Goal: Task Accomplishment & Management: Use online tool/utility

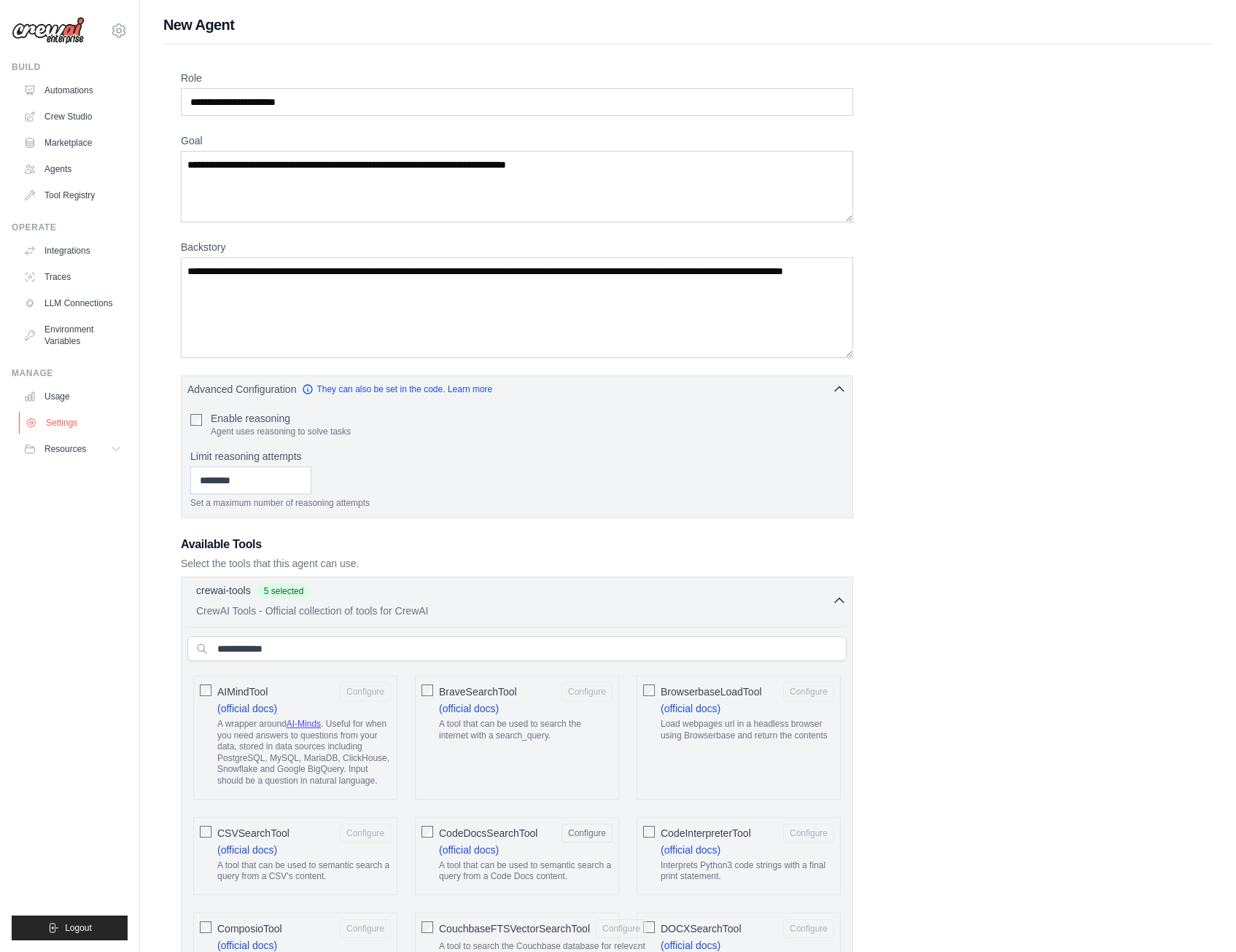
click at [58, 424] on link "Settings" at bounding box center [74, 422] width 110 height 23
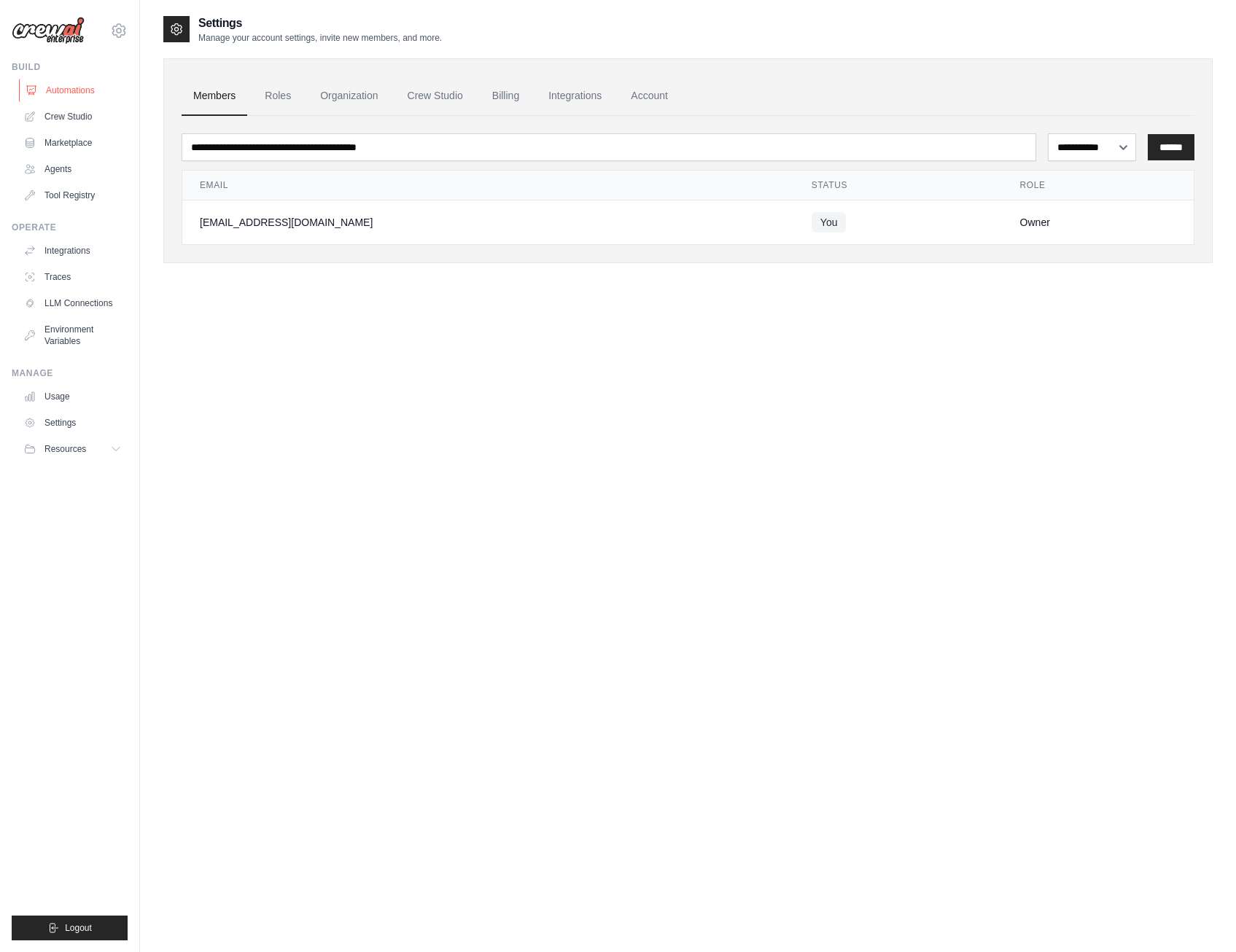
click at [54, 88] on link "Automations" at bounding box center [74, 90] width 110 height 23
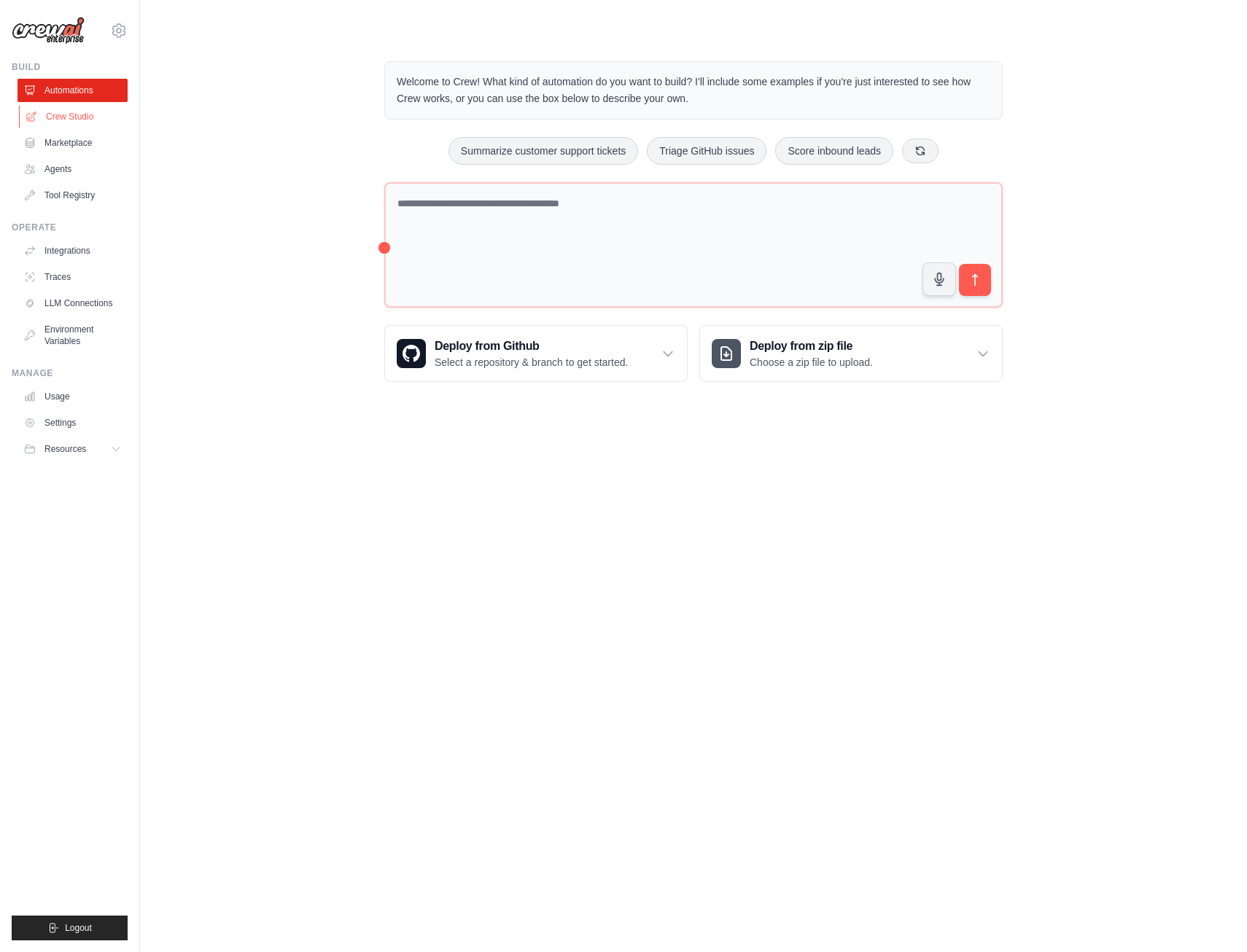
click at [51, 114] on link "Crew Studio" at bounding box center [74, 116] width 110 height 23
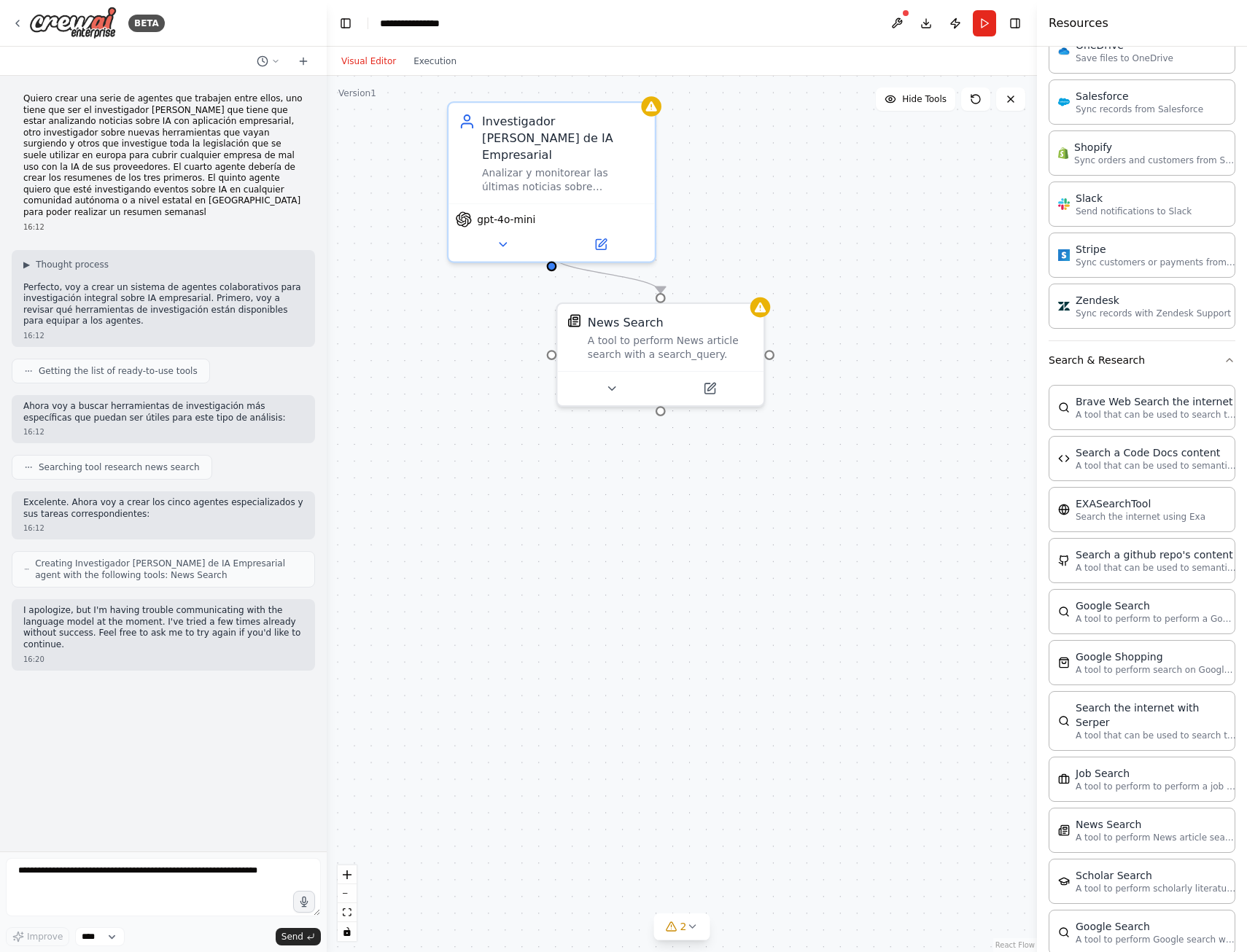
click at [71, 881] on textarea at bounding box center [163, 888] width 315 height 58
type textarea "**********"
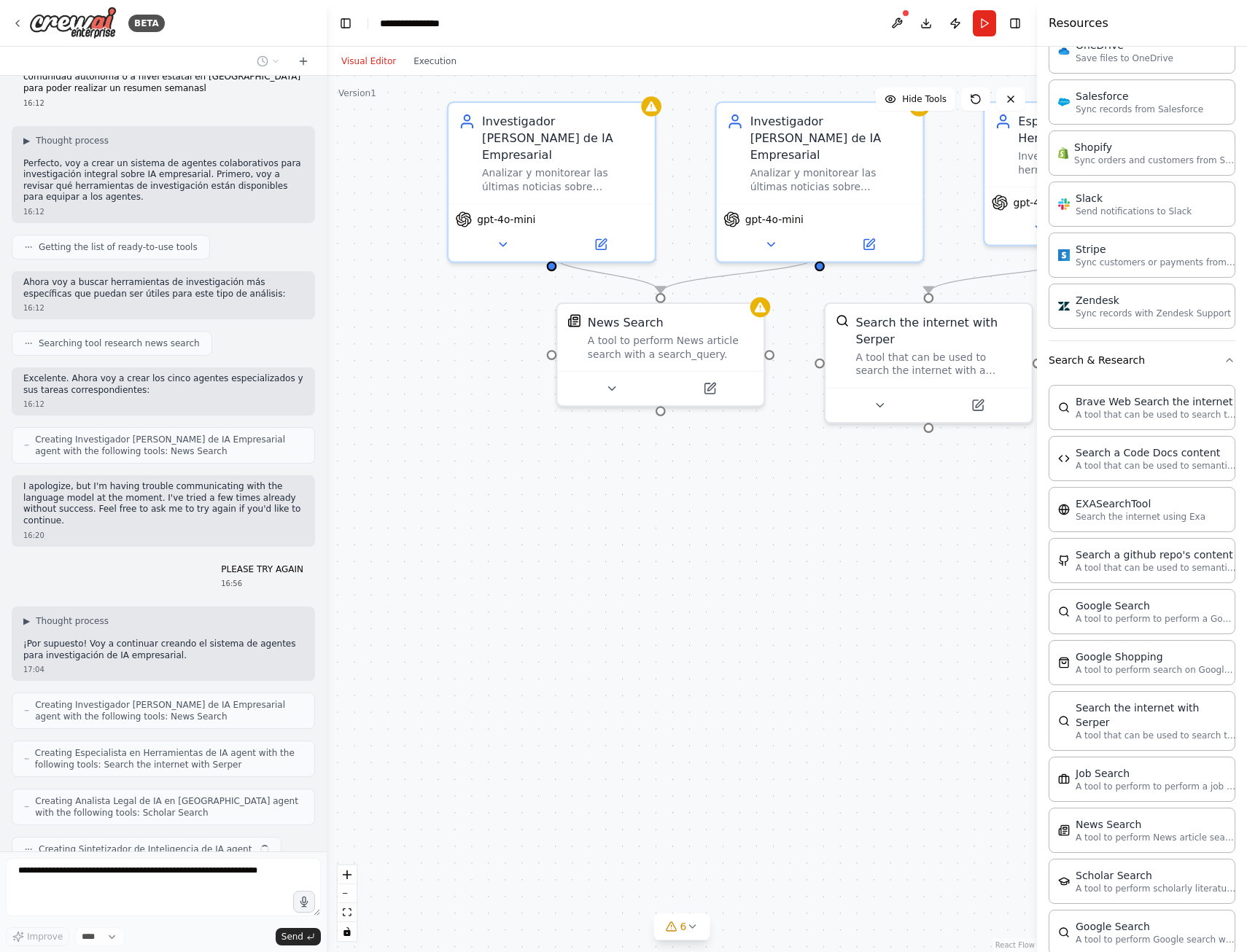
scroll to position [161, 0]
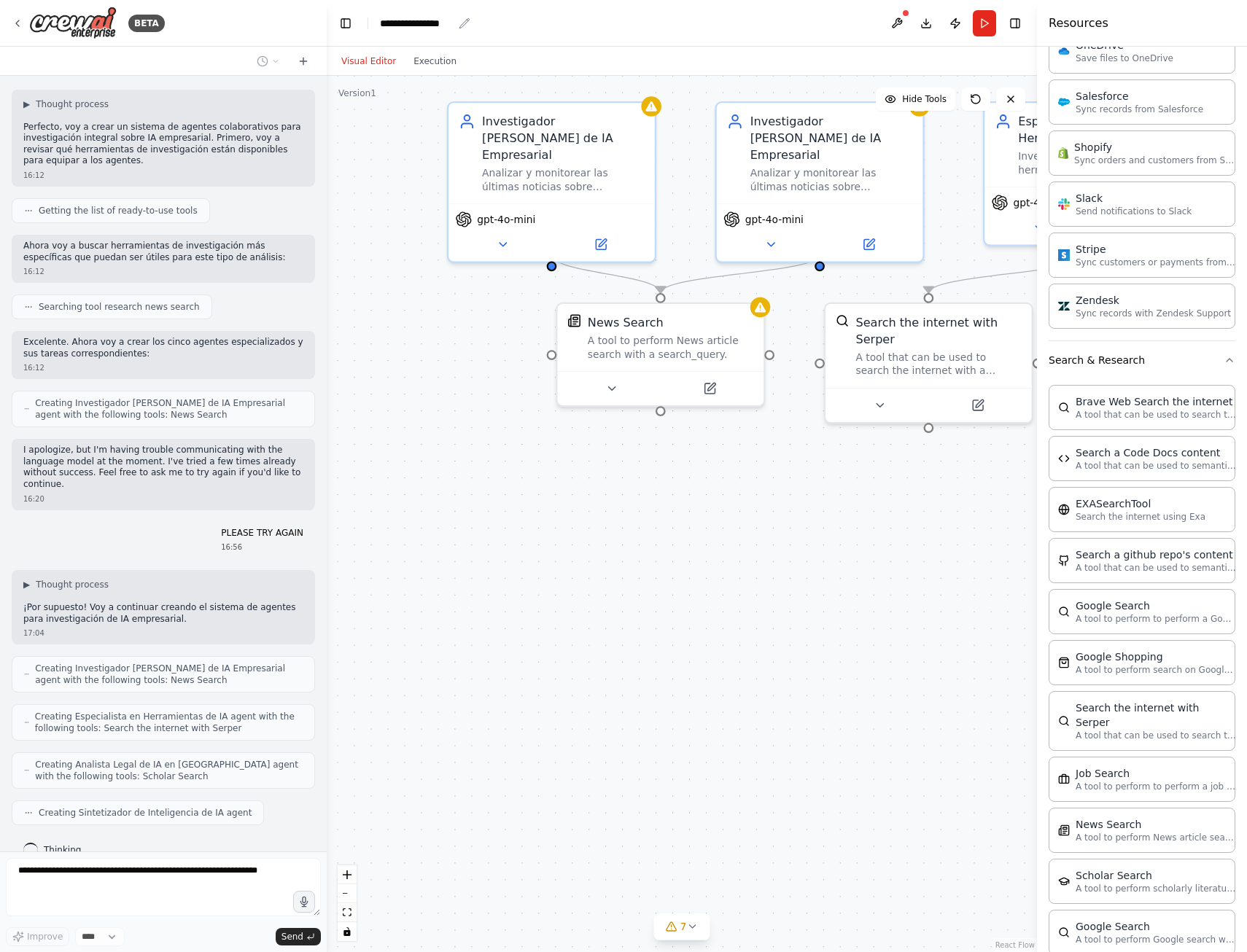
click at [383, 25] on div "**********" at bounding box center [416, 23] width 73 height 15
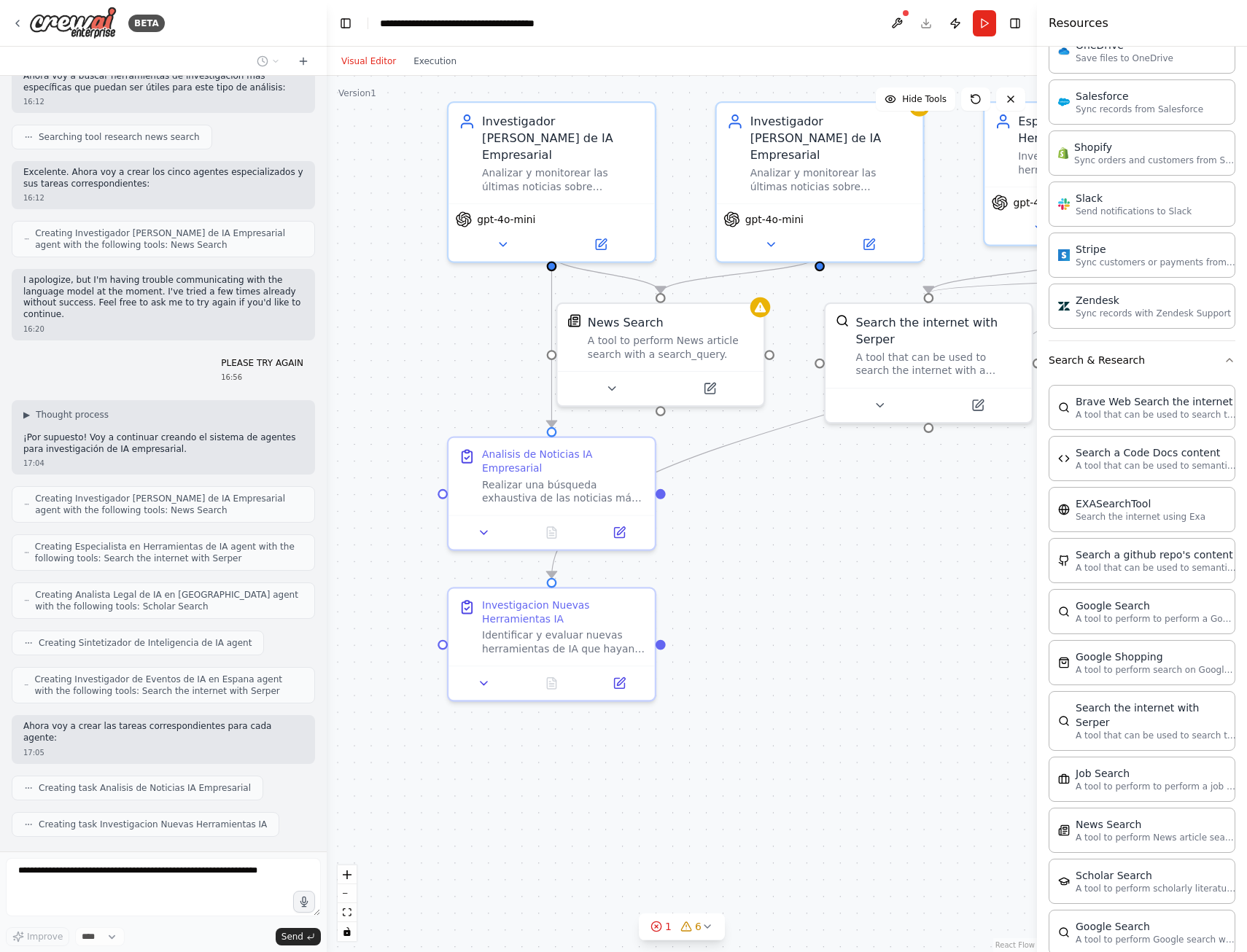
scroll to position [367, 0]
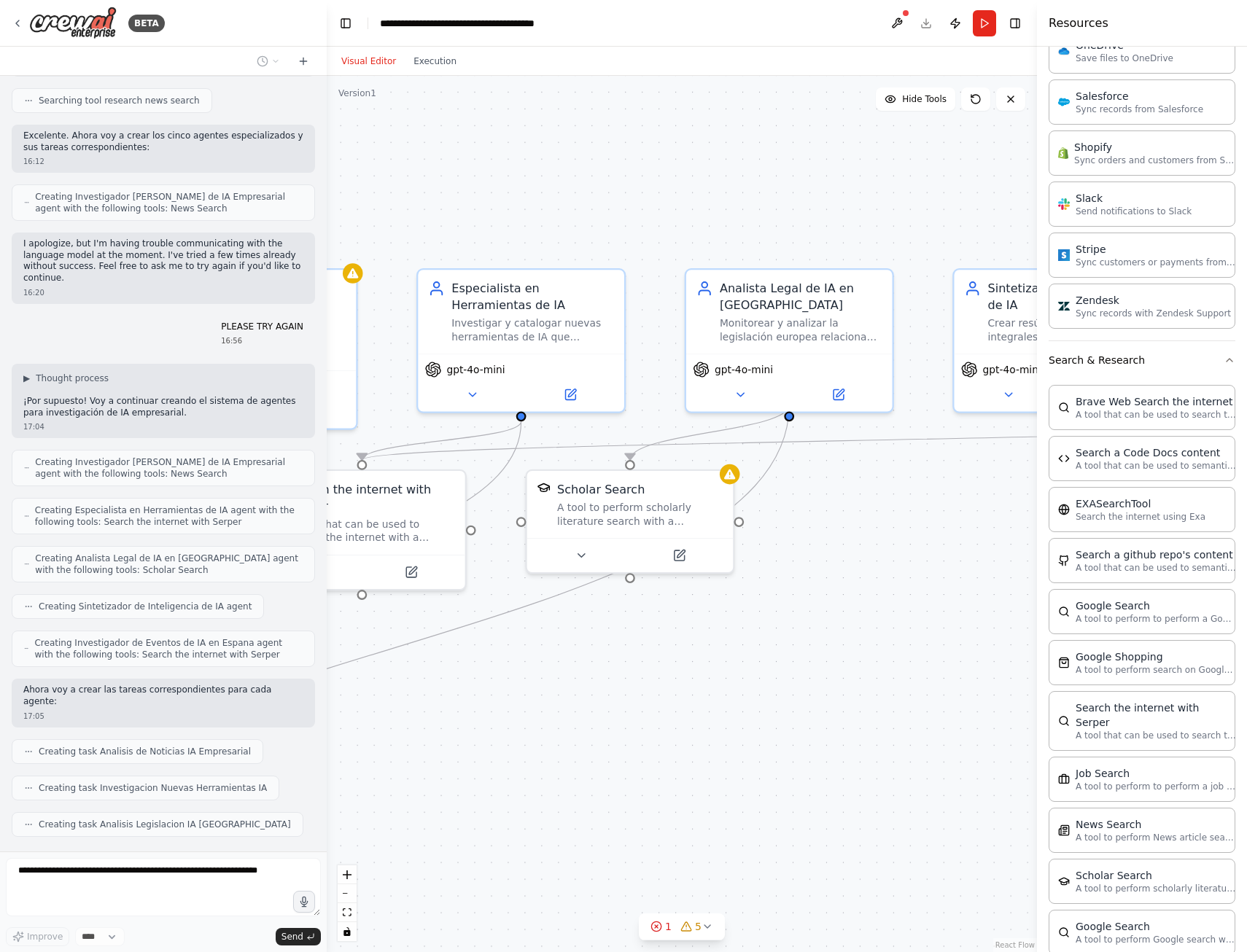
drag, startPoint x: 917, startPoint y: 650, endPoint x: 350, endPoint y: 818, distance: 591.4
click at [350, 818] on div ".deletable-edge-delete-btn { width: 20px; height: 20px; border: 0px solid #ffff…" at bounding box center [682, 513] width 710 height 876
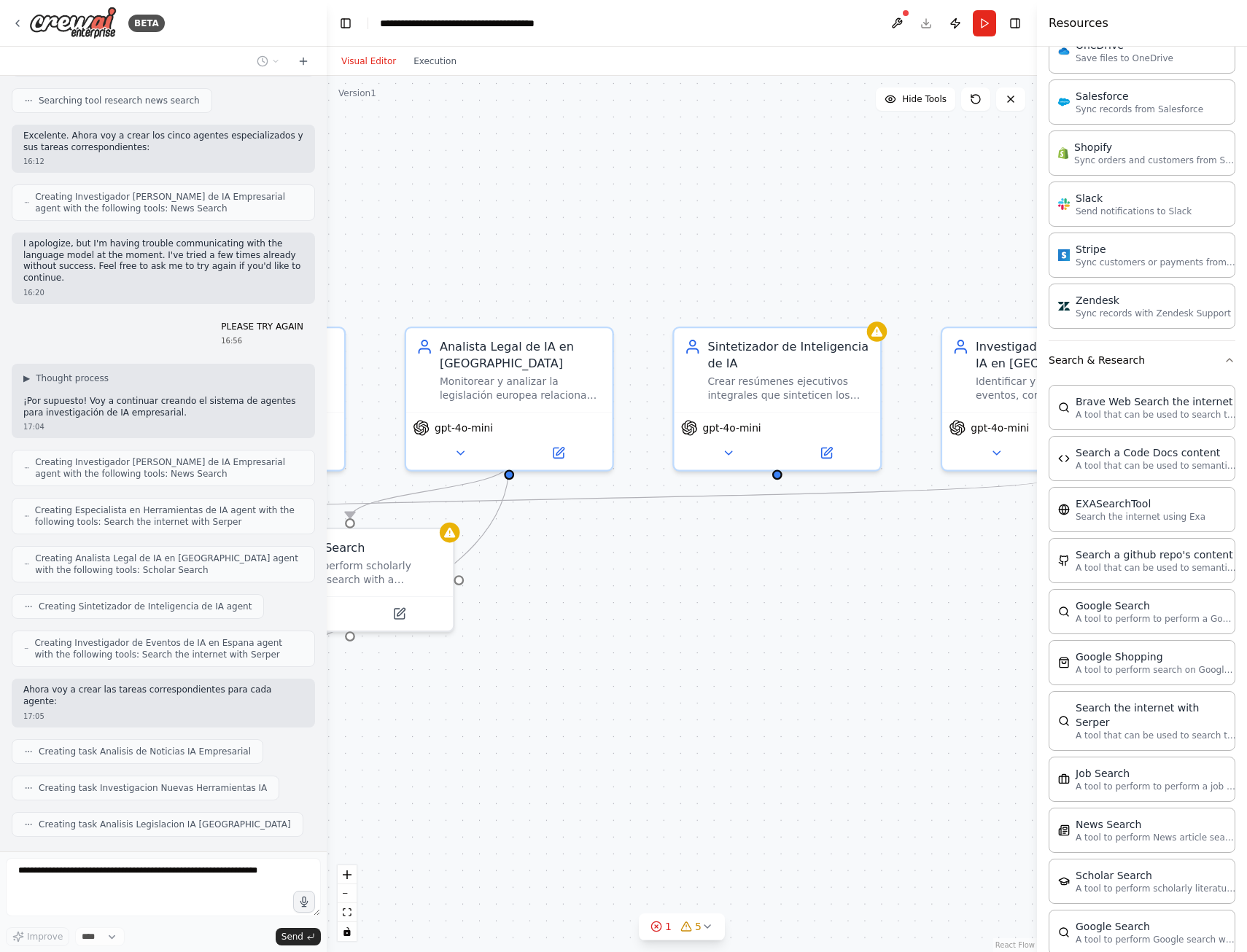
drag, startPoint x: 867, startPoint y: 642, endPoint x: 587, endPoint y: 700, distance: 285.9
click at [587, 700] on div ".deletable-edge-delete-btn { width: 20px; height: 20px; border: 0px solid #ffff…" at bounding box center [682, 513] width 710 height 876
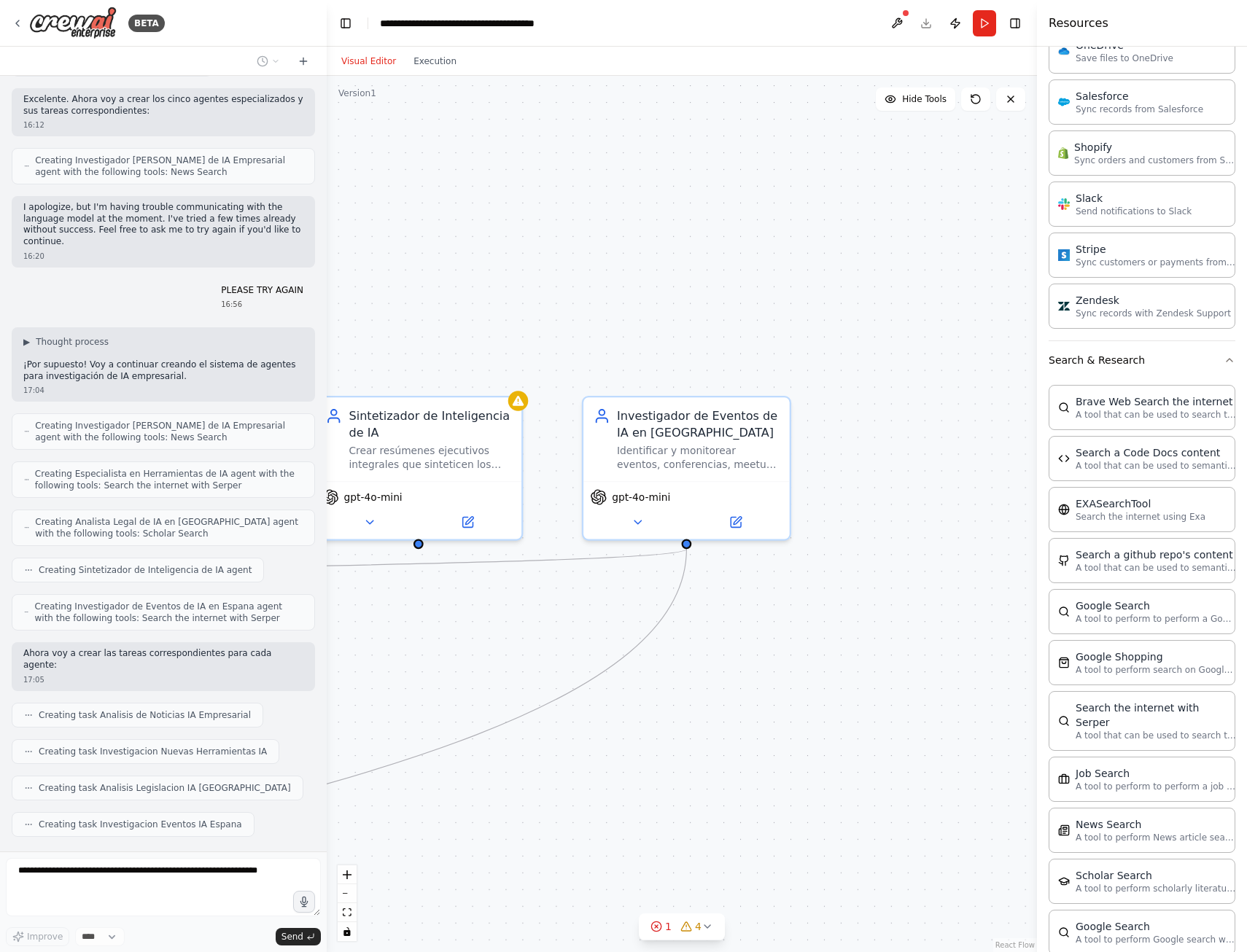
drag, startPoint x: 902, startPoint y: 611, endPoint x: 535, endPoint y: 682, distance: 373.8
click at [535, 682] on div ".deletable-edge-delete-btn { width: 20px; height: 20px; border: 0px solid #ffff…" at bounding box center [682, 513] width 710 height 876
click at [525, 21] on div "**********" at bounding box center [462, 23] width 164 height 15
click at [598, 23] on header "**********" at bounding box center [682, 23] width 710 height 46
click at [542, 29] on div "**********" at bounding box center [462, 23] width 164 height 15
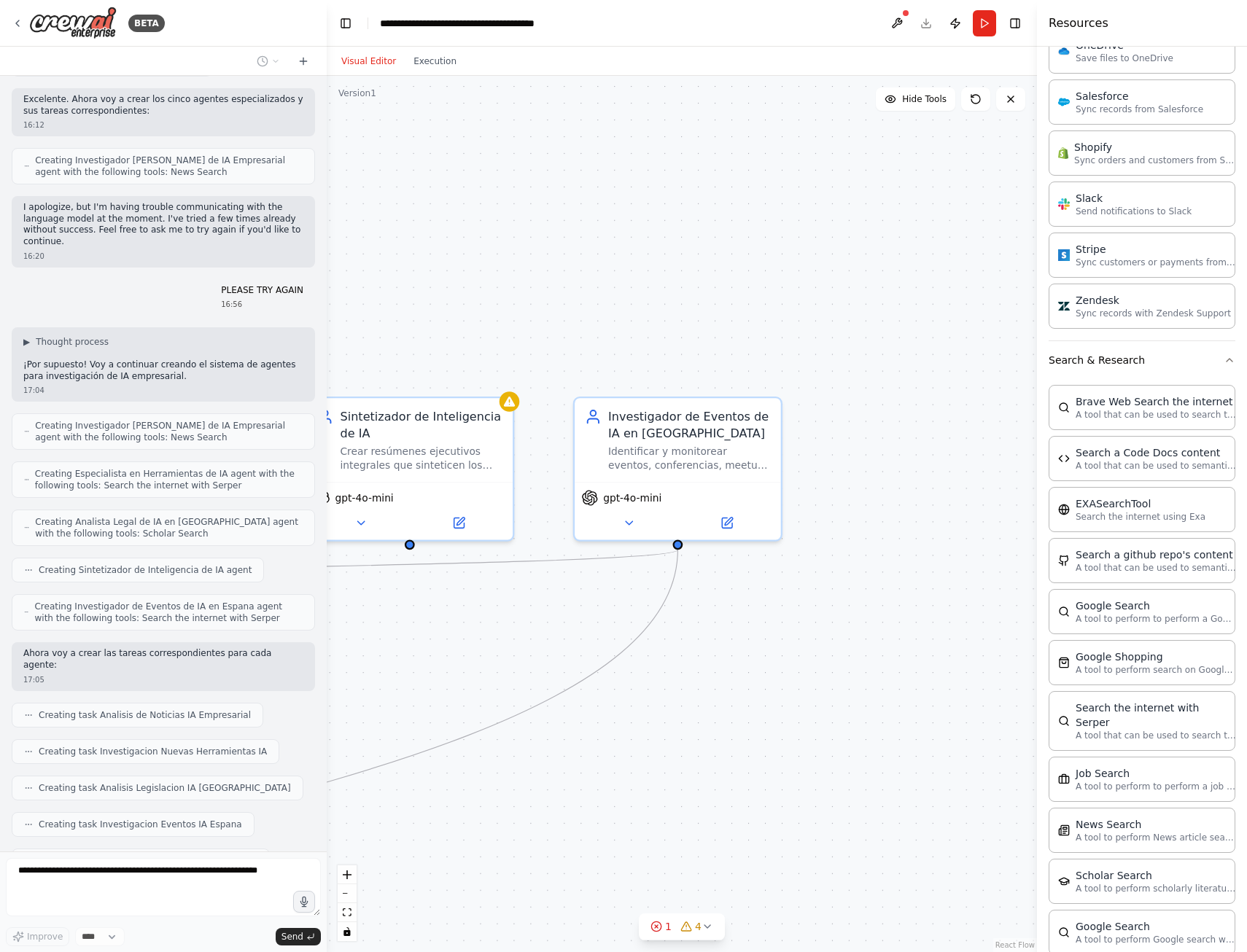
scroll to position [439, 0]
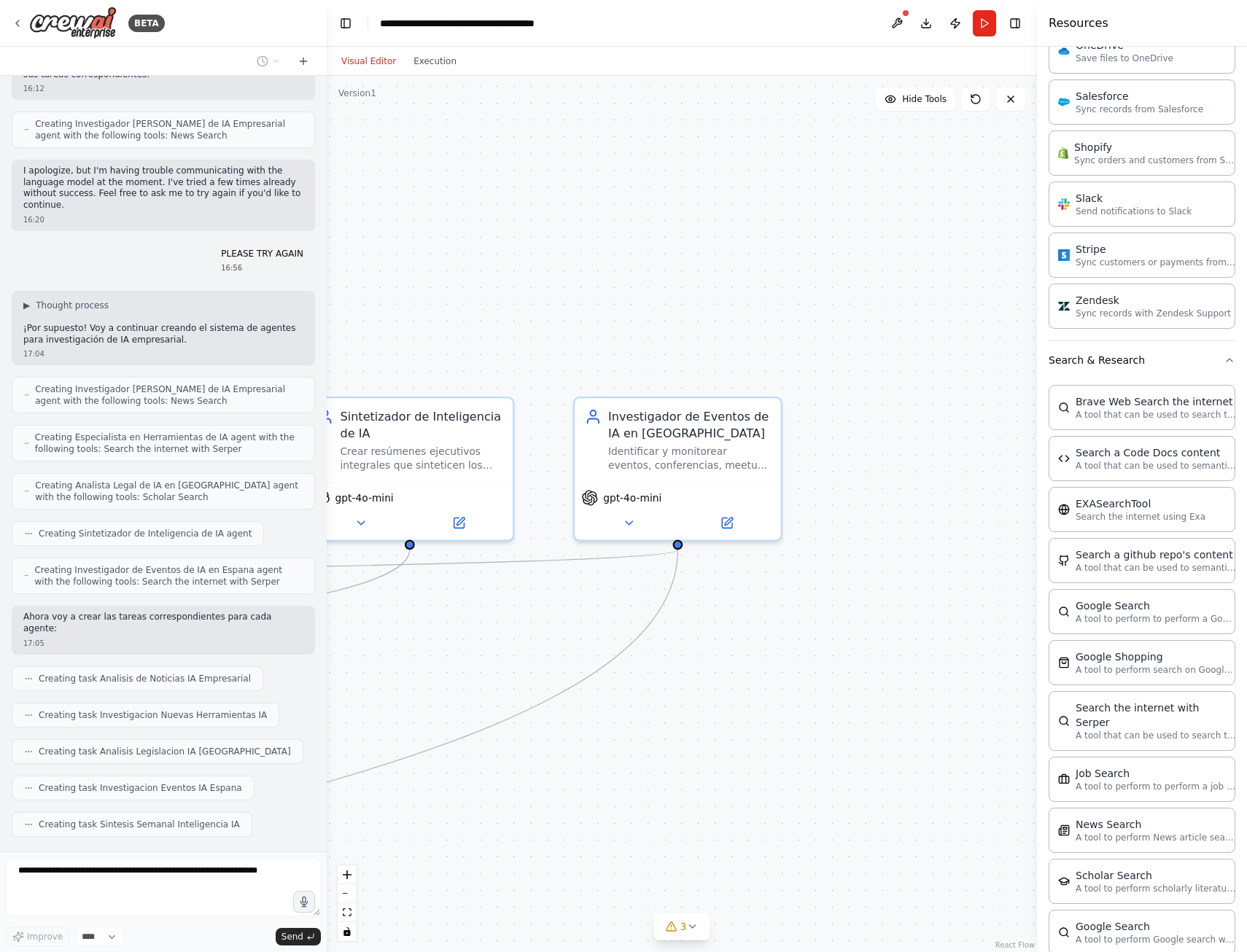
click at [597, 21] on header "**********" at bounding box center [682, 23] width 710 height 46
click at [507, 27] on div "**********" at bounding box center [462, 23] width 164 height 15
click at [544, 24] on div "**********" at bounding box center [482, 23] width 205 height 15
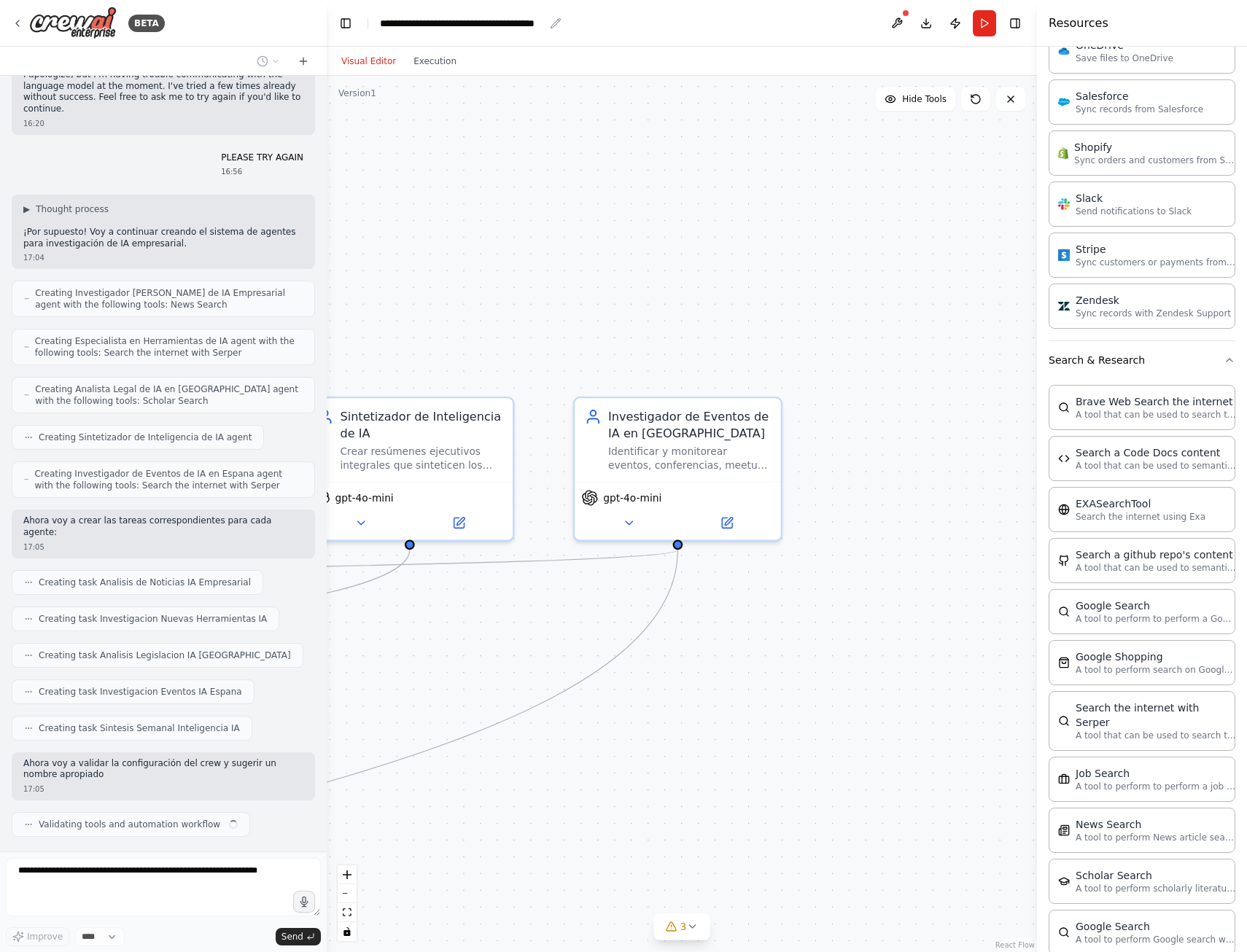
scroll to position [536, 0]
click at [559, 21] on icon "breadcrumb" at bounding box center [556, 23] width 12 height 12
click at [554, 19] on header "**********" at bounding box center [682, 23] width 710 height 46
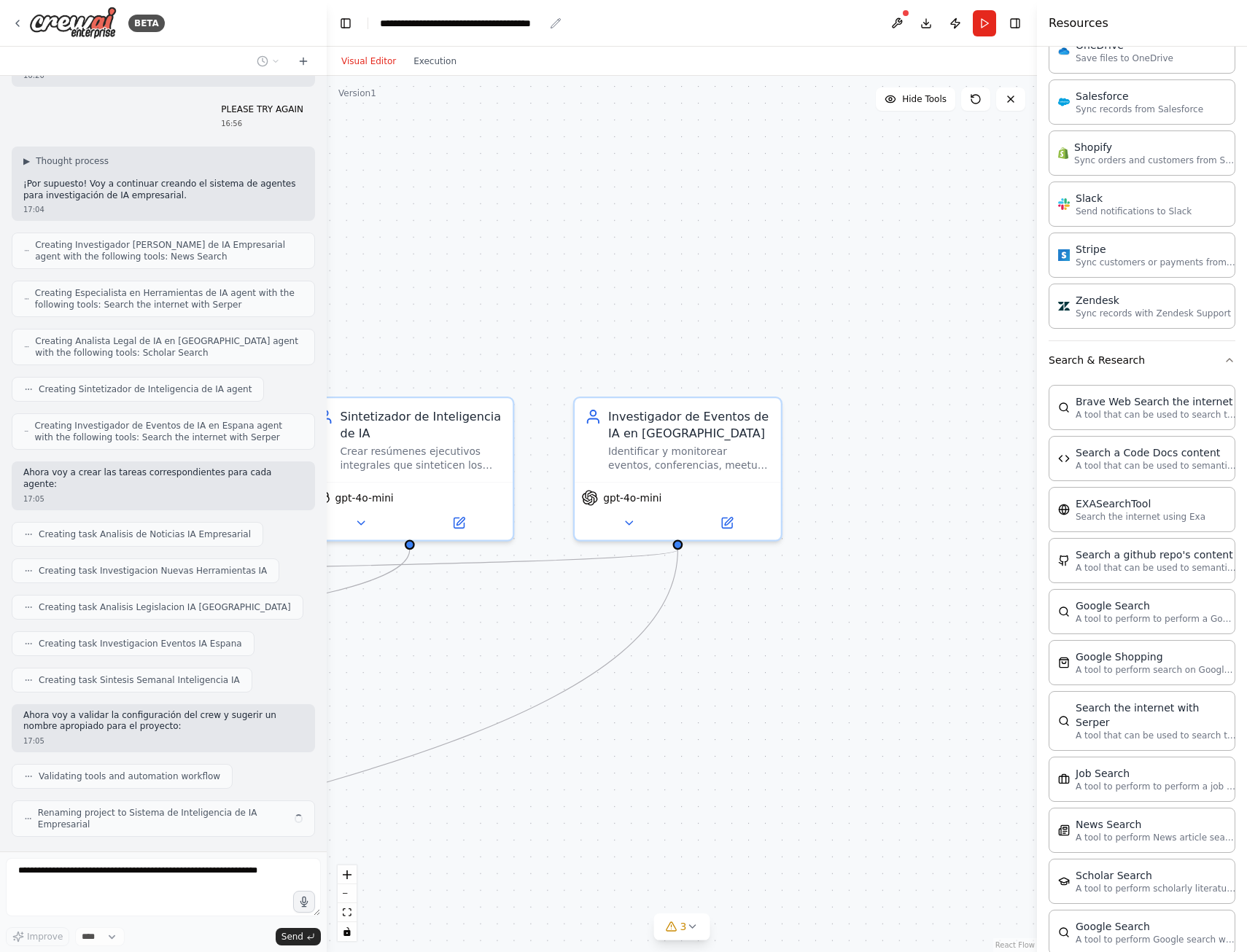
click at [525, 24] on div "**********" at bounding box center [462, 23] width 164 height 15
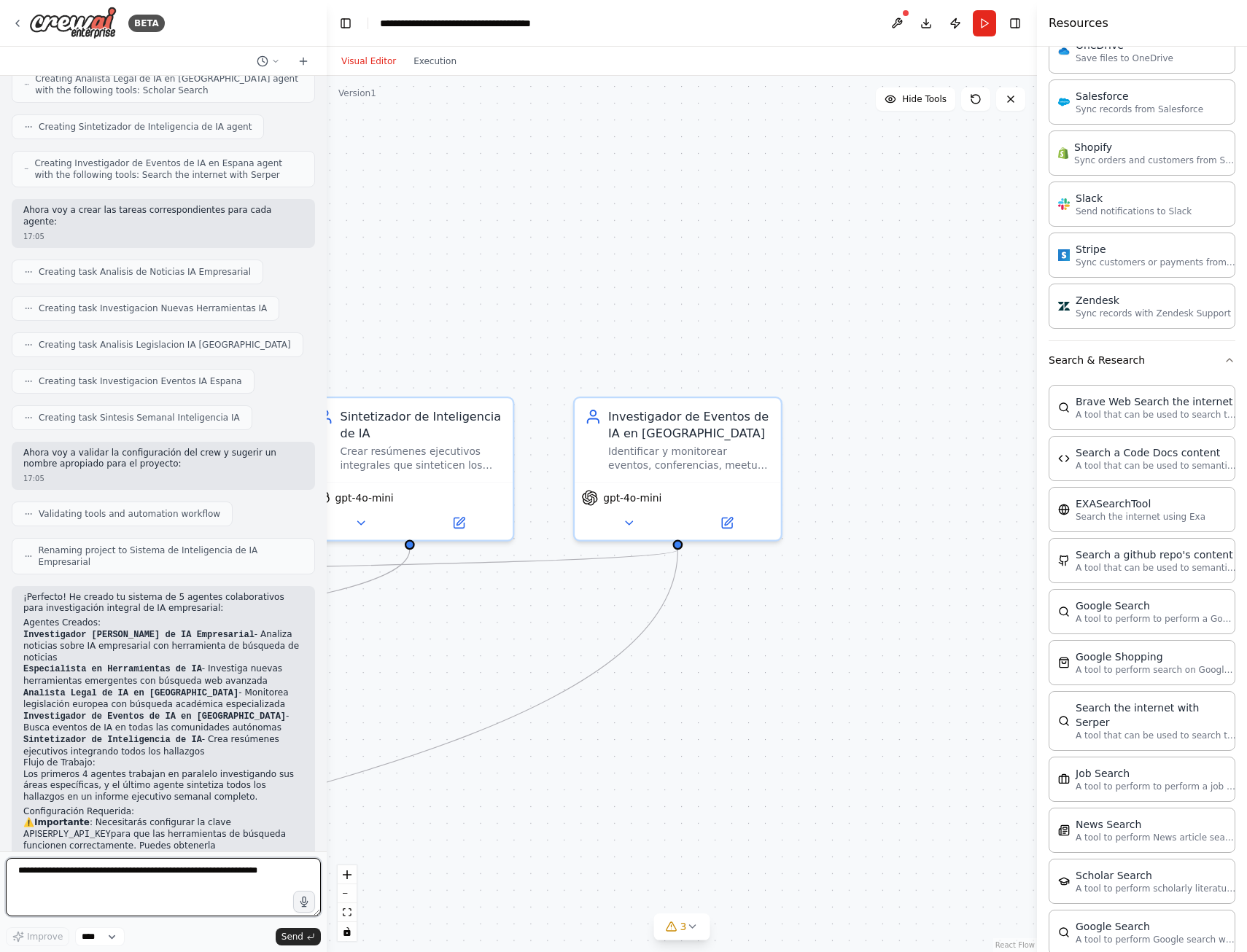
scroll to position [857, 0]
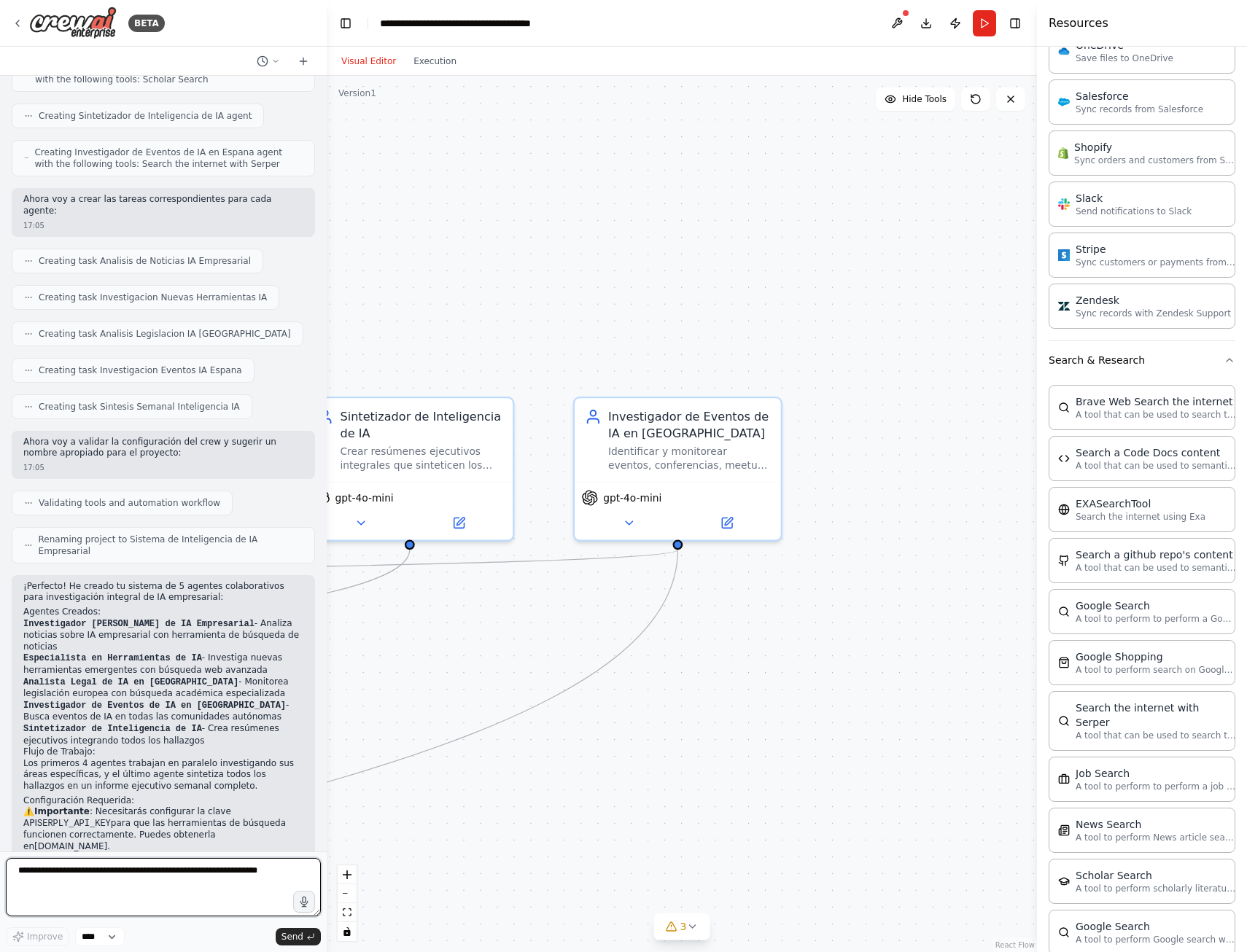
click at [75, 882] on textarea at bounding box center [163, 888] width 315 height 58
drag, startPoint x: 144, startPoint y: 777, endPoint x: 103, endPoint y: 776, distance: 41.0
click at [103, 807] on p "⚠️ Importante : Necesitarás configurar la clave API SERPLY_API_KEY para que las…" at bounding box center [163, 829] width 280 height 46
copy p "Serply.io ."
click at [108, 841] on link "Serply.io" at bounding box center [71, 846] width 73 height 10
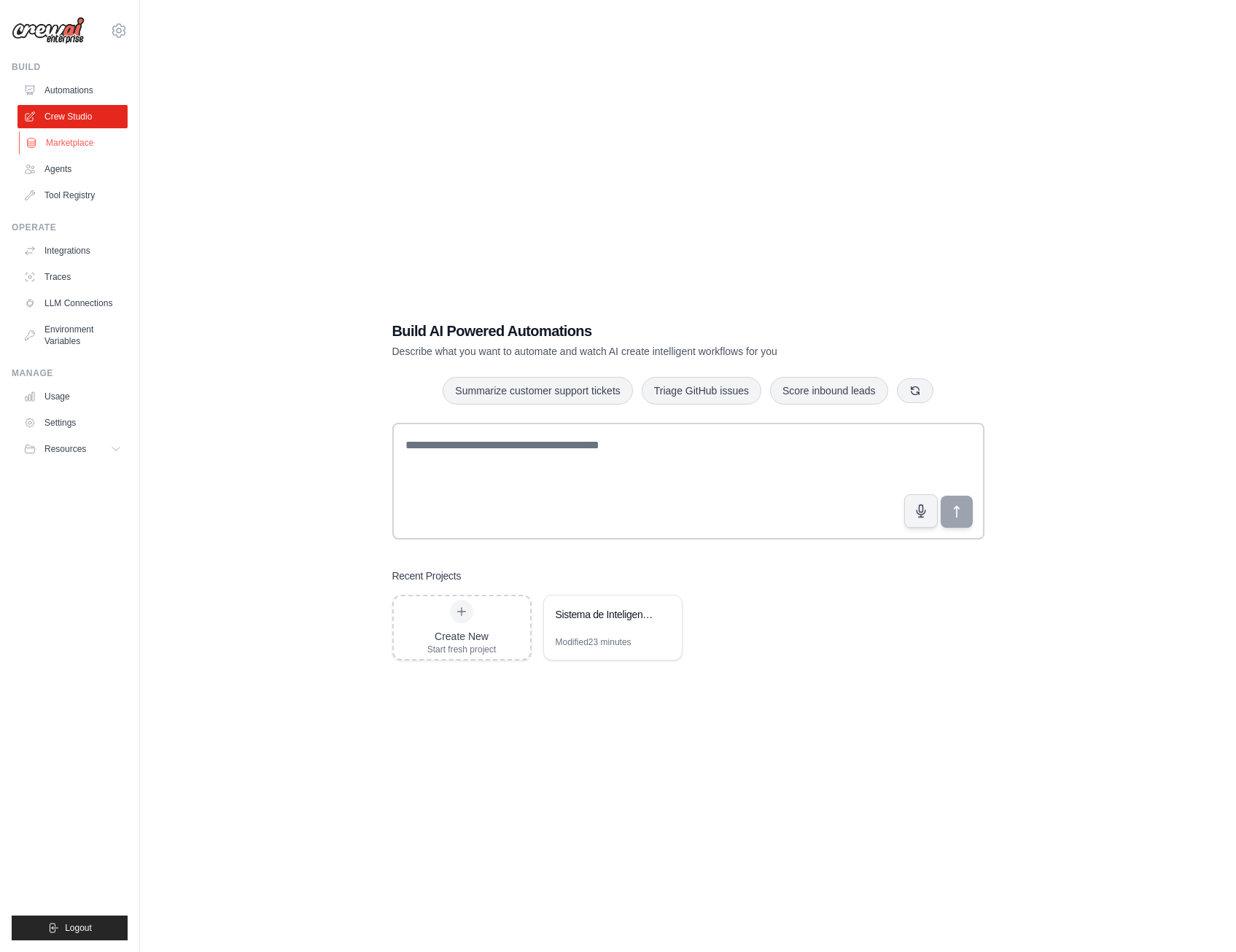
click at [51, 139] on link "Marketplace" at bounding box center [74, 143] width 110 height 23
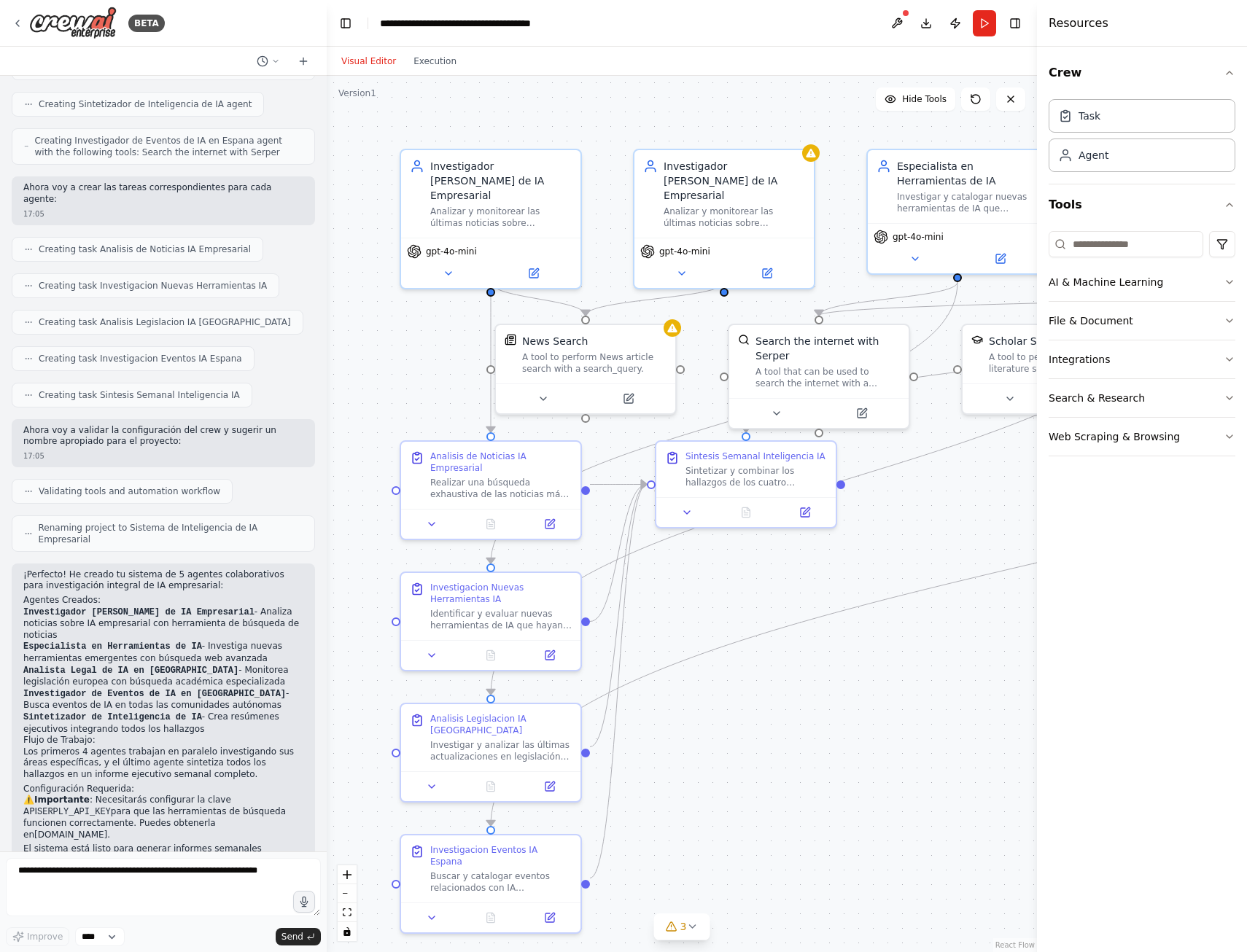
scroll to position [857, 0]
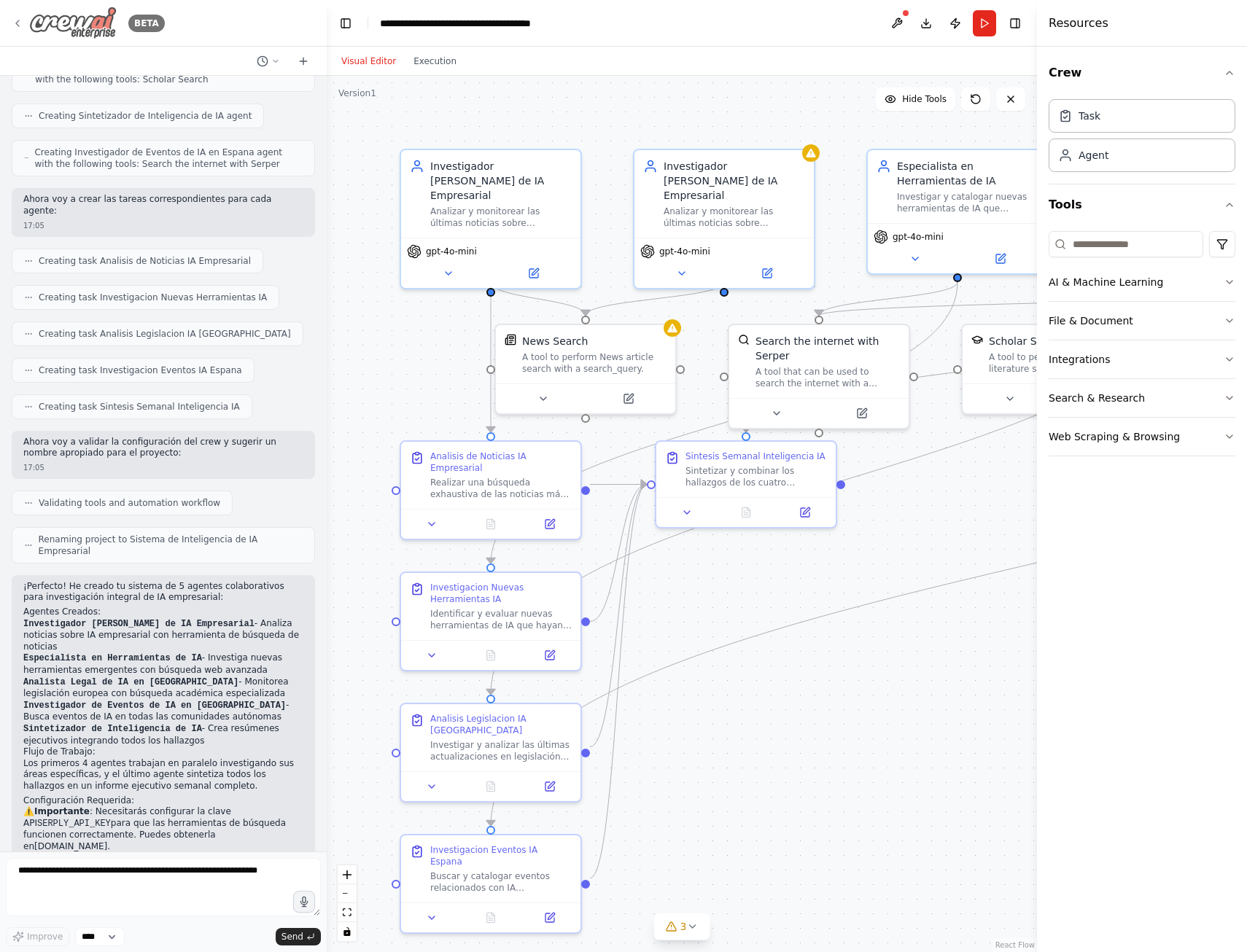
click at [61, 27] on img at bounding box center [73, 23] width 88 height 33
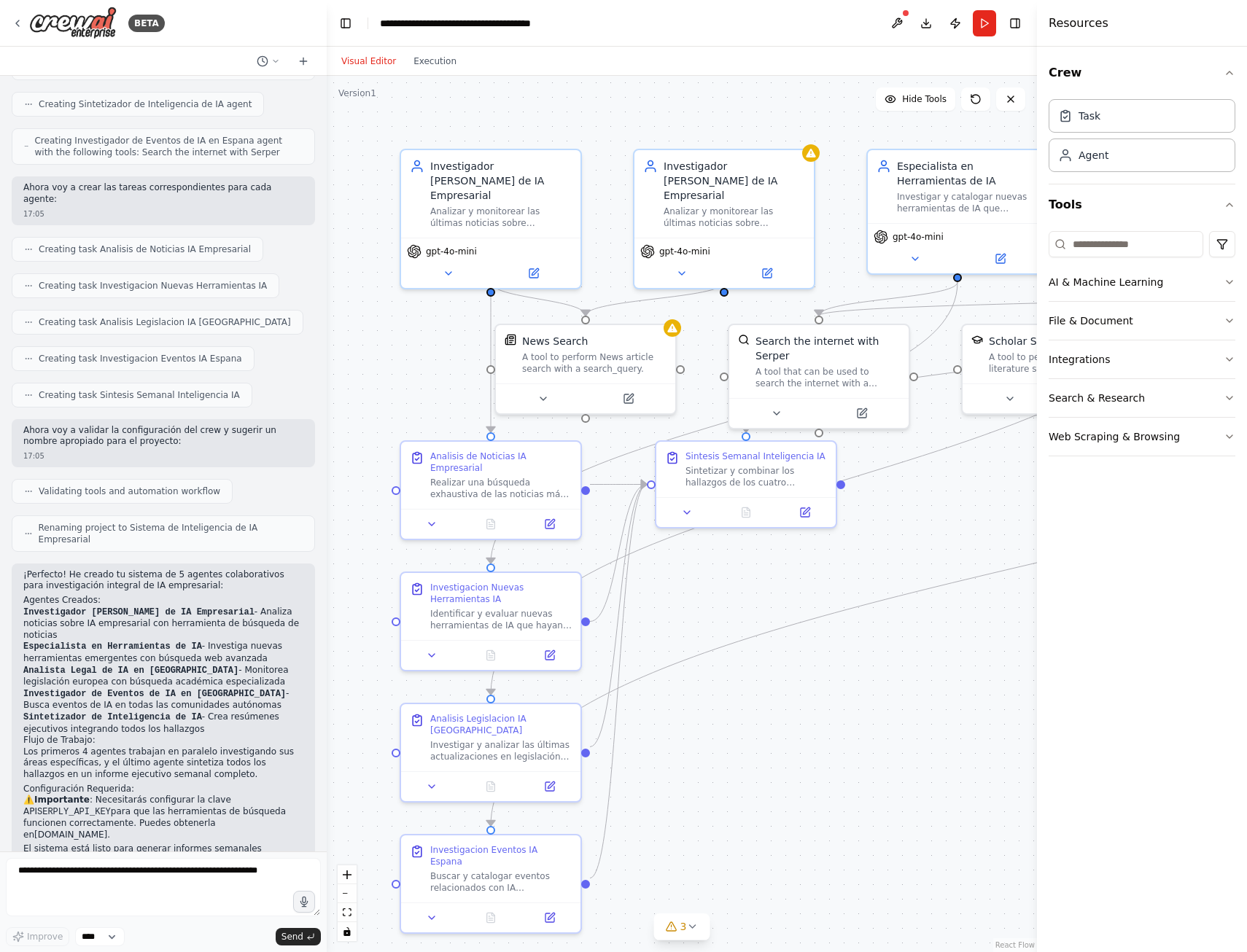
scroll to position [857, 0]
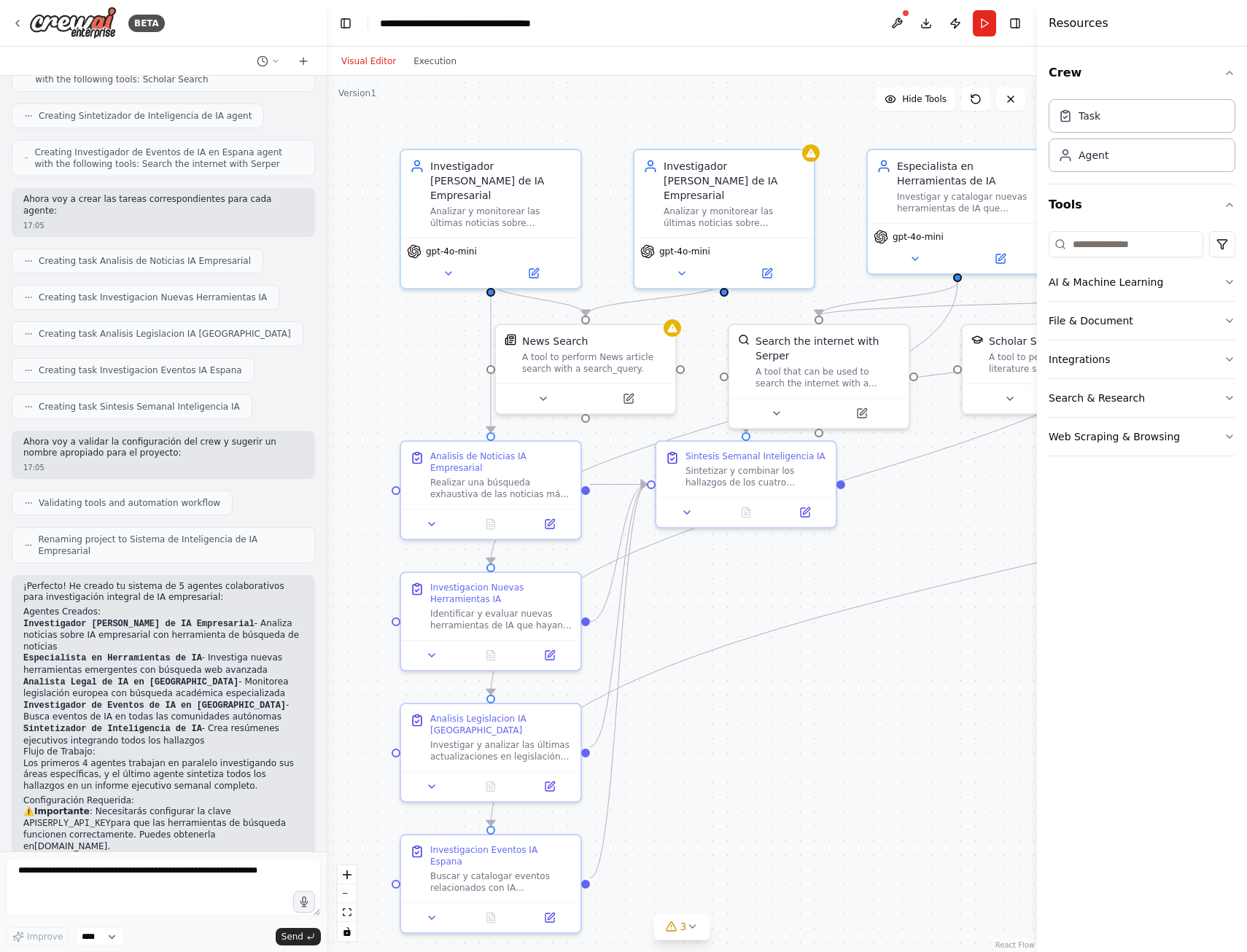
click at [111, 819] on code "SERPLY_API_KEY" at bounding box center [74, 824] width 74 height 10
click at [71, 878] on textarea at bounding box center [163, 888] width 315 height 58
paste textarea "**********"
type textarea "**********"
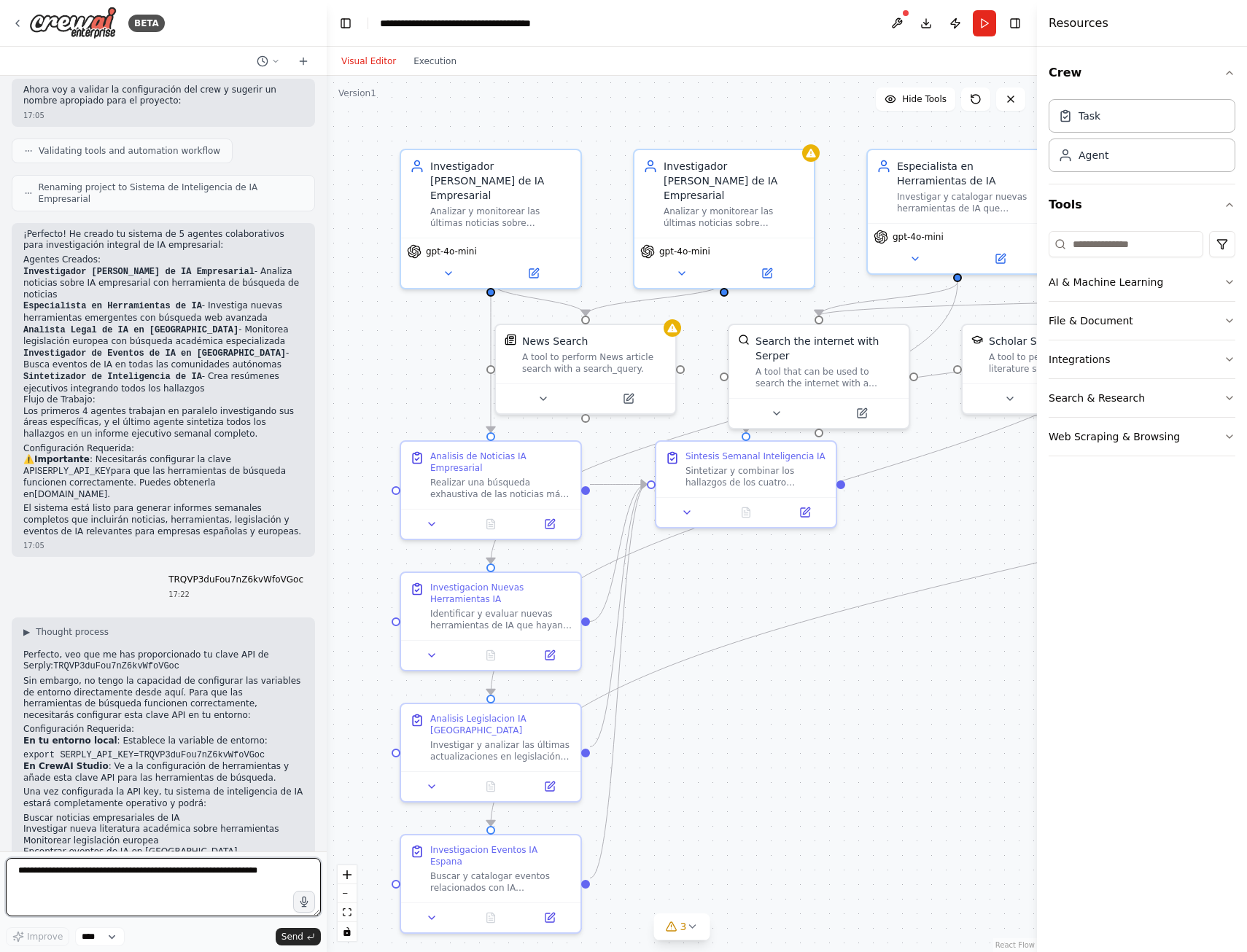
scroll to position [1221, 0]
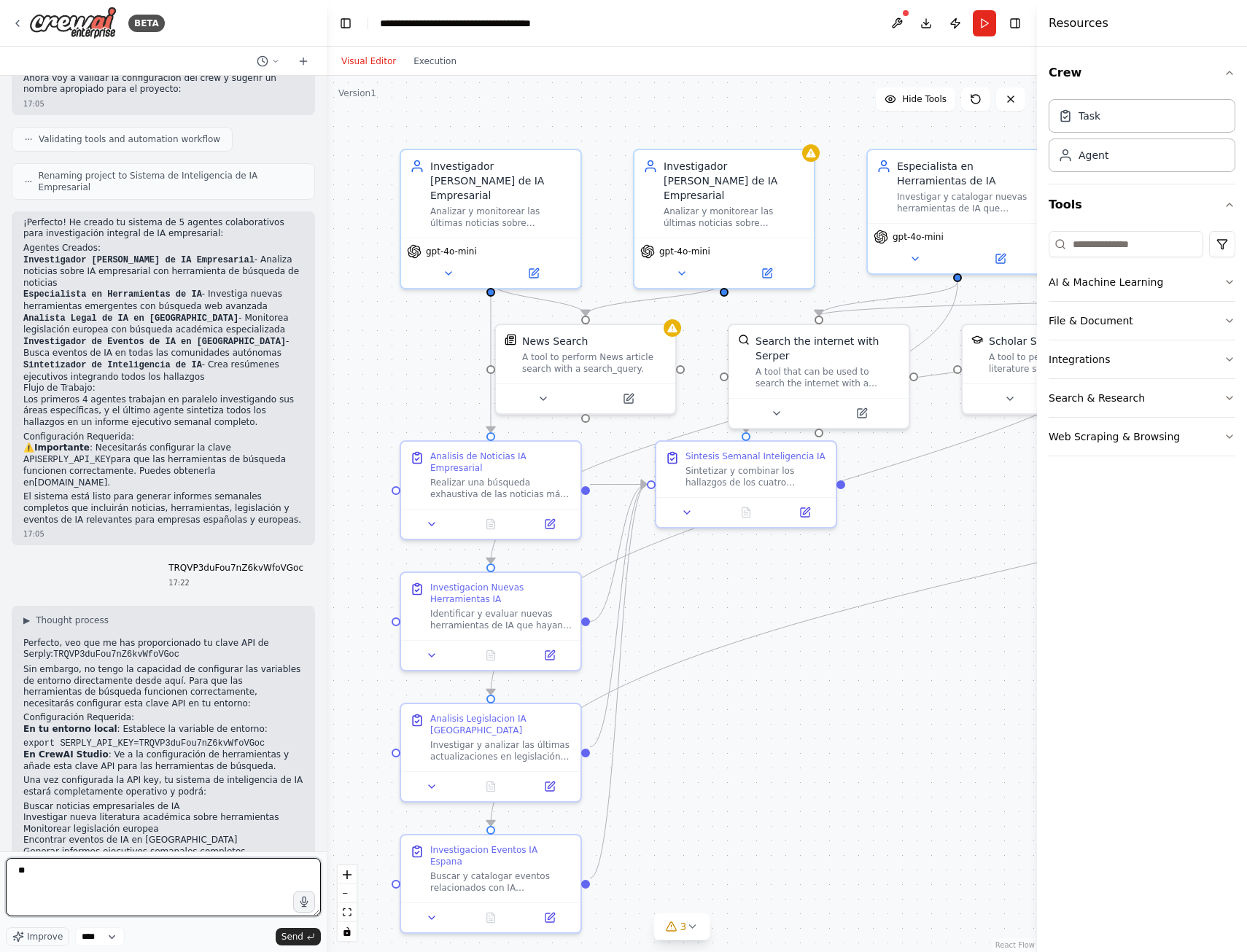
type textarea "*"
type textarea "**********"
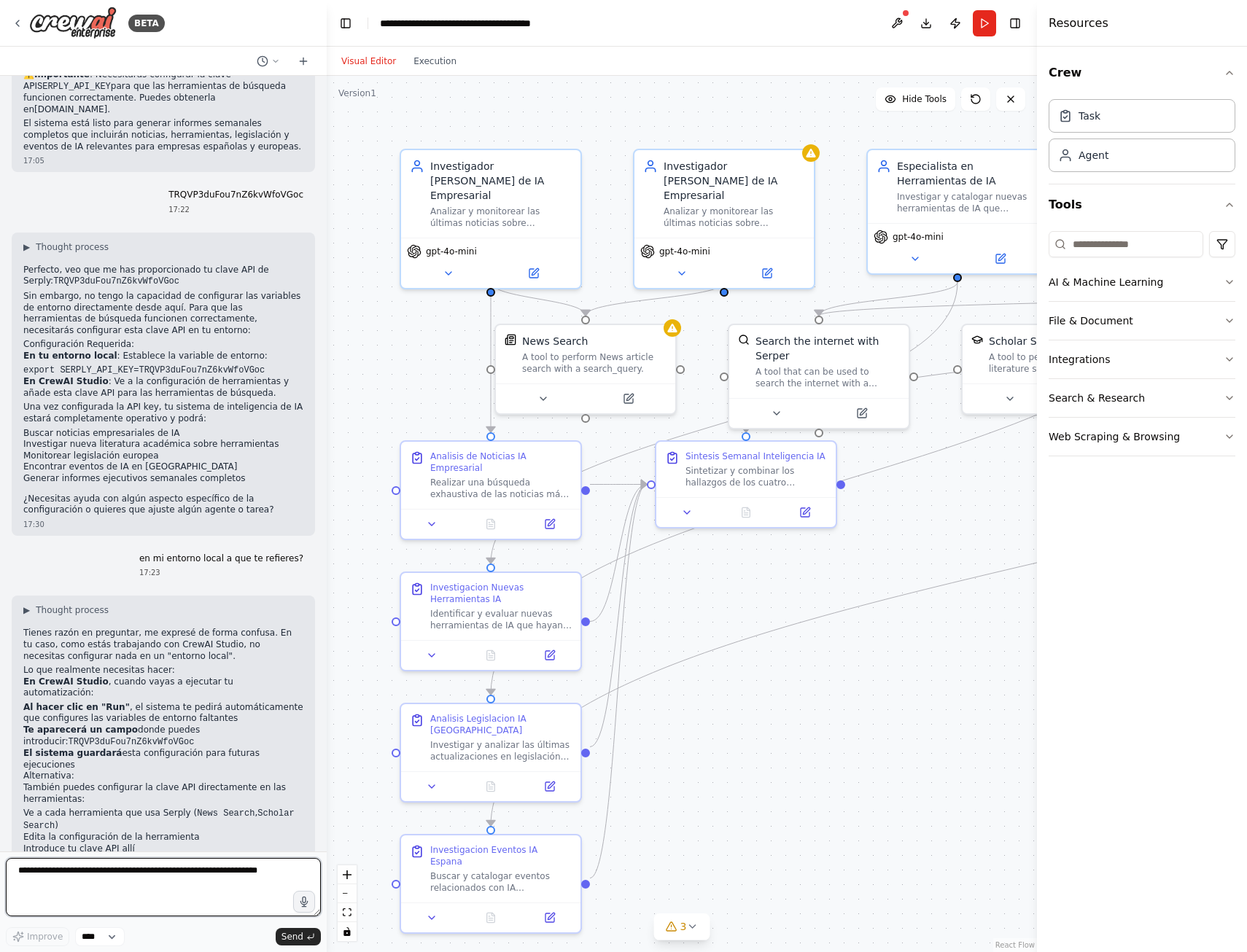
scroll to position [1606, 0]
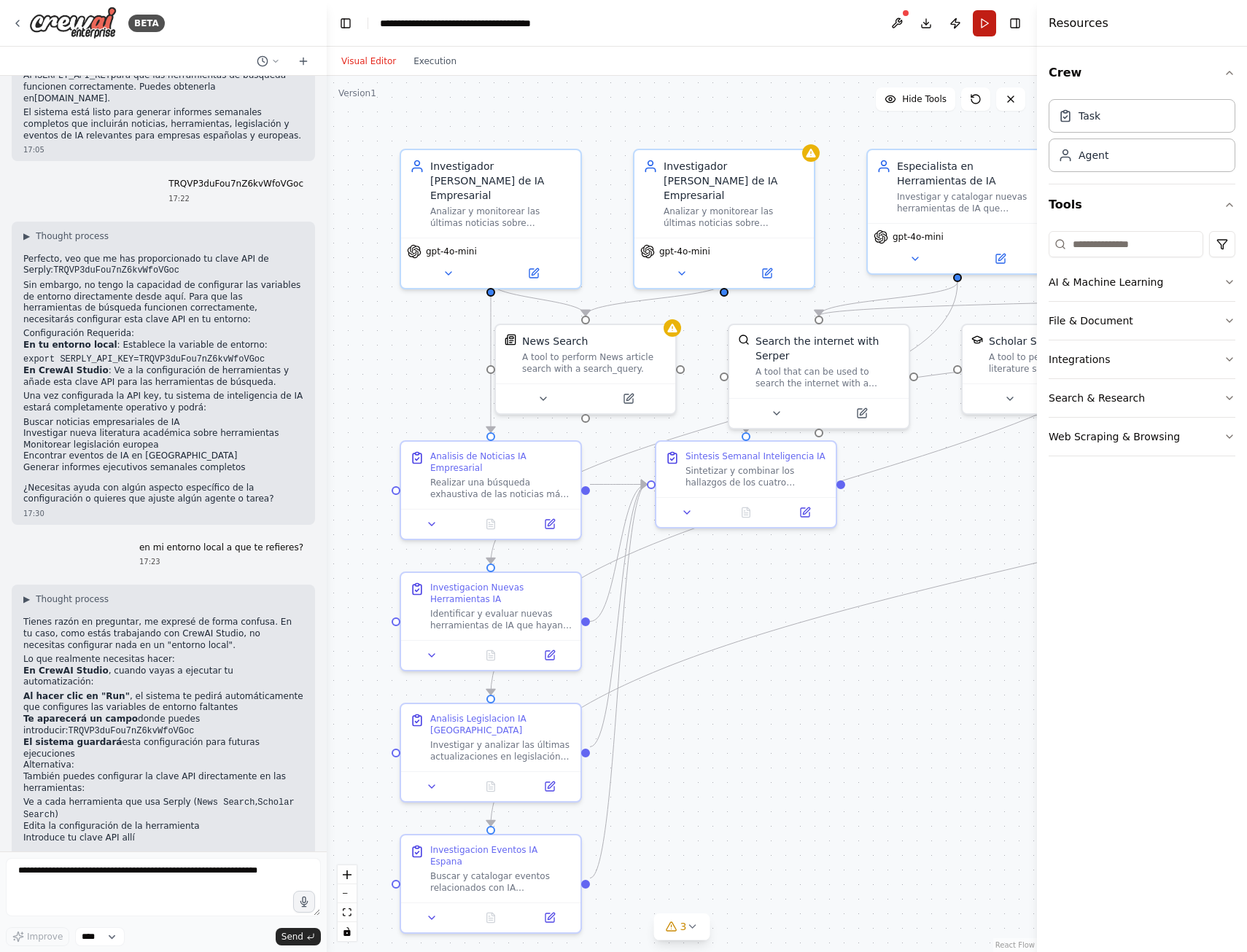
click at [986, 25] on button "Run" at bounding box center [984, 23] width 23 height 27
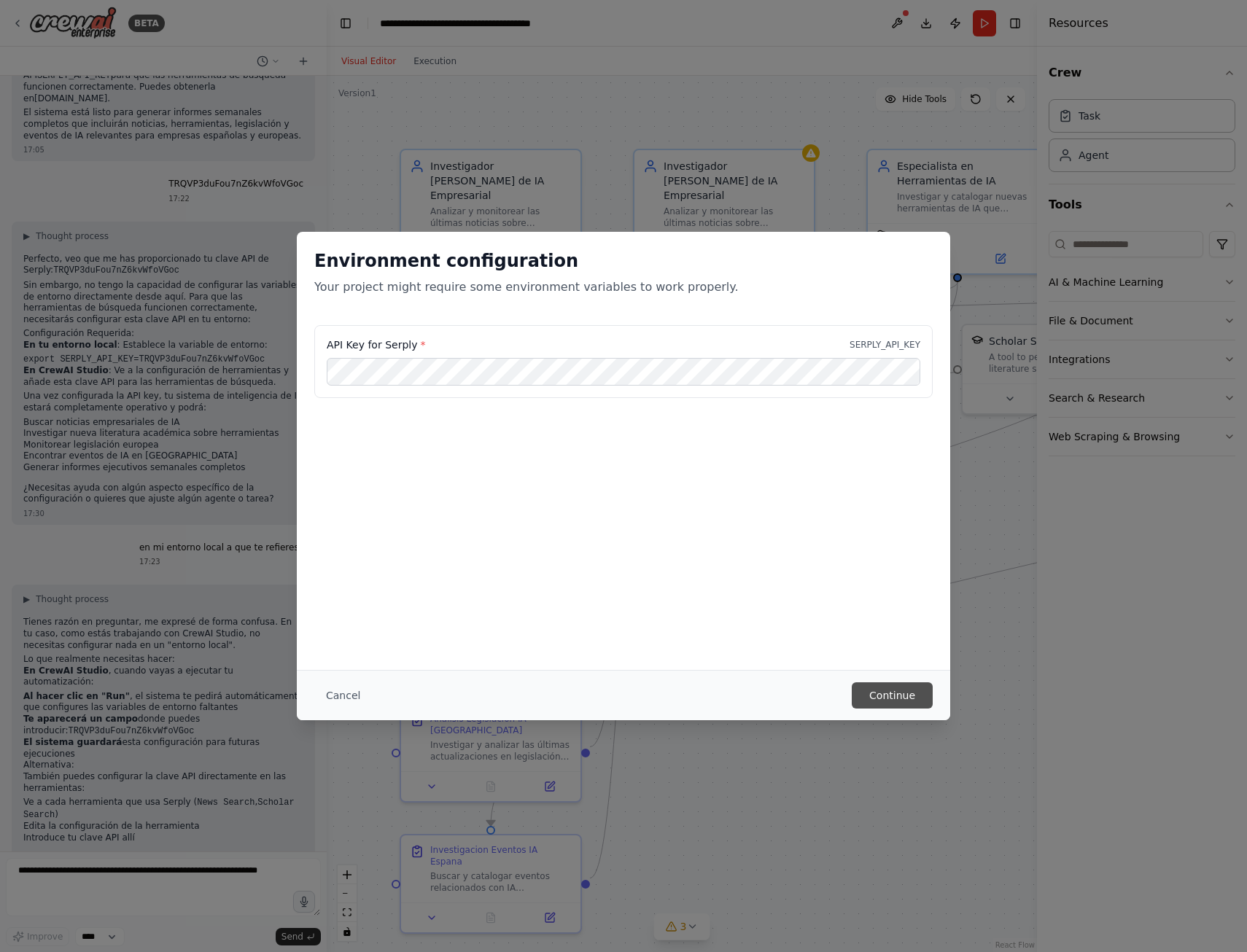
click at [887, 697] on button "Continue" at bounding box center [892, 696] width 81 height 27
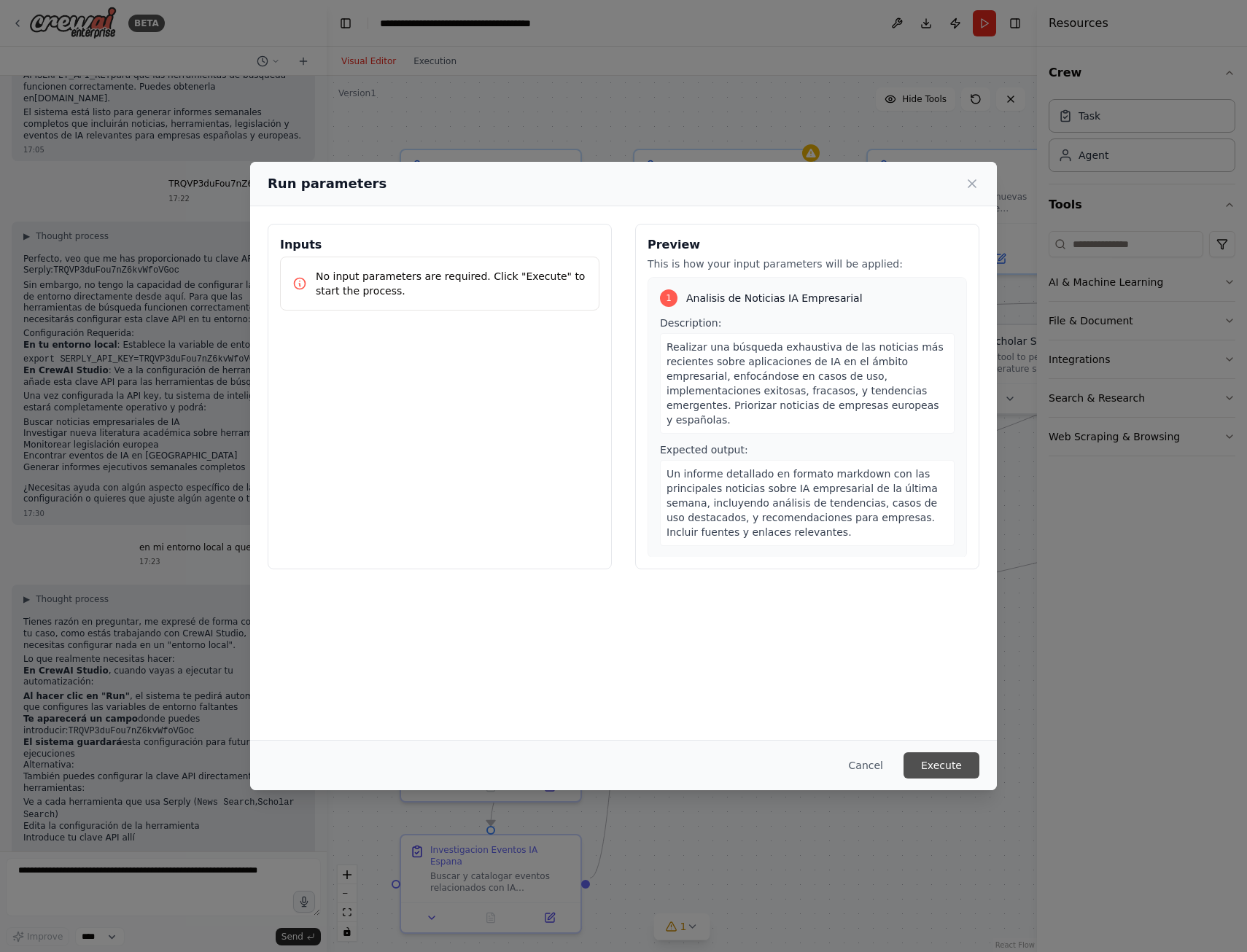
click at [953, 767] on button "Execute" at bounding box center [942, 765] width 76 height 27
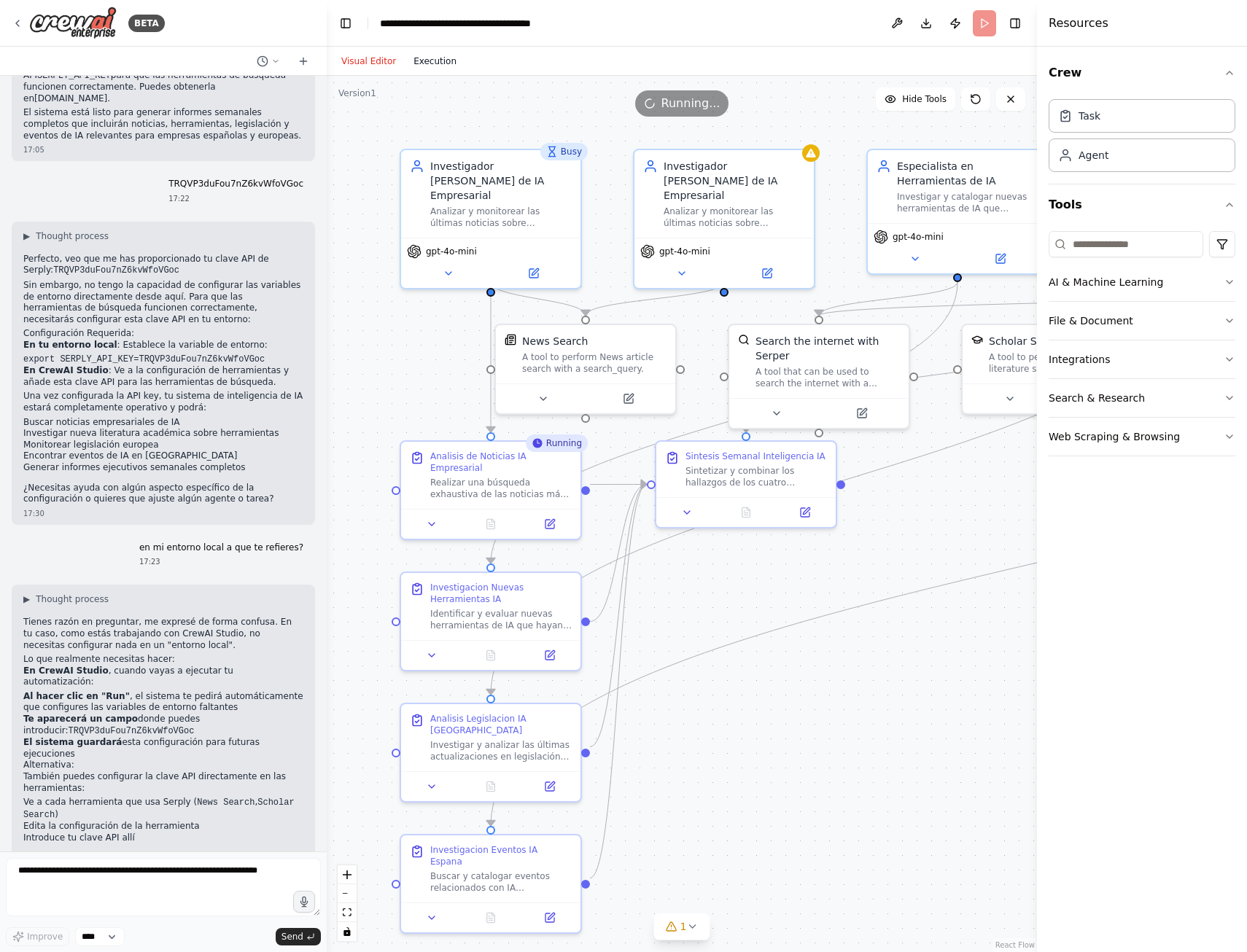
click at [420, 64] on button "Execution" at bounding box center [435, 61] width 60 height 17
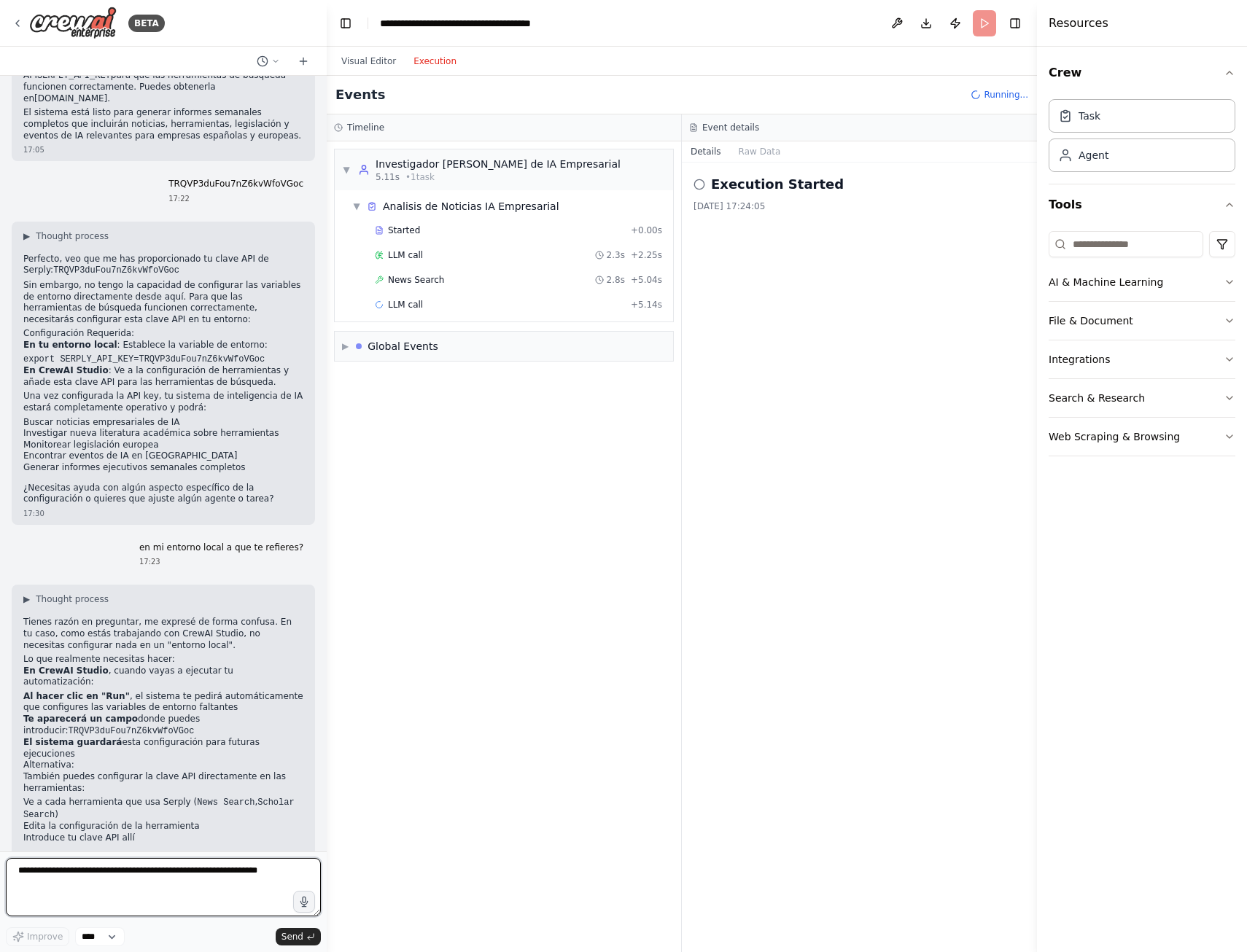
click at [40, 880] on textarea at bounding box center [163, 888] width 315 height 58
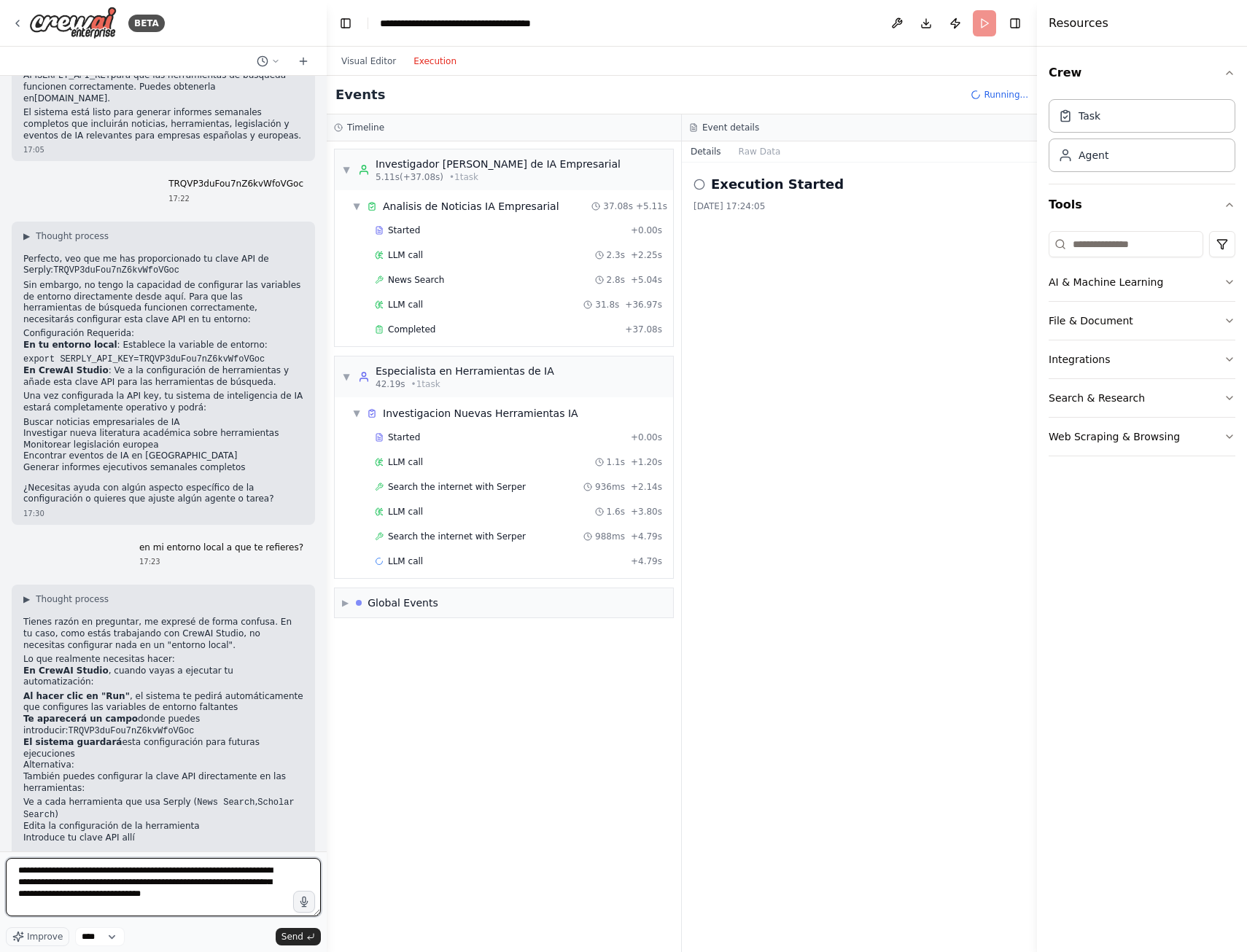
type textarea "**********"
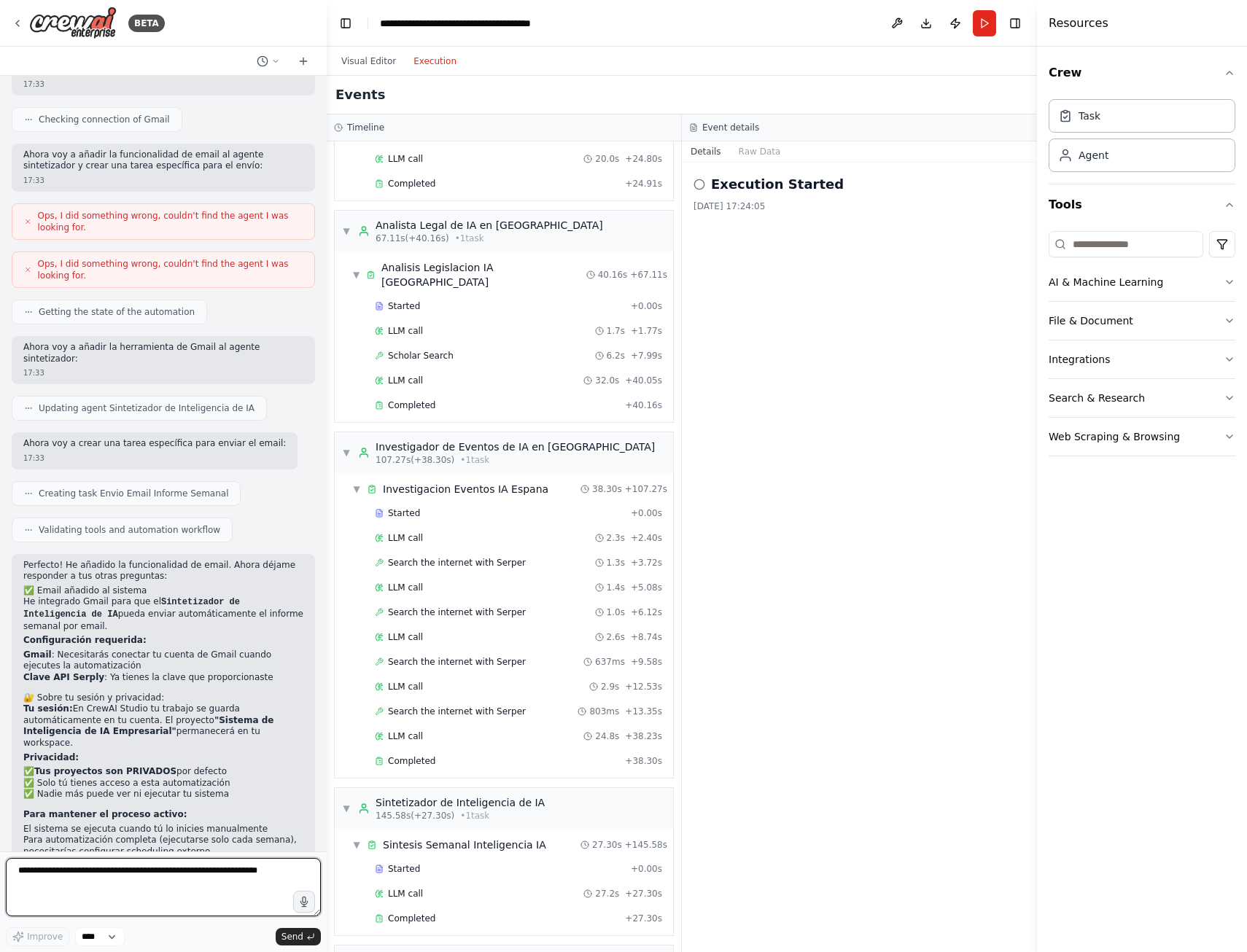
scroll to position [427, 0]
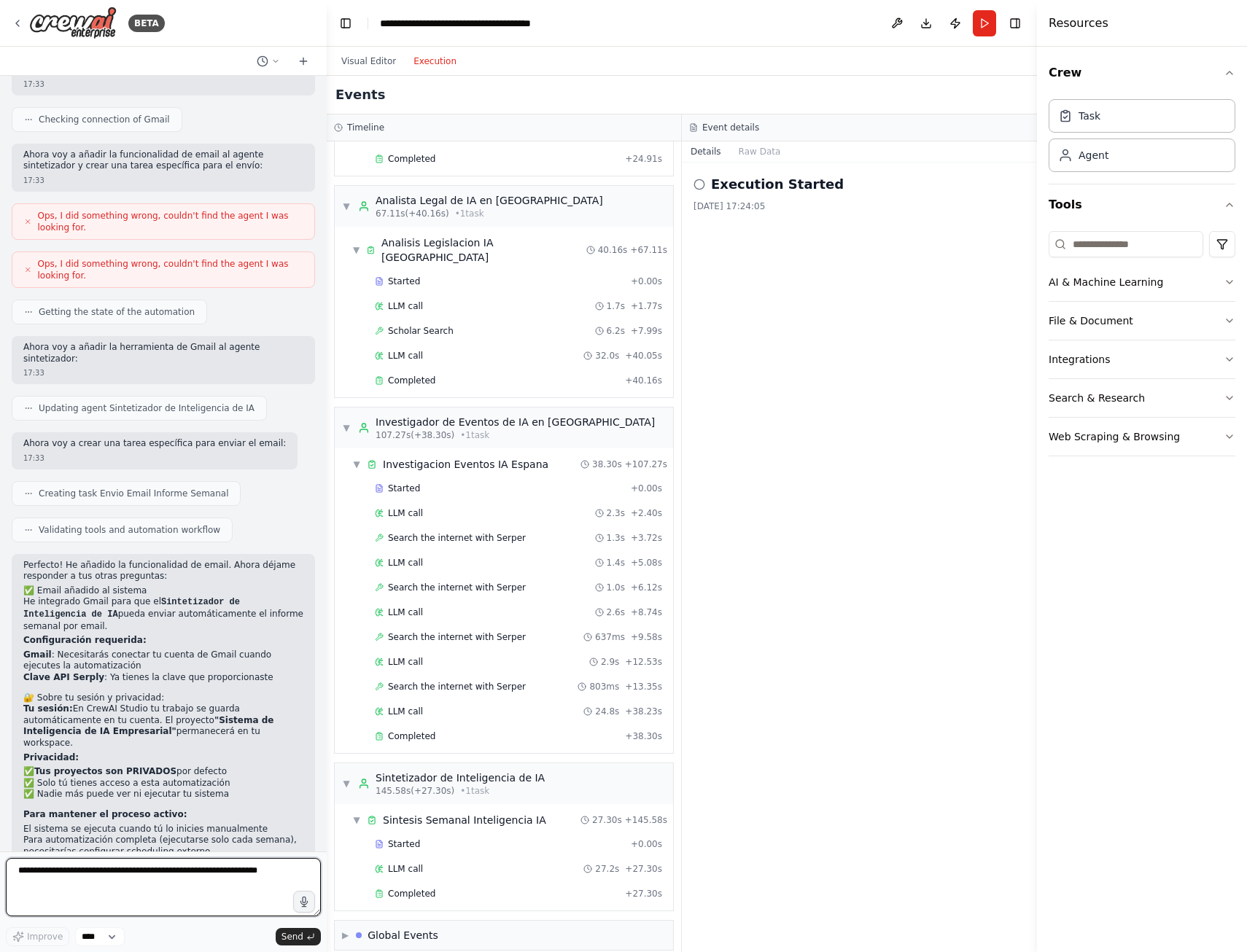
click at [81, 889] on textarea at bounding box center [163, 888] width 315 height 58
type textarea "**********"
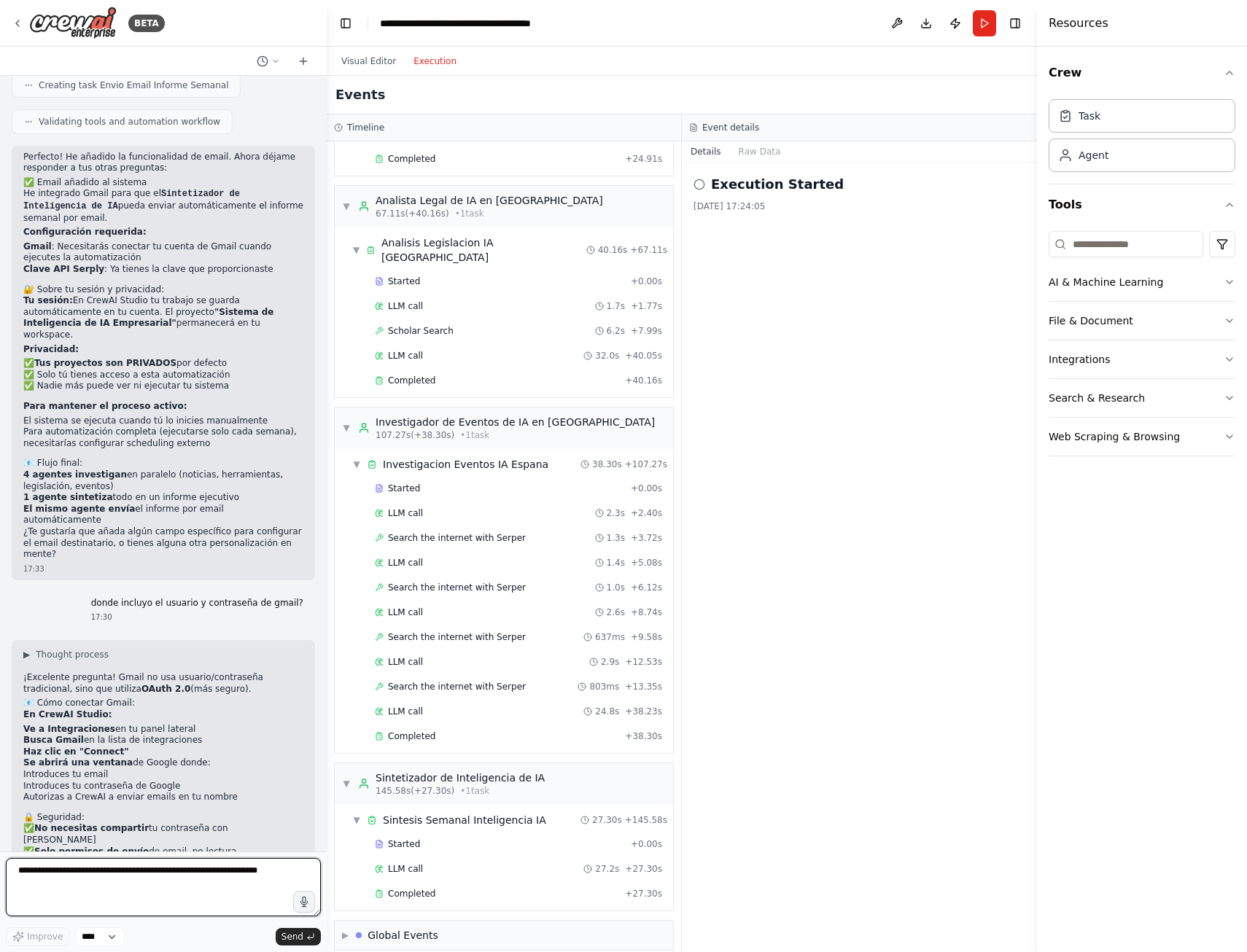
scroll to position [3130, 0]
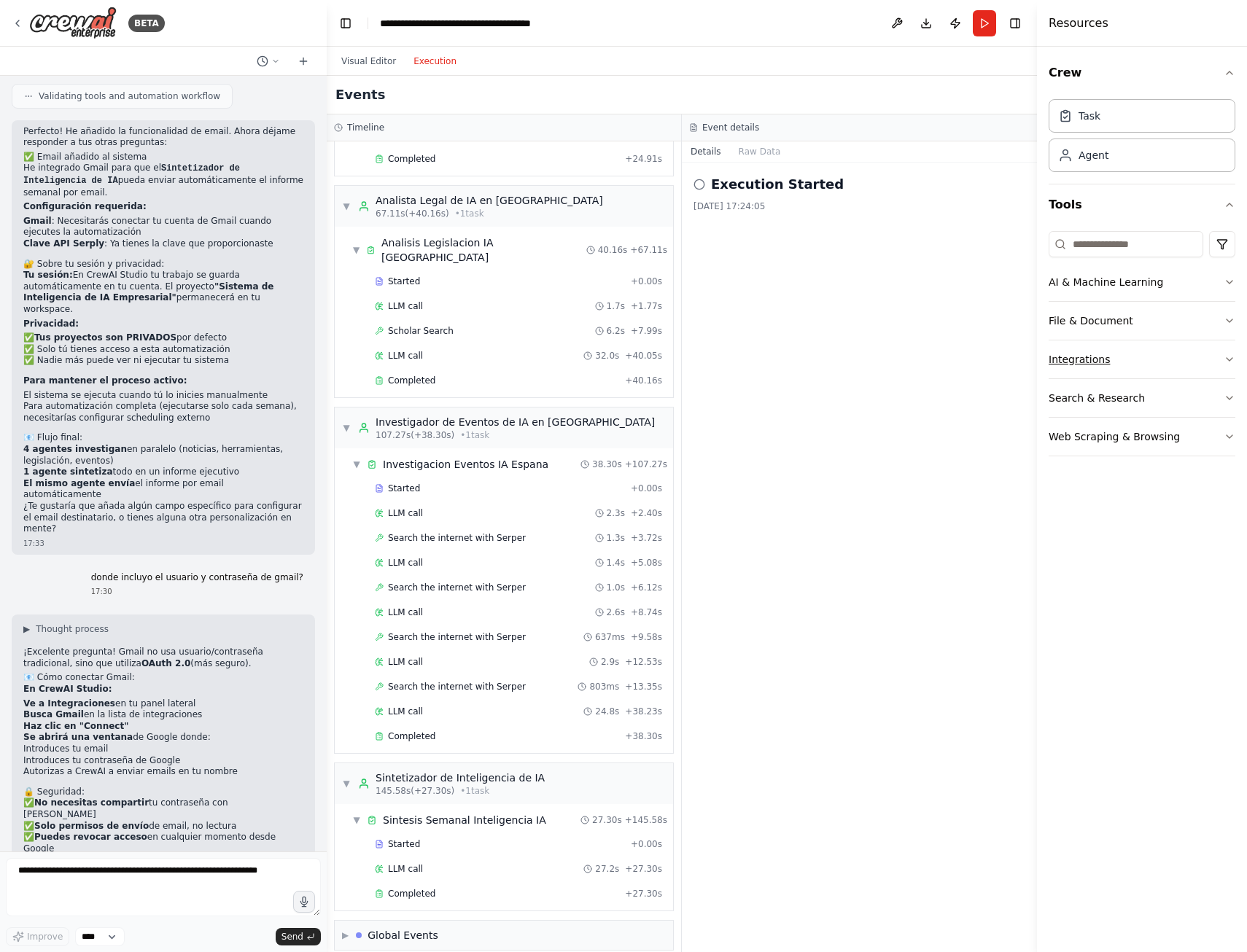
click at [1092, 355] on button "Integrations" at bounding box center [1141, 359] width 187 height 38
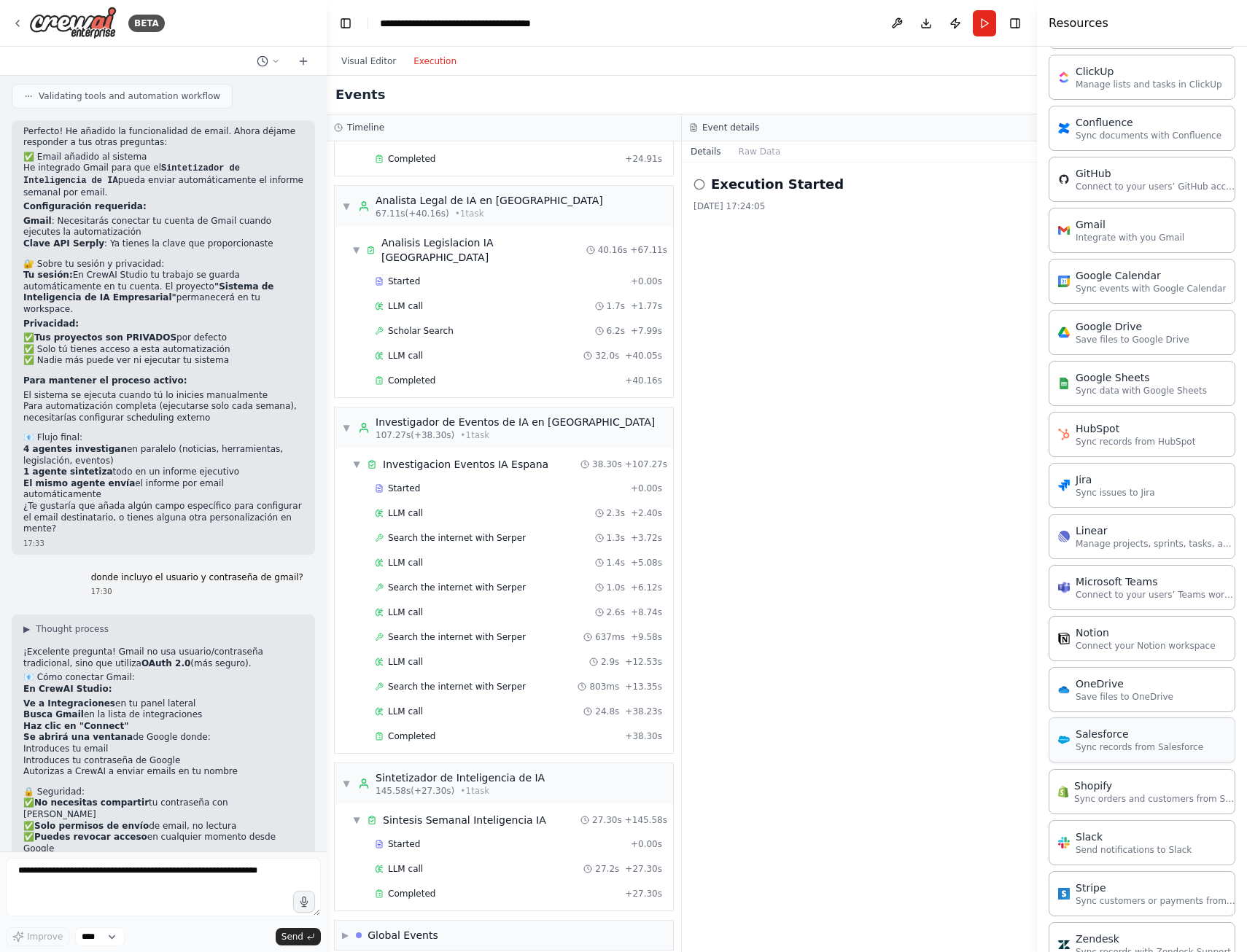
scroll to position [415, 0]
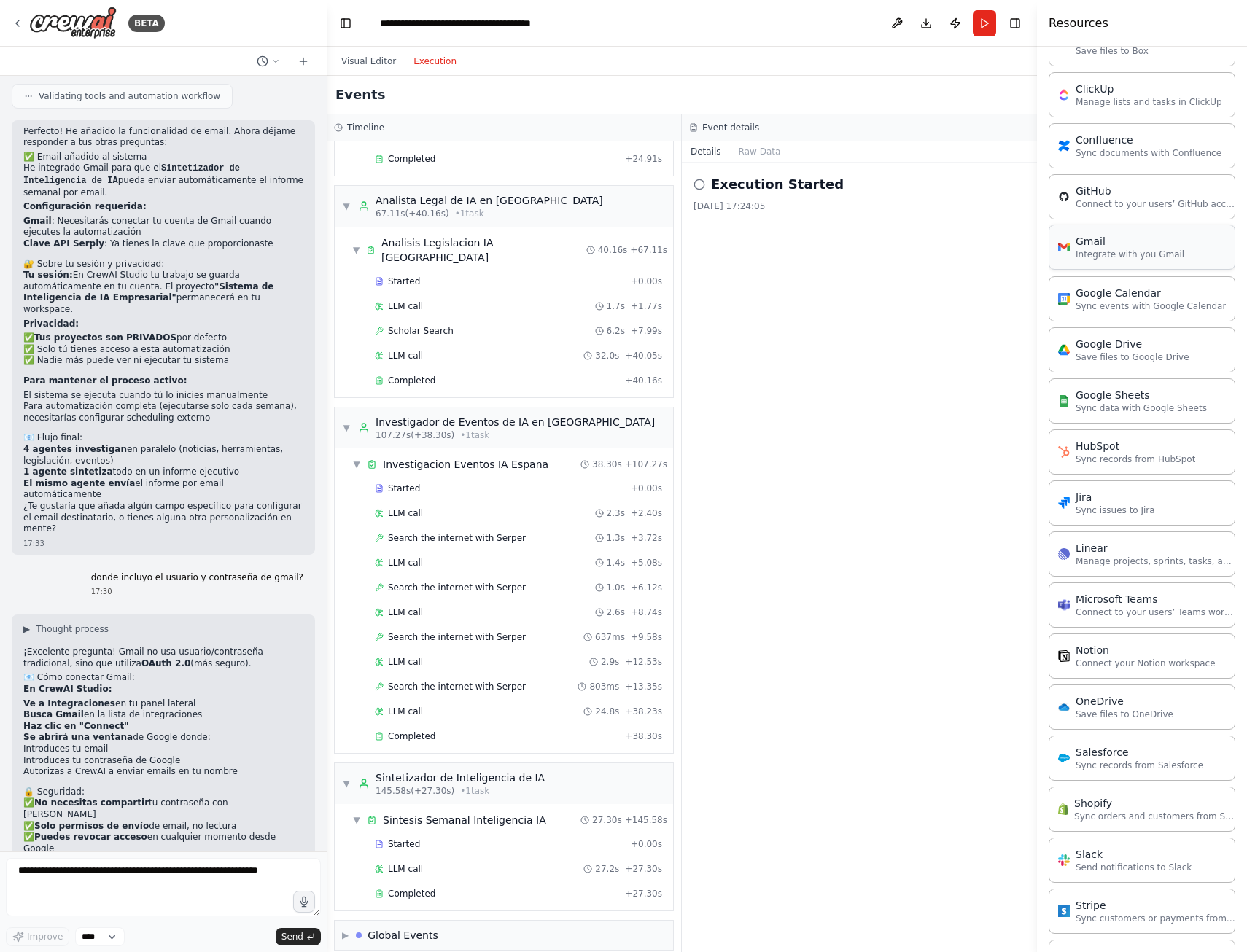
click at [1114, 256] on p "Integrate with you Gmail" at bounding box center [1130, 255] width 108 height 12
click at [1120, 238] on div "Gmail" at bounding box center [1130, 241] width 108 height 15
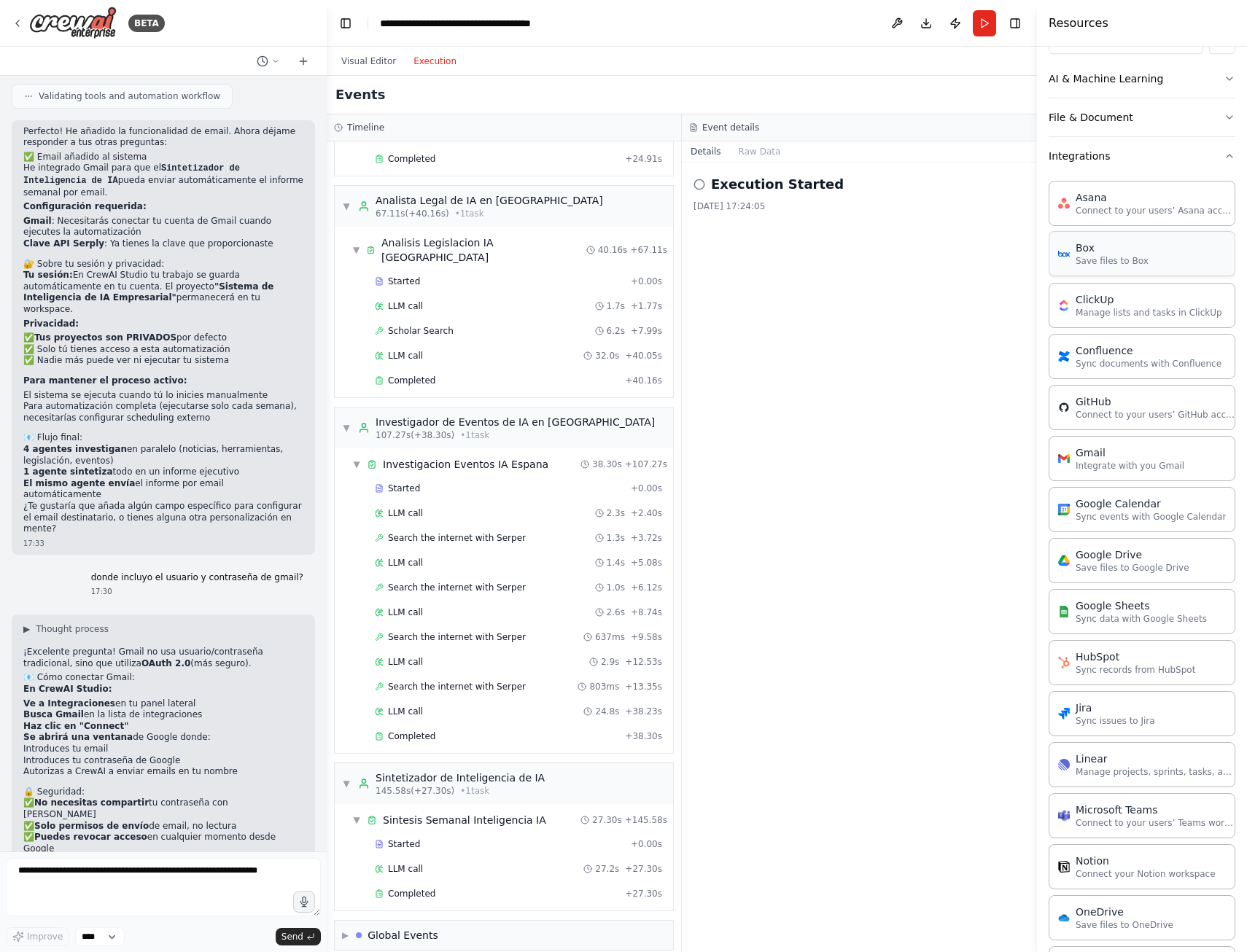
scroll to position [195, 0]
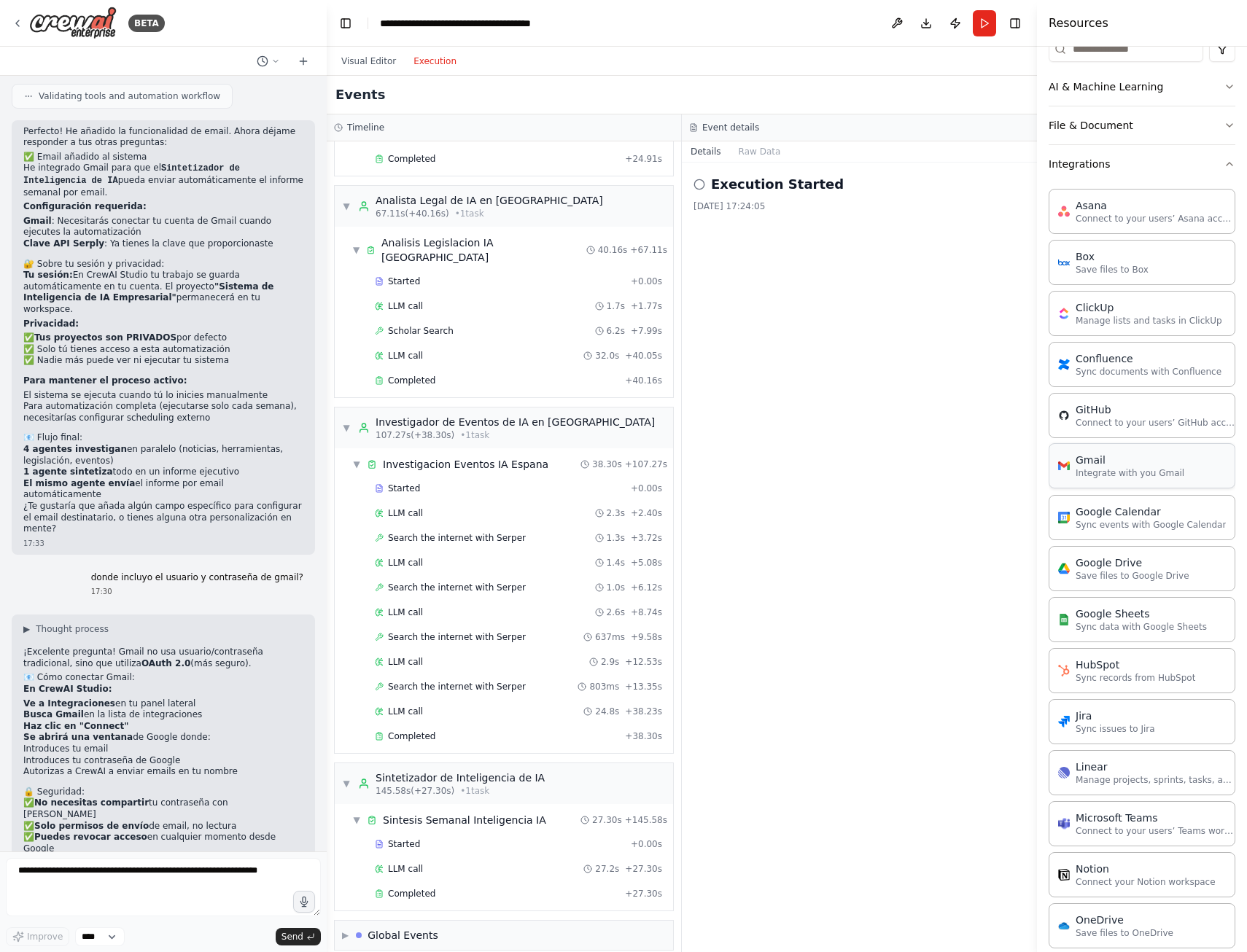
click at [1096, 470] on p "Integrate with you Gmail" at bounding box center [1130, 474] width 108 height 12
drag, startPoint x: 1096, startPoint y: 470, endPoint x: 1097, endPoint y: 462, distance: 8.1
click at [1097, 462] on div "Gmail" at bounding box center [1130, 460] width 108 height 15
click at [372, 928] on div "Global Events" at bounding box center [397, 935] width 83 height 15
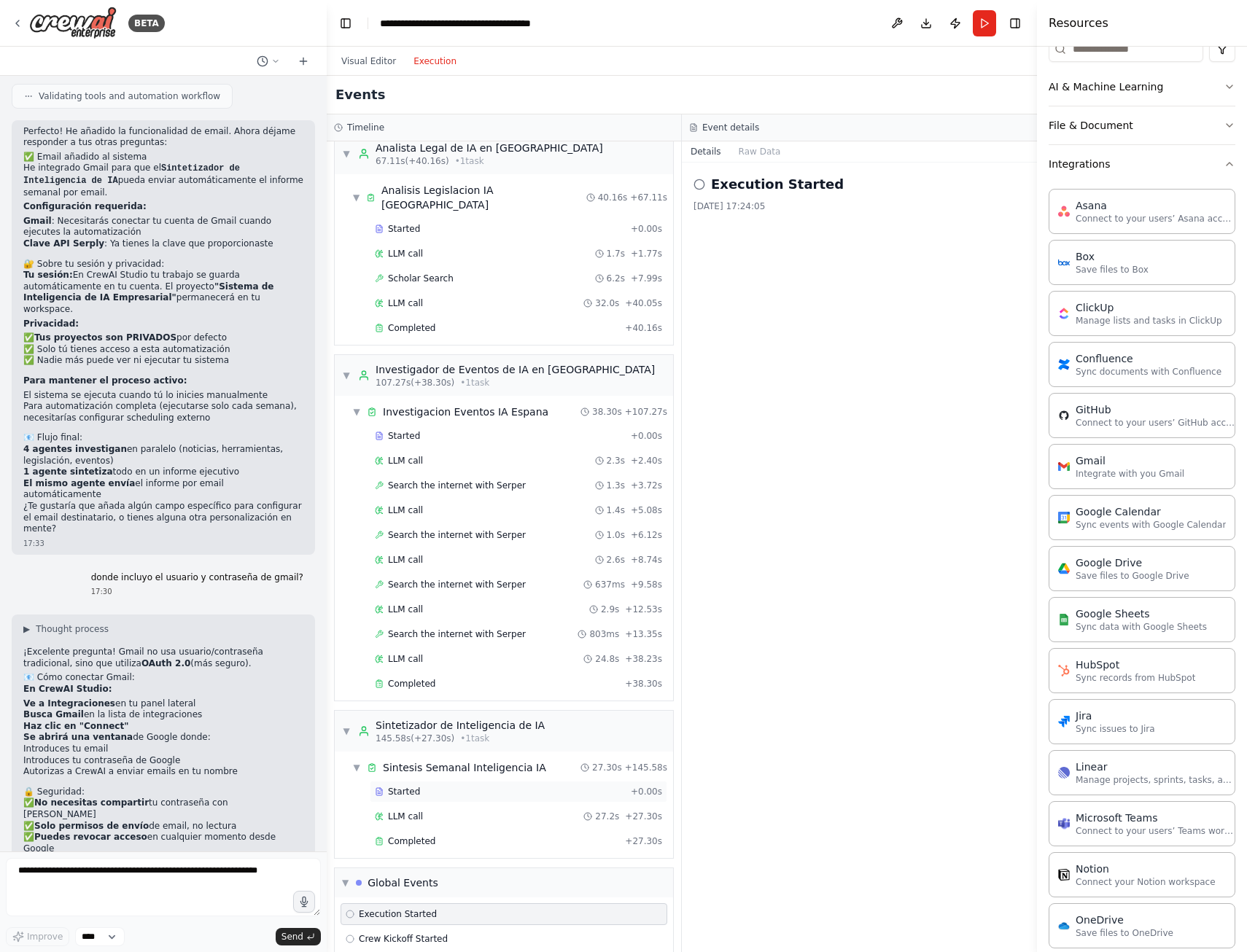
scroll to position [535, 0]
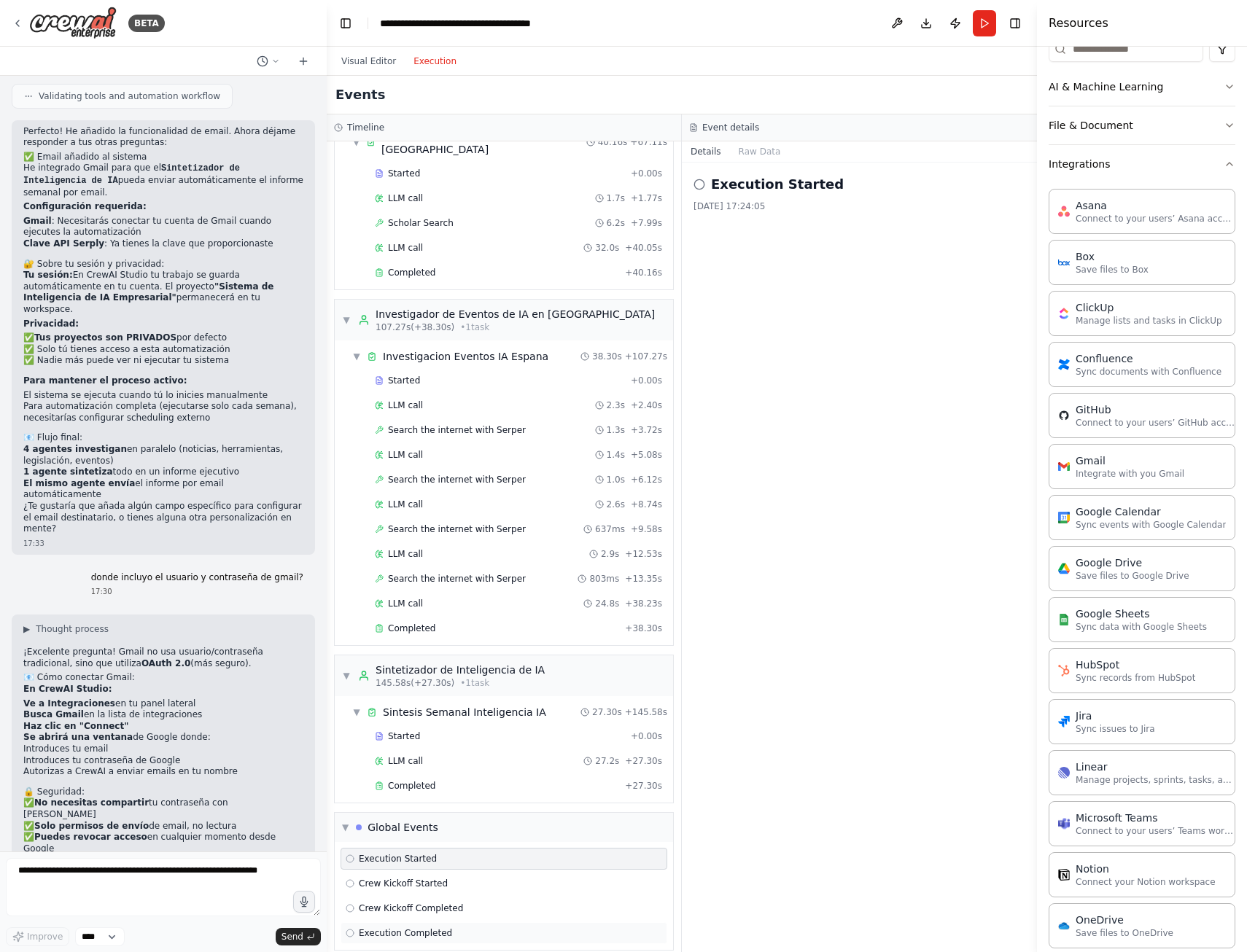
click at [348, 929] on icon at bounding box center [350, 933] width 9 height 9
click at [419, 780] on span "Completed" at bounding box center [411, 786] width 47 height 12
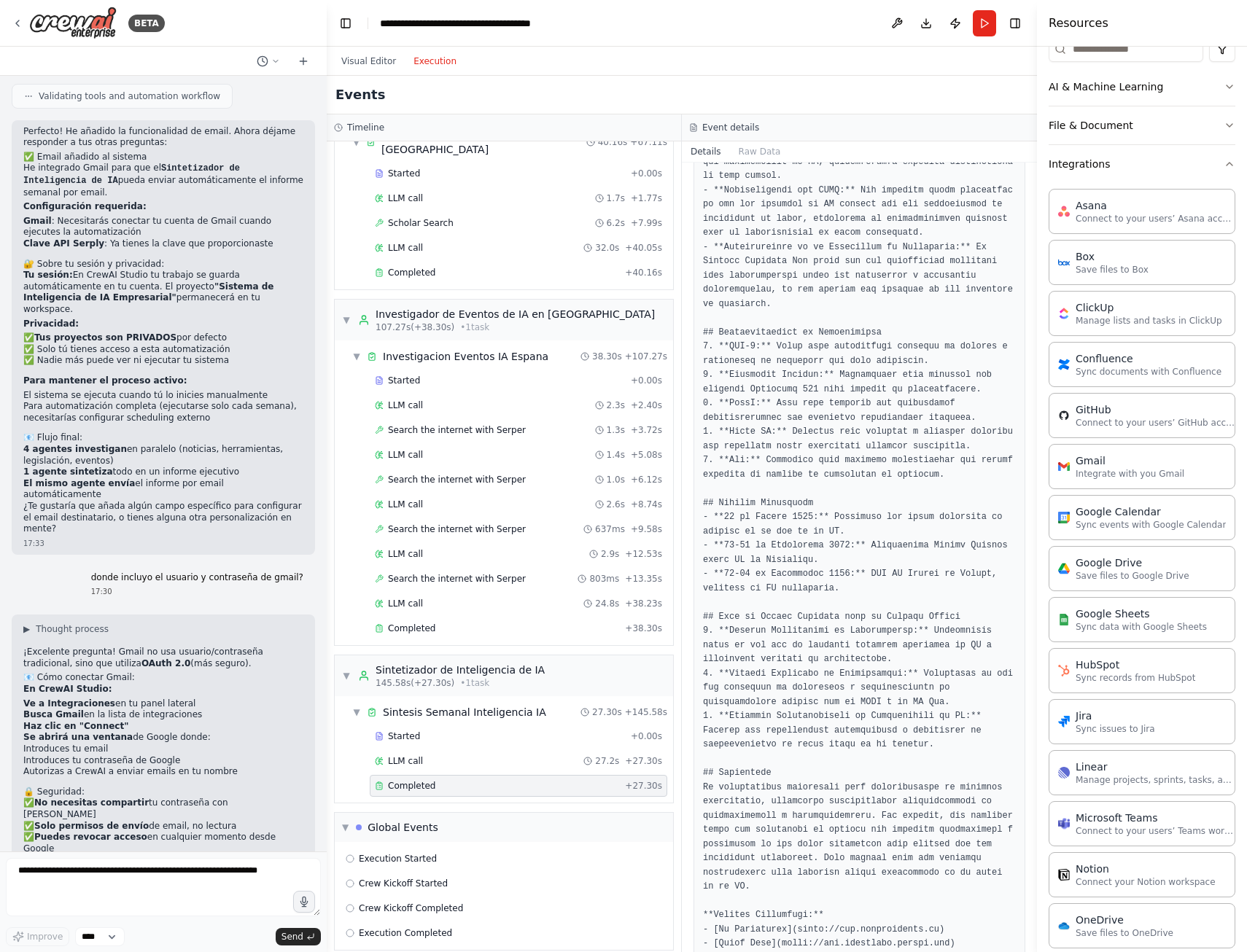
scroll to position [703, 0]
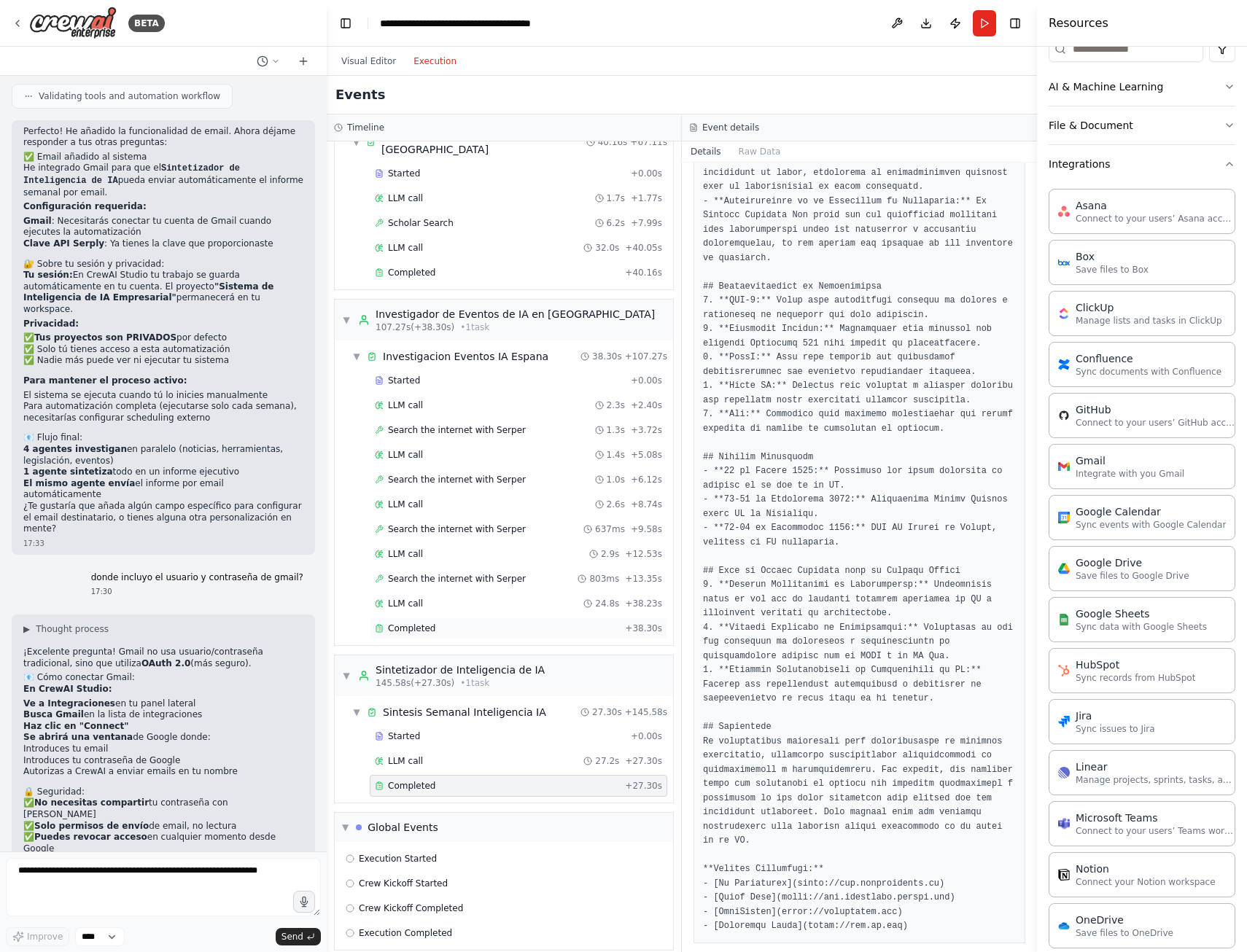
click at [406, 623] on span "Completed" at bounding box center [411, 629] width 47 height 12
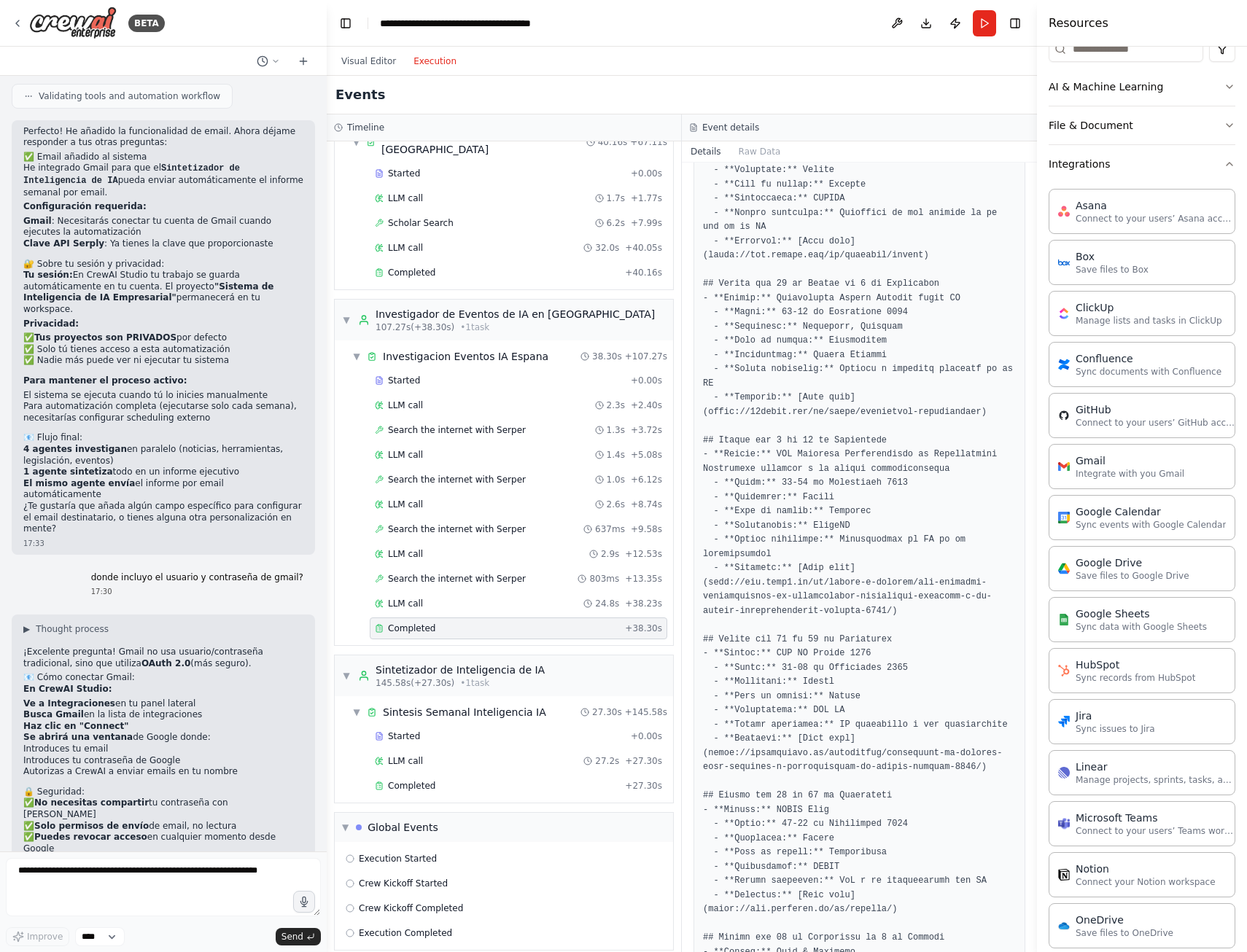
scroll to position [0, 0]
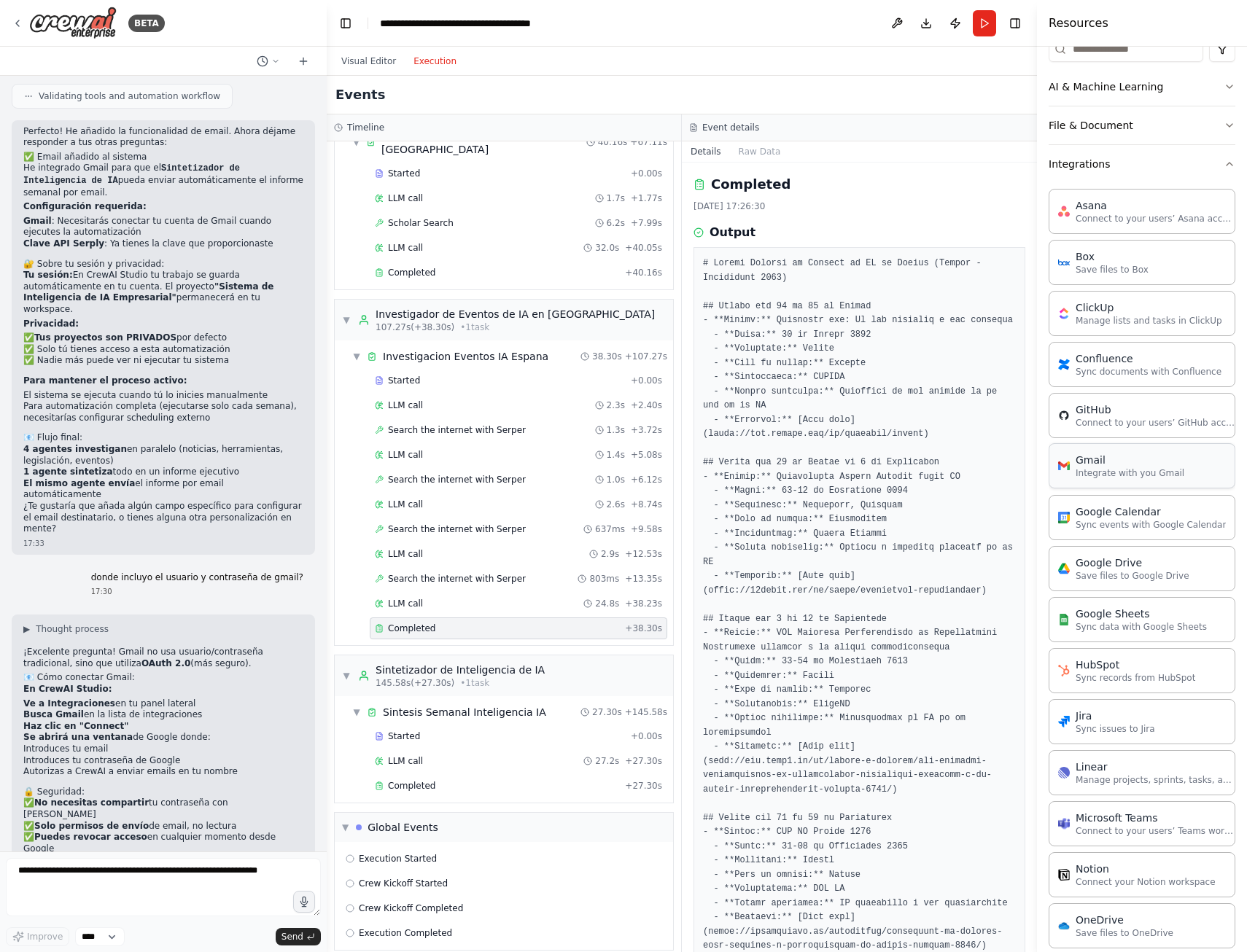
click at [1112, 466] on div "Gmail" at bounding box center [1130, 460] width 108 height 15
click at [376, 56] on button "Visual Editor" at bounding box center [369, 61] width 72 height 17
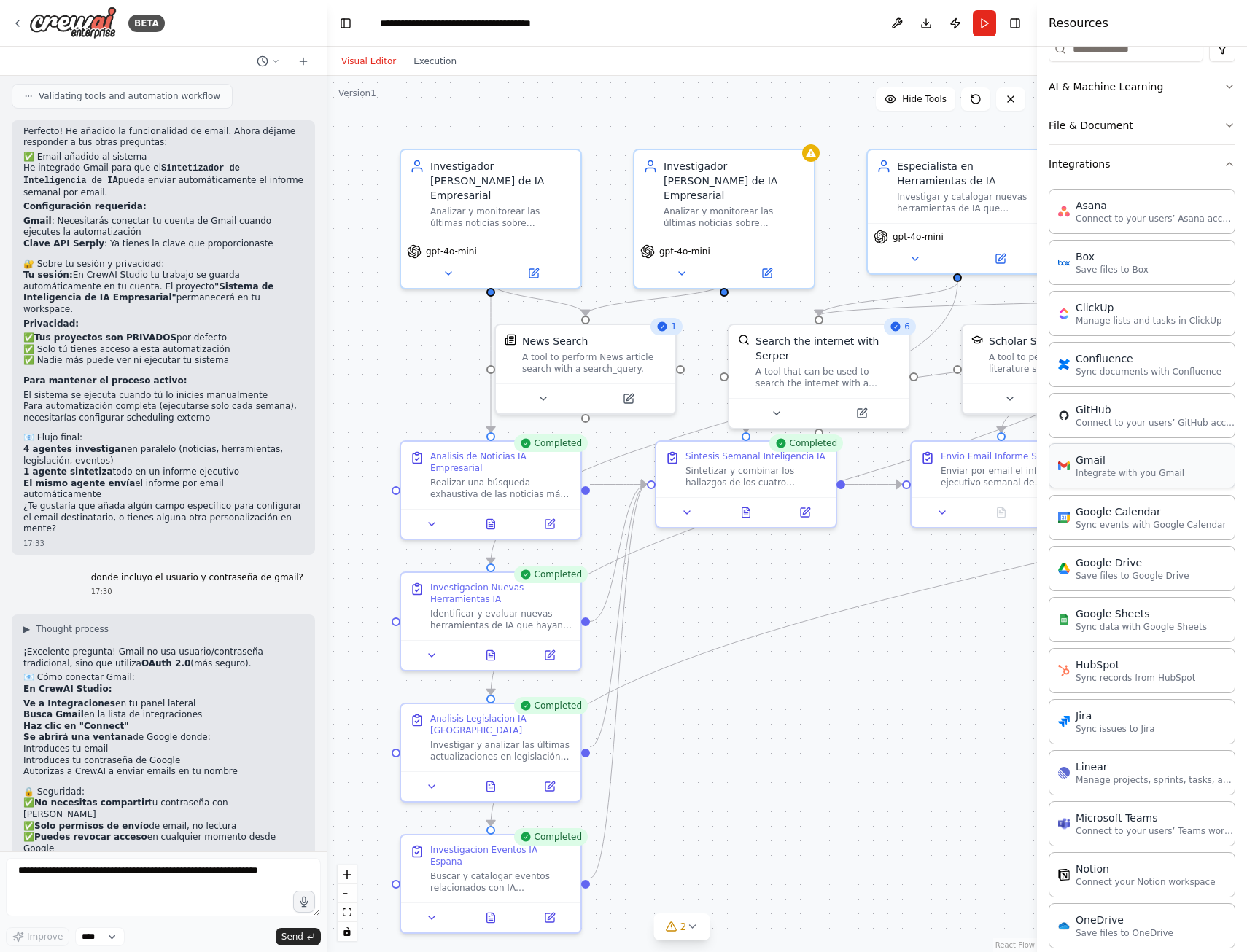
click at [1155, 458] on div "Gmail" at bounding box center [1130, 460] width 108 height 15
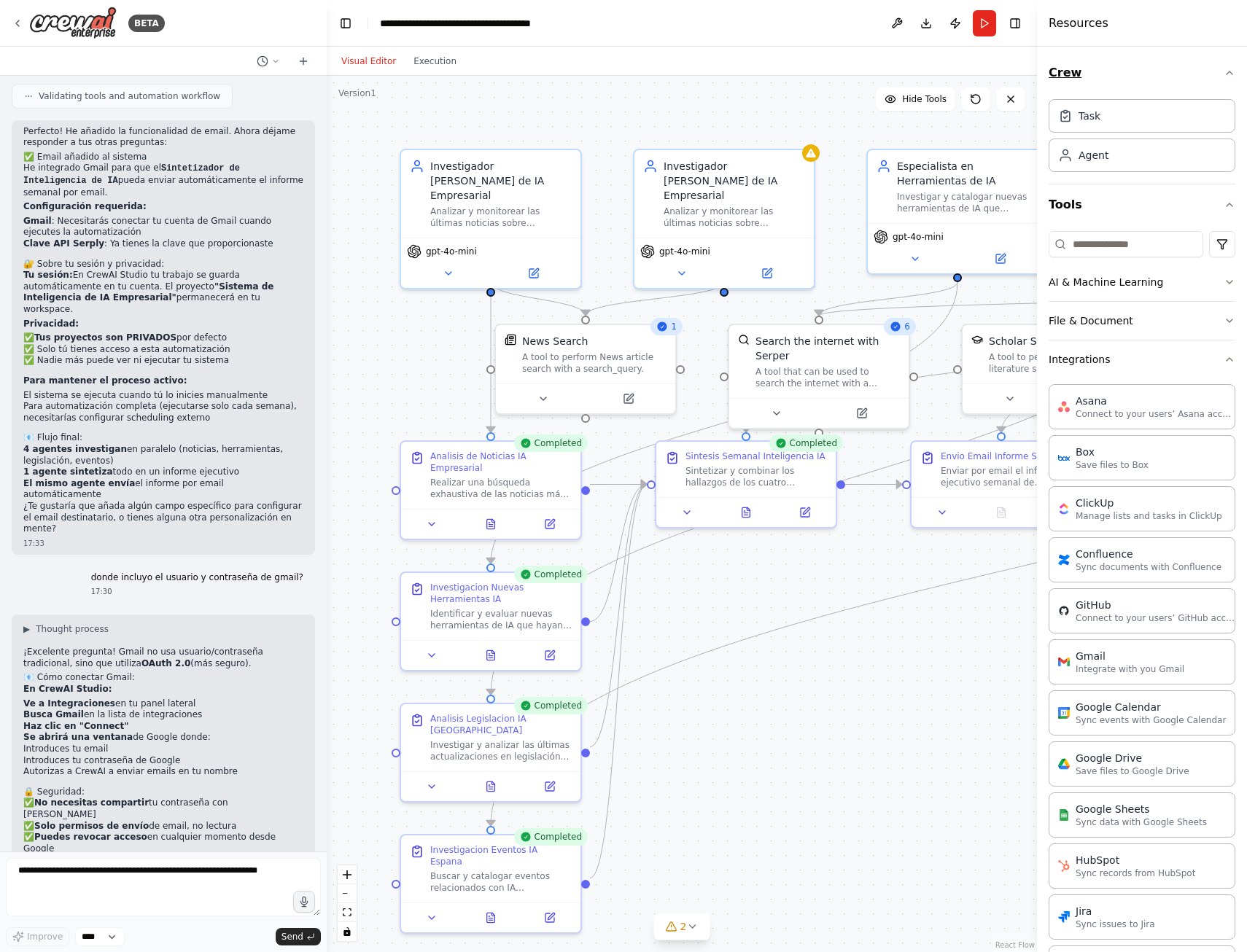
click at [1224, 70] on icon "button" at bounding box center [1230, 73] width 12 height 12
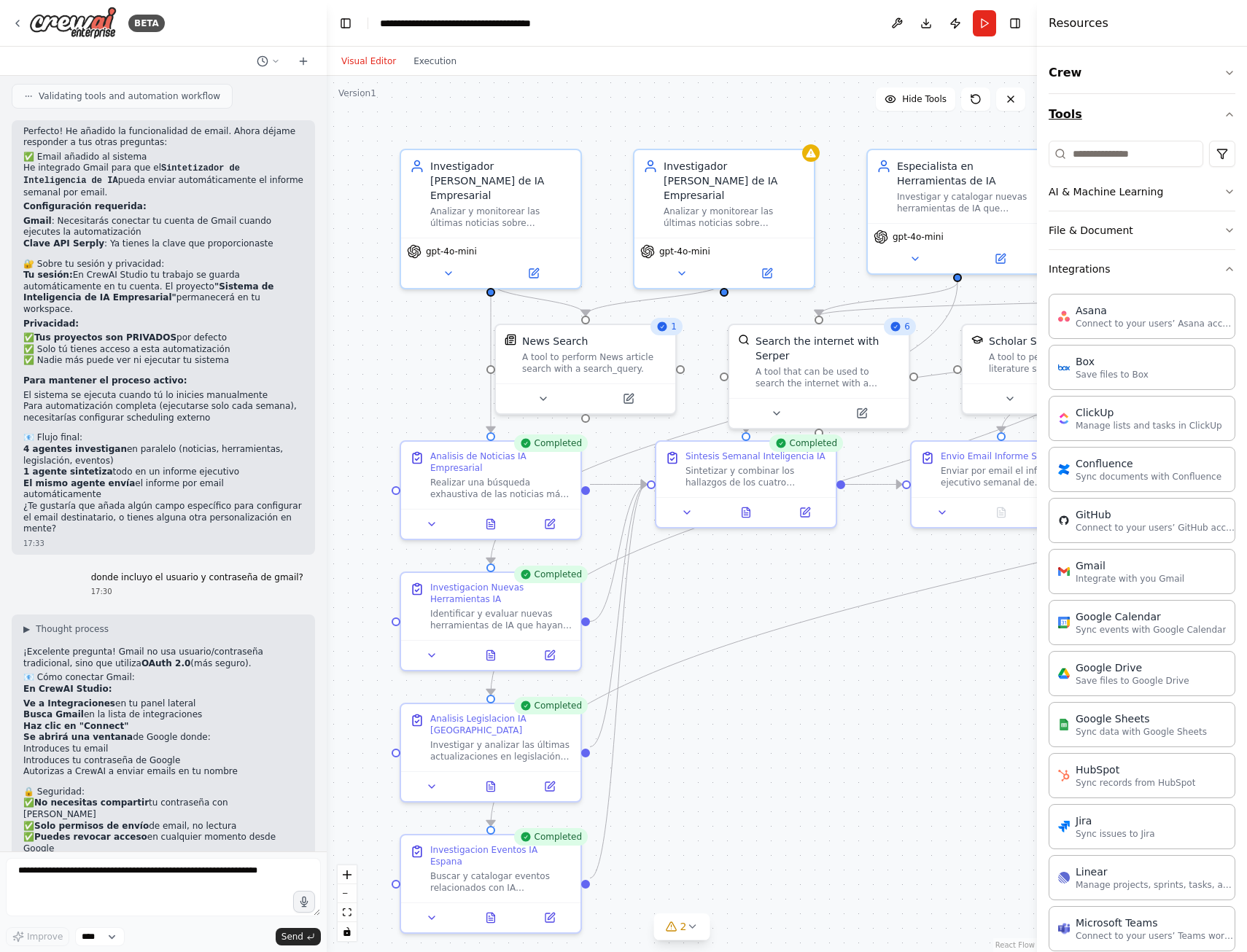
click at [1224, 116] on icon "button" at bounding box center [1230, 114] width 12 height 12
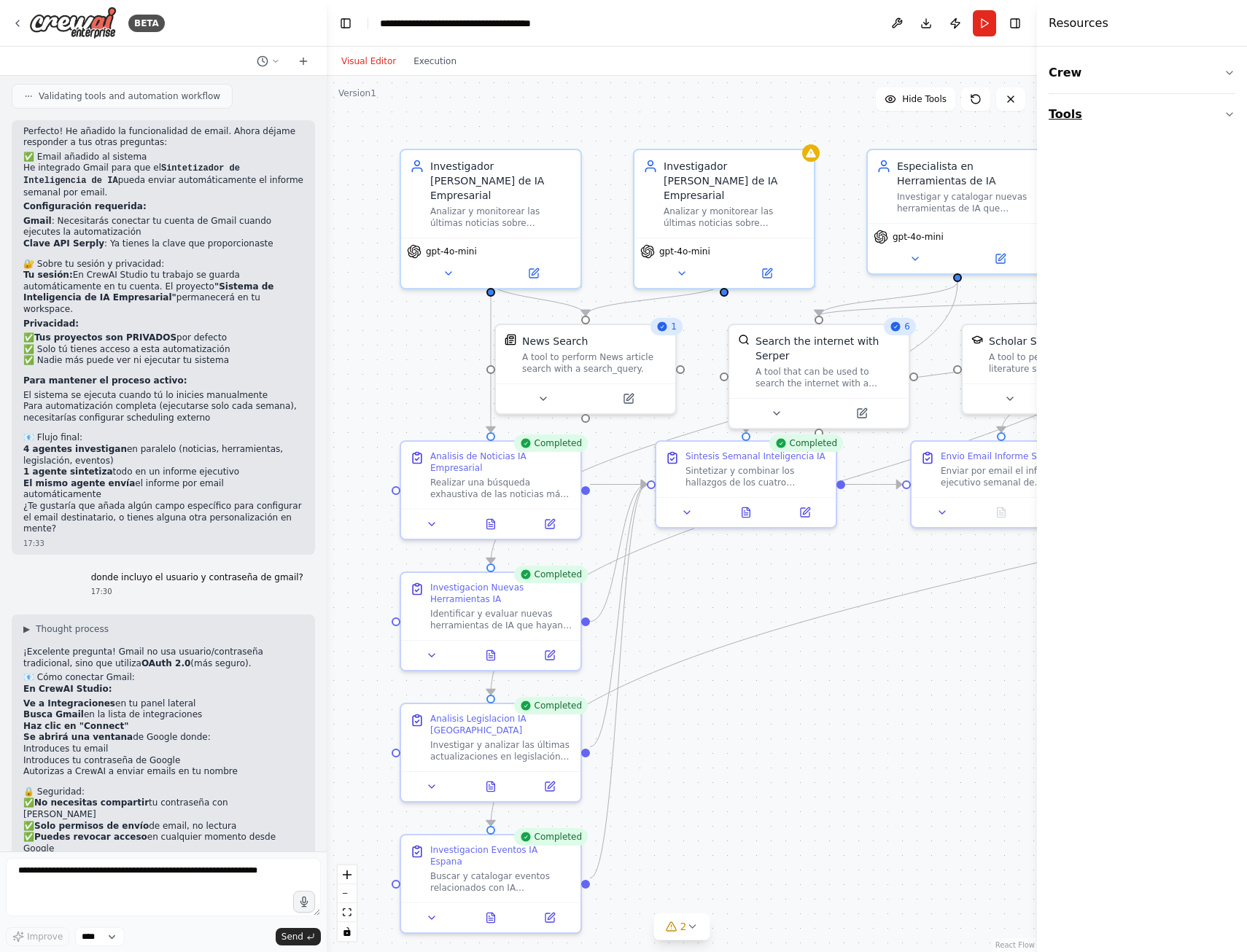
click at [1219, 118] on button "Tools" at bounding box center [1141, 114] width 187 height 40
click at [894, 21] on button at bounding box center [896, 23] width 23 height 27
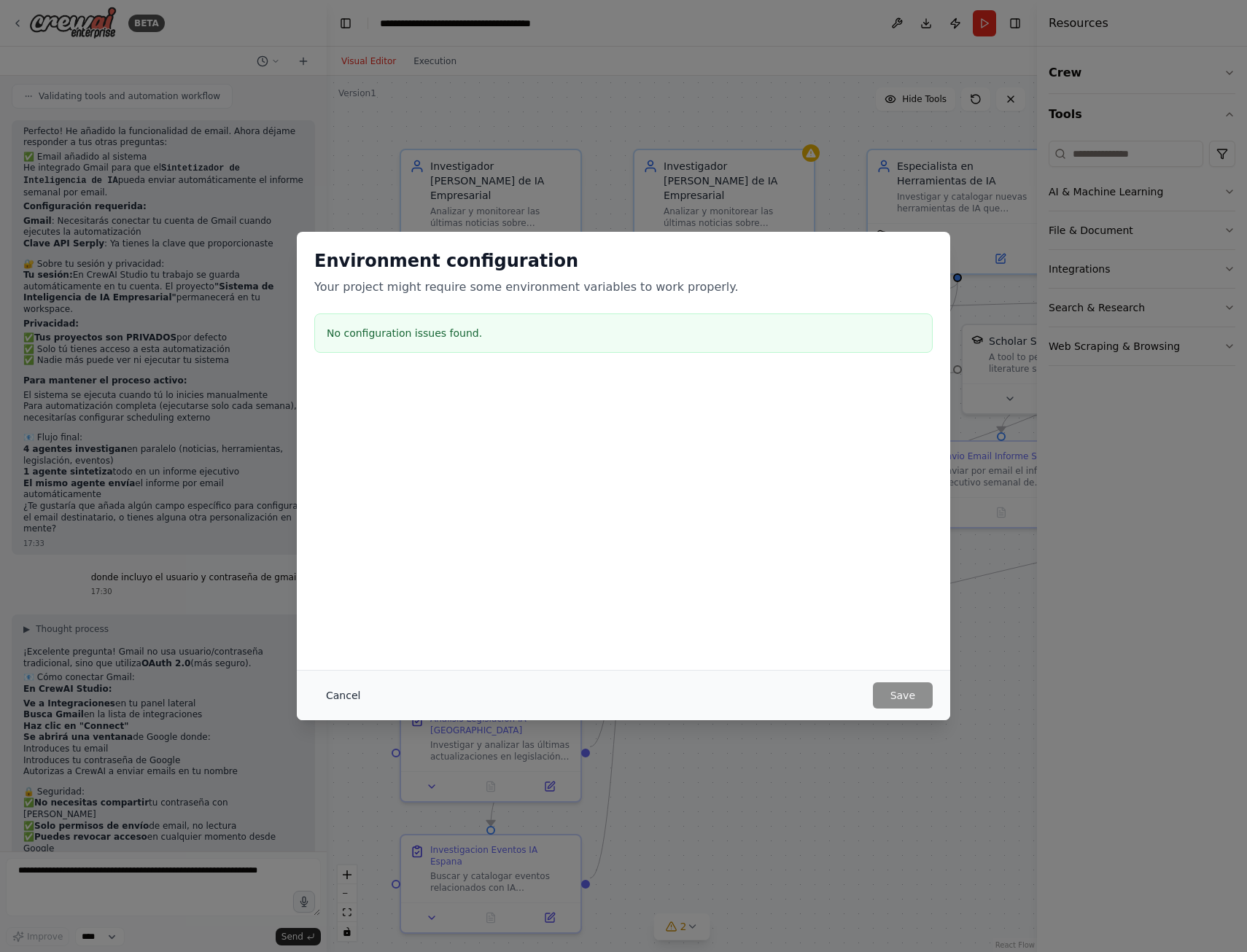
click at [338, 691] on button "Cancel" at bounding box center [342, 696] width 58 height 27
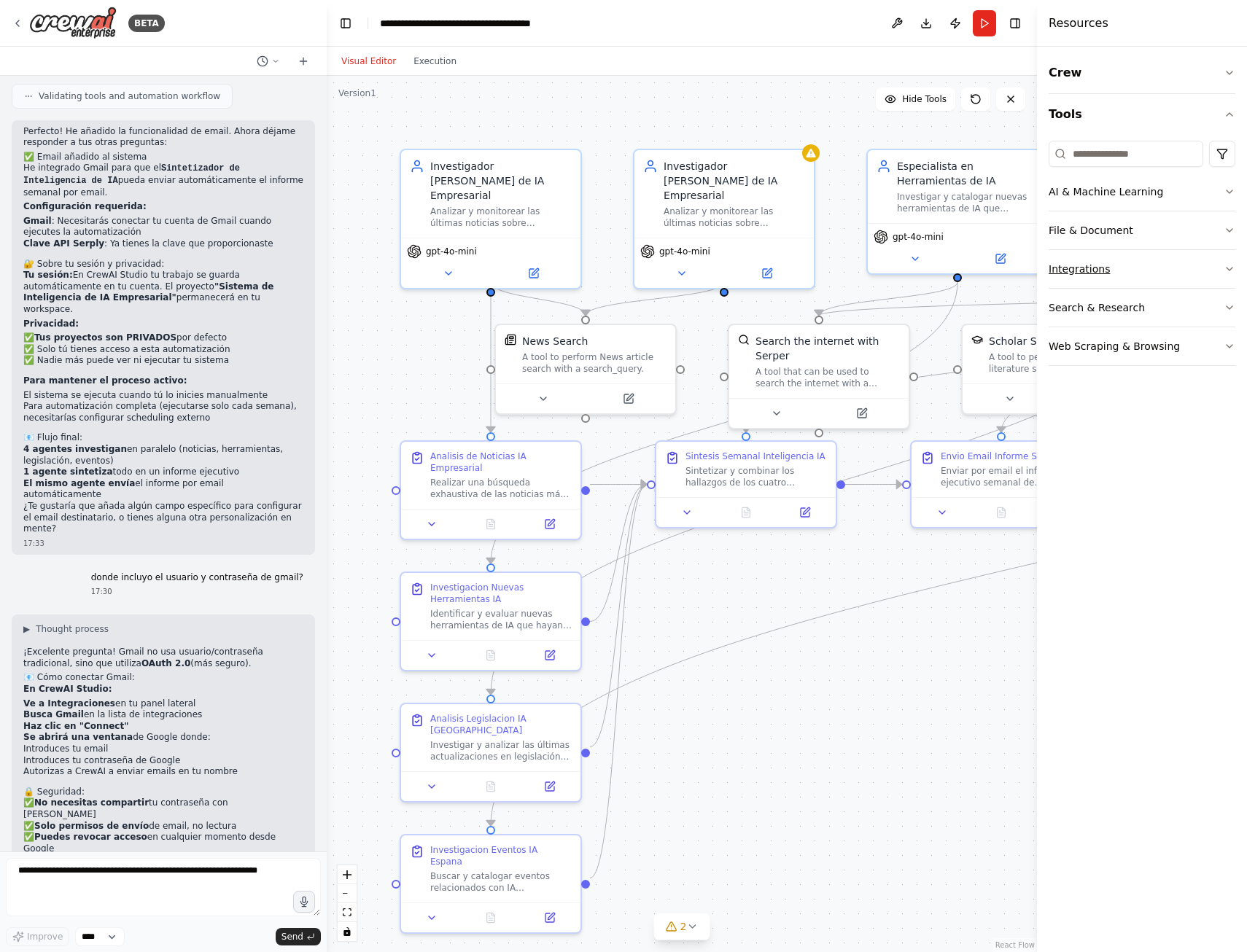
click at [1109, 271] on button "Integrations" at bounding box center [1141, 269] width 187 height 38
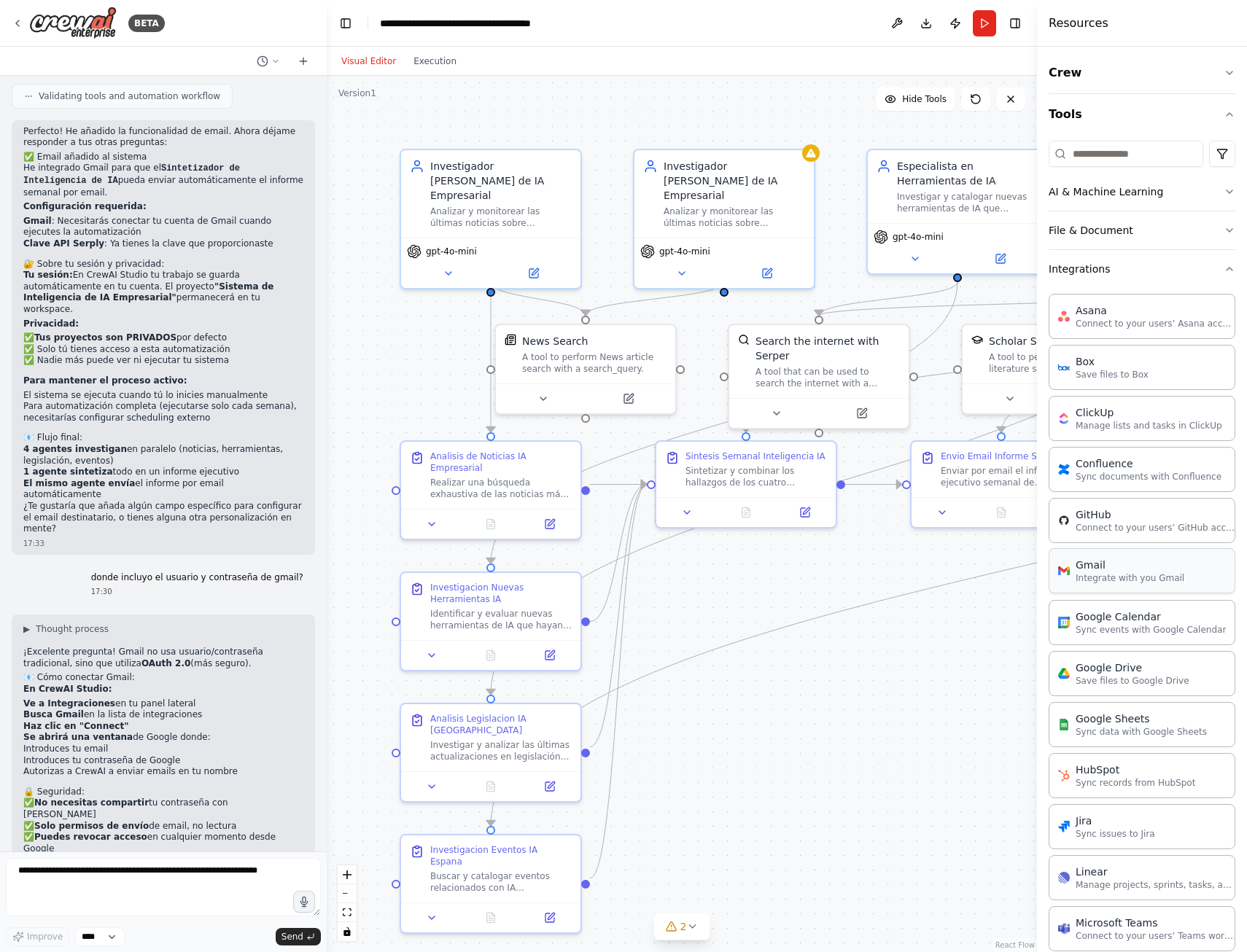
click at [1089, 582] on p "Integrate with you Gmail" at bounding box center [1130, 579] width 108 height 12
click at [1086, 581] on p "Integrate with you Gmail" at bounding box center [1130, 579] width 108 height 12
drag, startPoint x: 952, startPoint y: 701, endPoint x: 784, endPoint y: 694, distance: 168.1
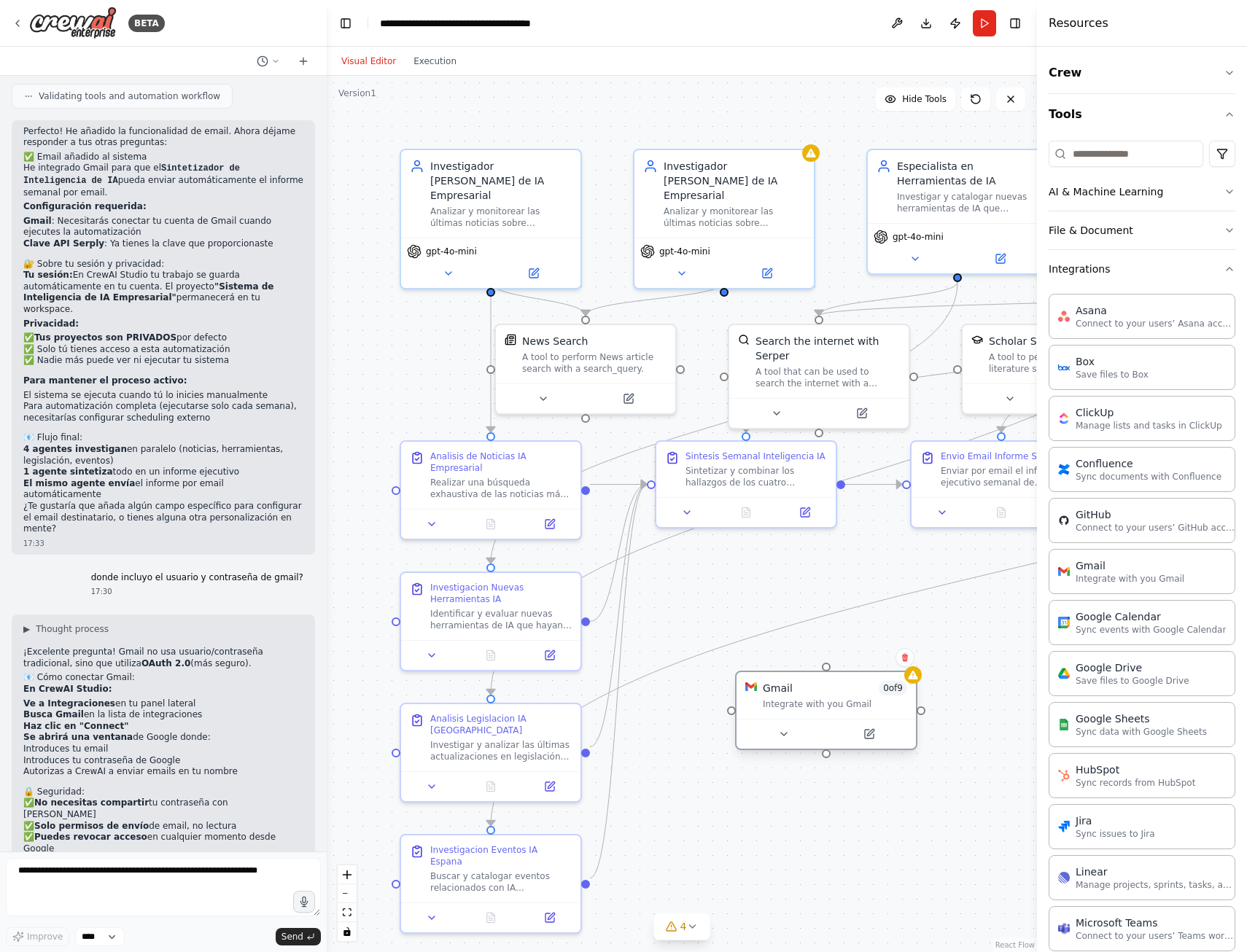
click at [784, 694] on div "Gmail 0 of 9 Integrate with you Gmail" at bounding box center [835, 696] width 144 height 29
click at [858, 734] on button at bounding box center [869, 734] width 83 height 17
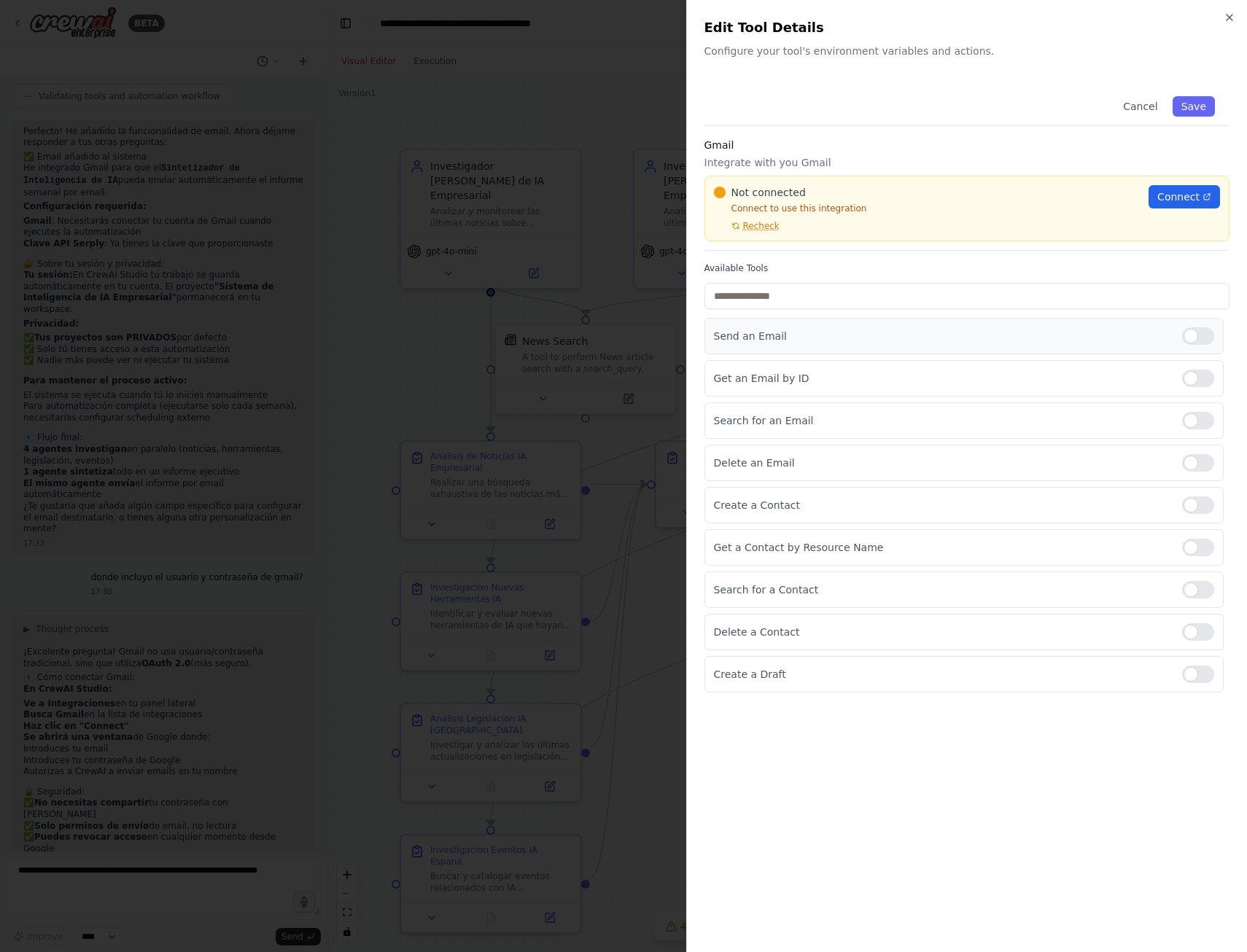
click at [760, 333] on p "Send an Email" at bounding box center [943, 335] width 458 height 15
click at [1187, 337] on div at bounding box center [1197, 336] width 32 height 17
click at [1178, 199] on span "Connect" at bounding box center [1178, 196] width 42 height 15
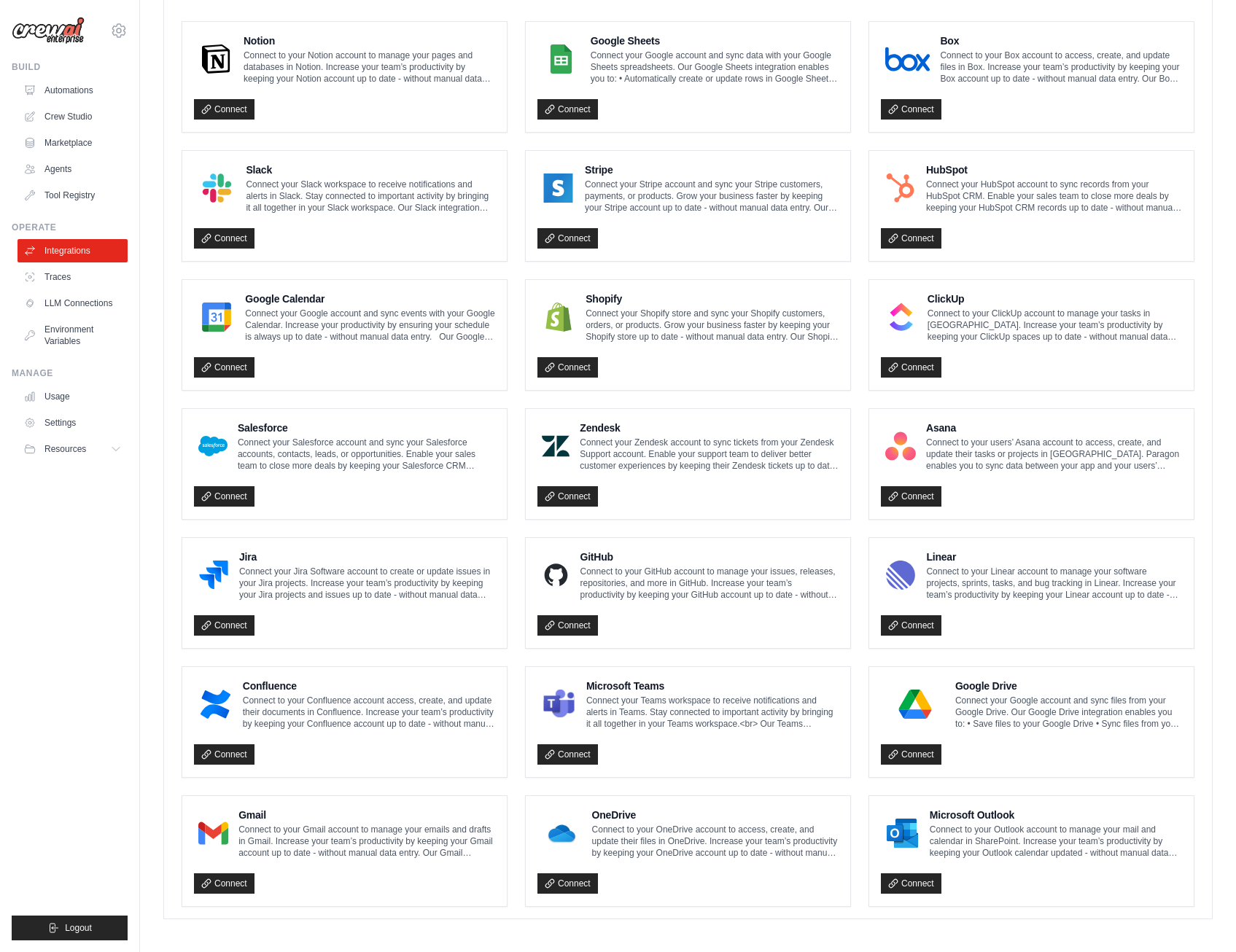
scroll to position [420, 0]
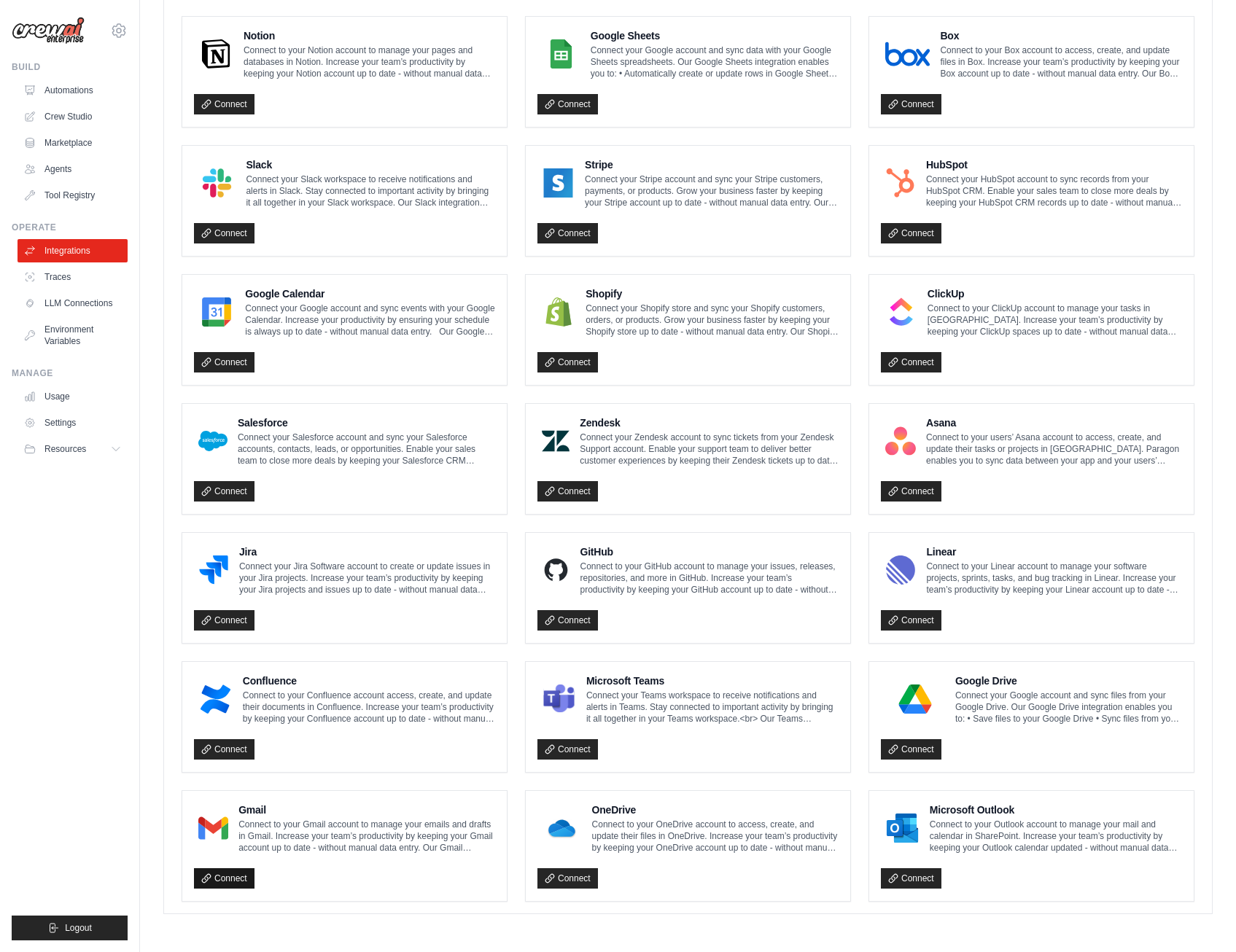
click at [238, 883] on link "Connect" at bounding box center [224, 879] width 60 height 21
click at [79, 255] on link "Integrations" at bounding box center [74, 250] width 110 height 23
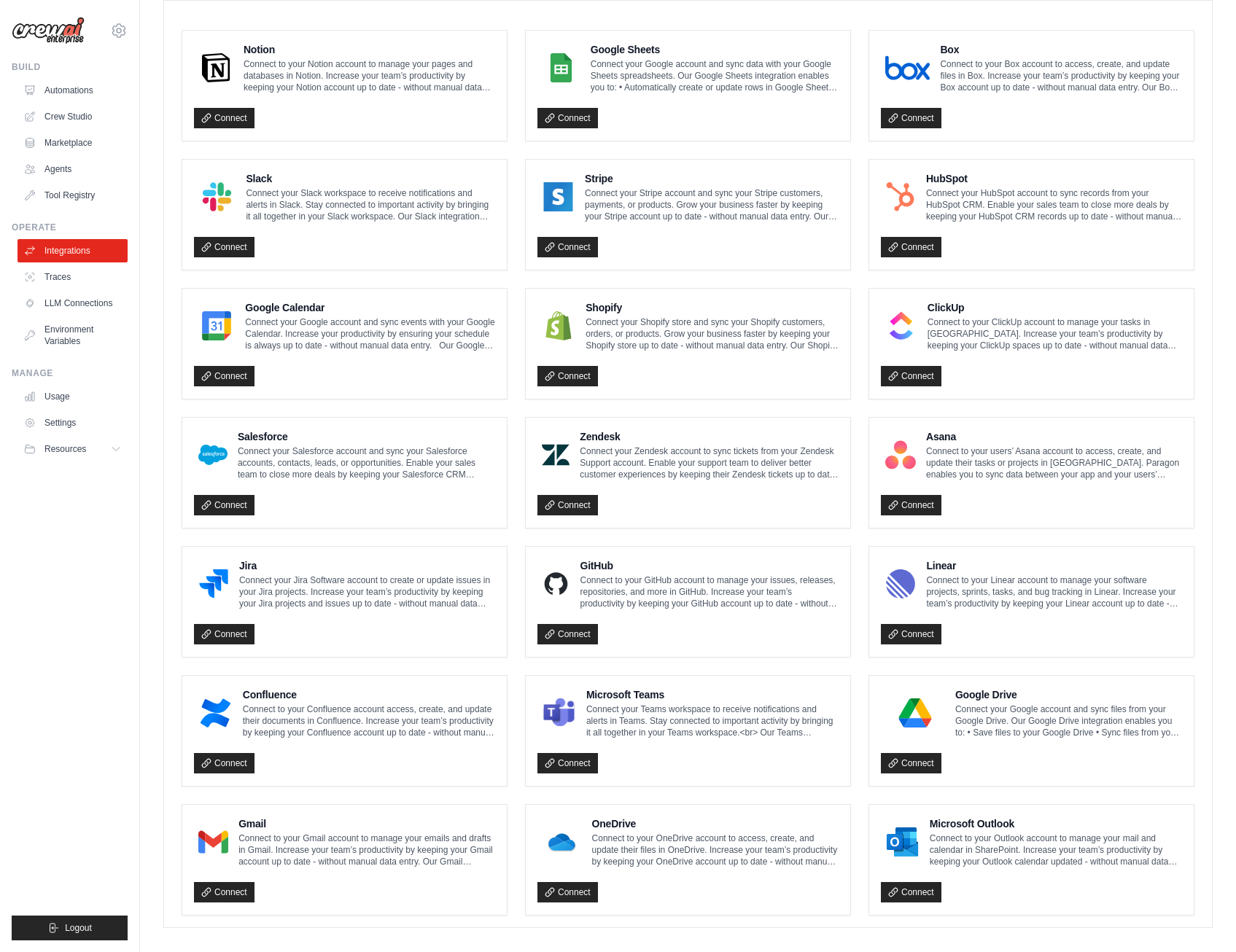
scroll to position [469, 0]
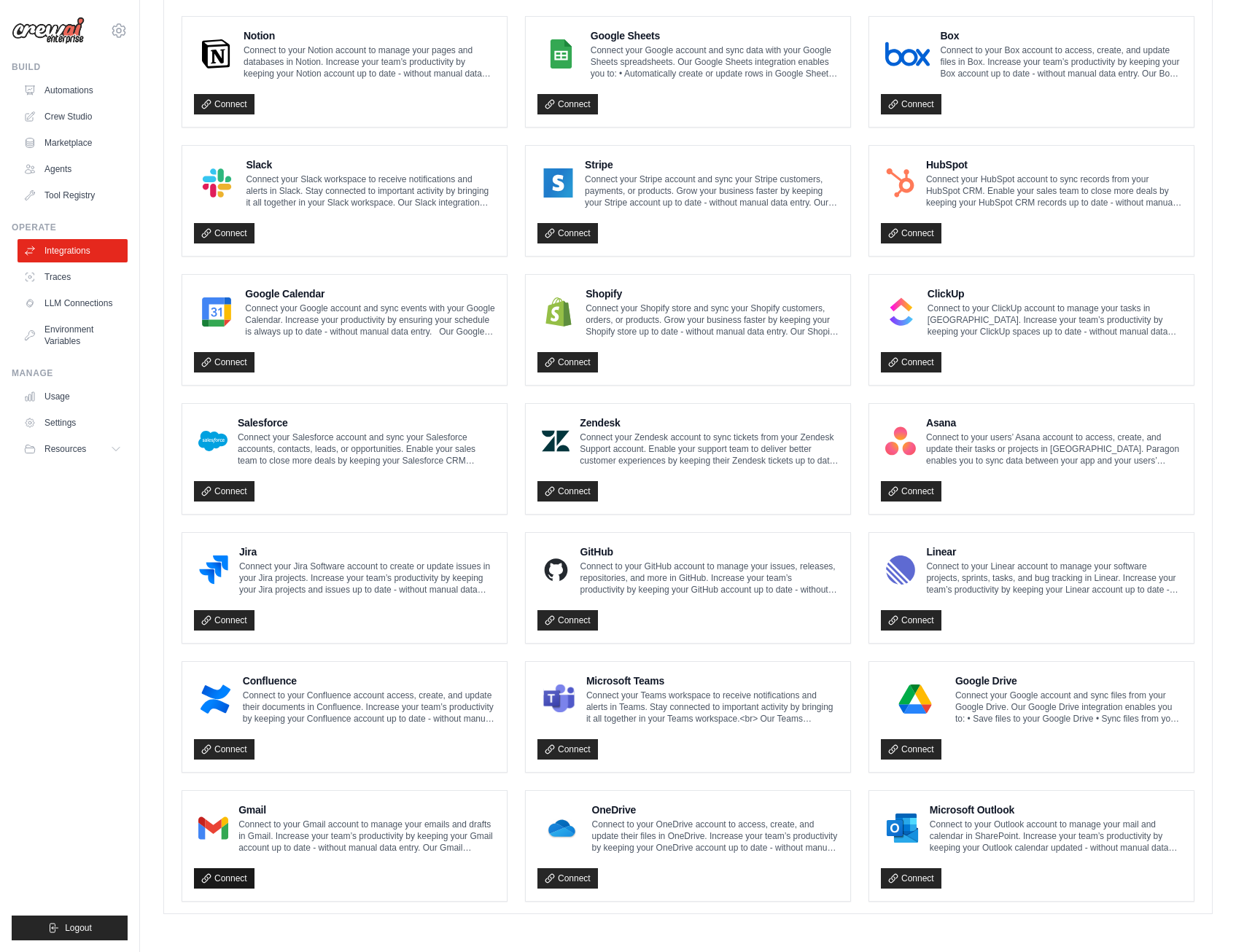
click at [220, 883] on link "Connect" at bounding box center [224, 879] width 60 height 21
click at [64, 338] on link "Environment Variables" at bounding box center [74, 335] width 110 height 35
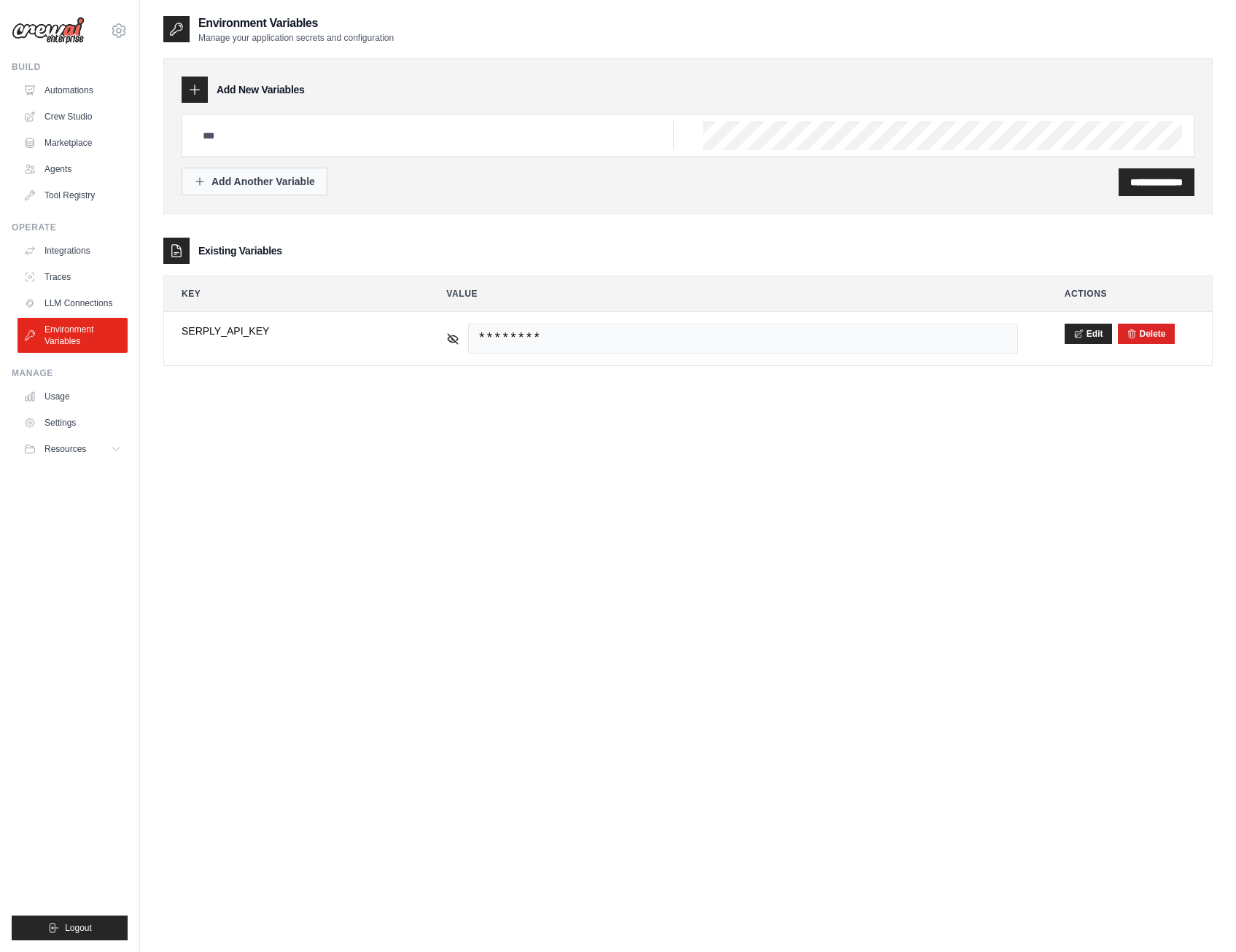
click at [232, 185] on div "Add Another Variable" at bounding box center [255, 181] width 121 height 15
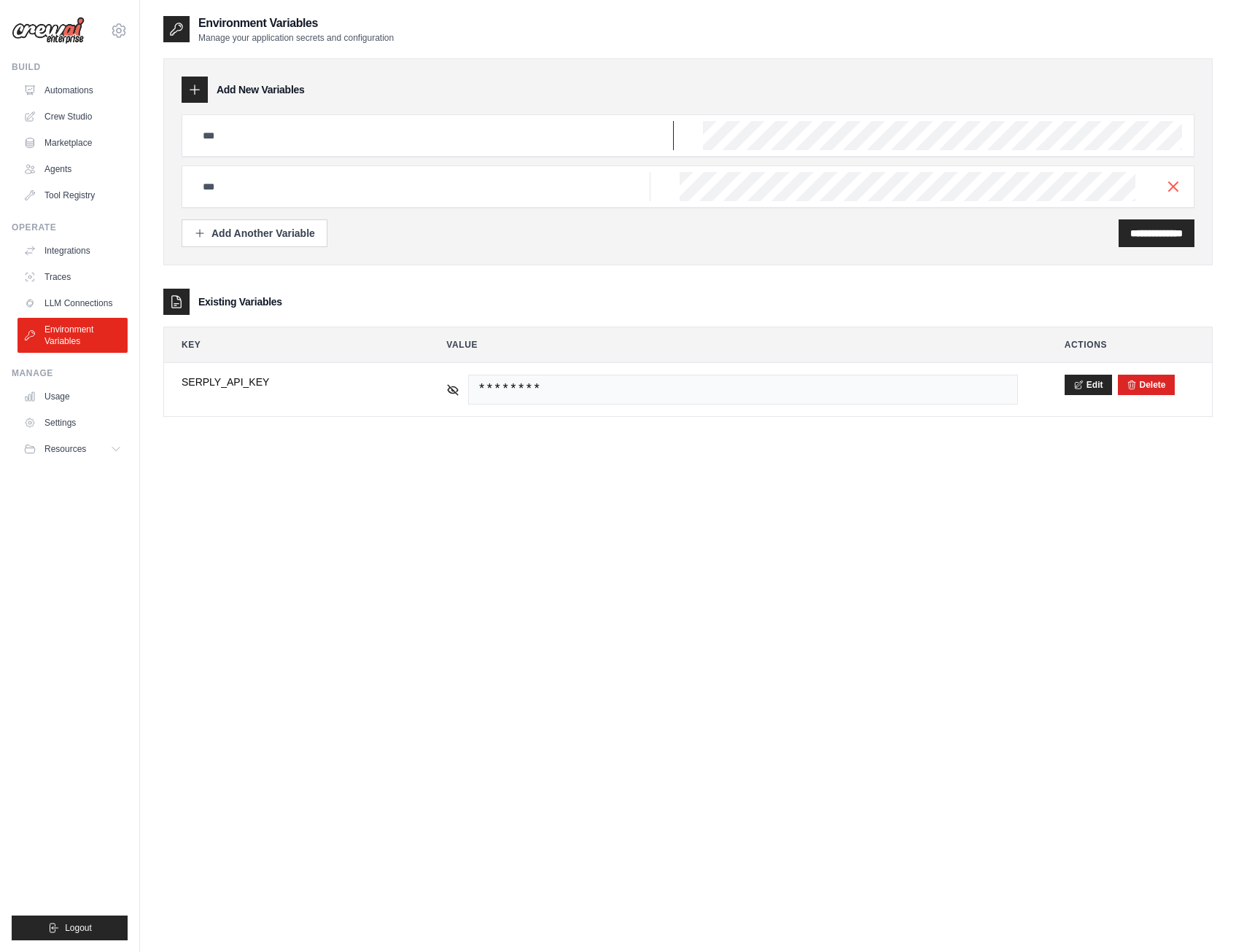
click at [231, 129] on input "text" at bounding box center [434, 136] width 480 height 29
click at [287, 83] on h3 "Add New Variables" at bounding box center [261, 89] width 89 height 15
click at [68, 255] on link "Integrations" at bounding box center [74, 250] width 110 height 23
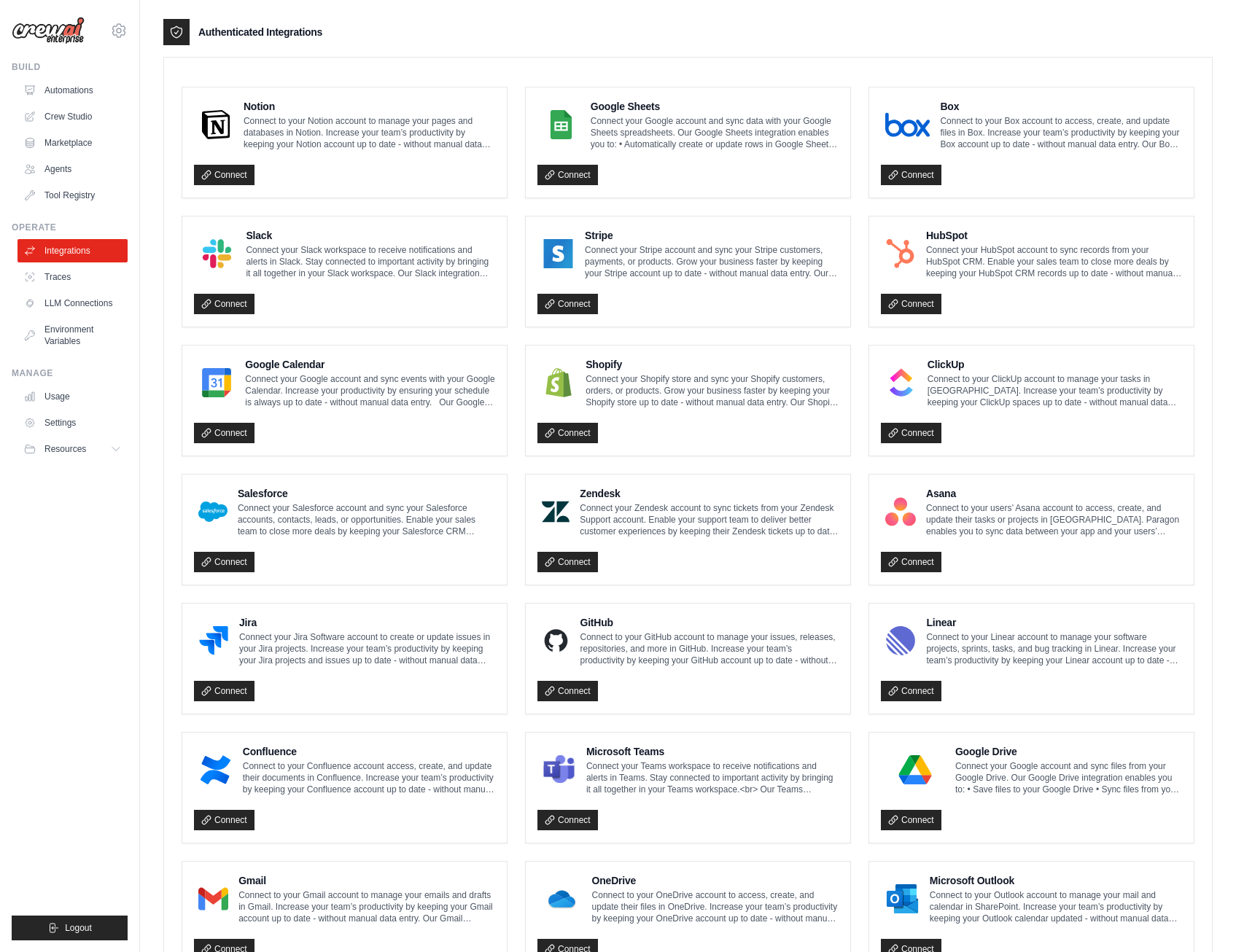
scroll to position [420, 0]
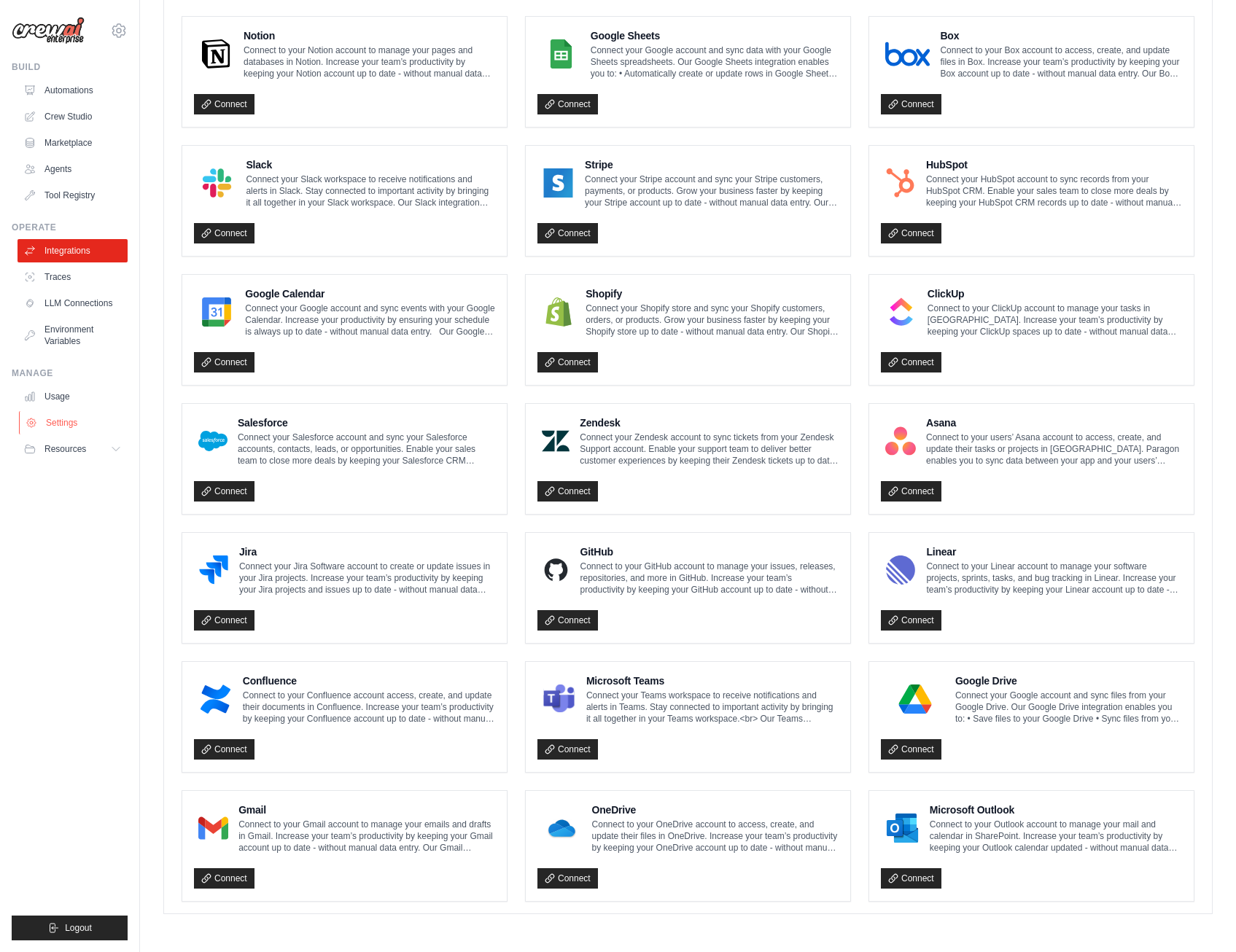
click at [67, 415] on link "Settings" at bounding box center [74, 422] width 110 height 23
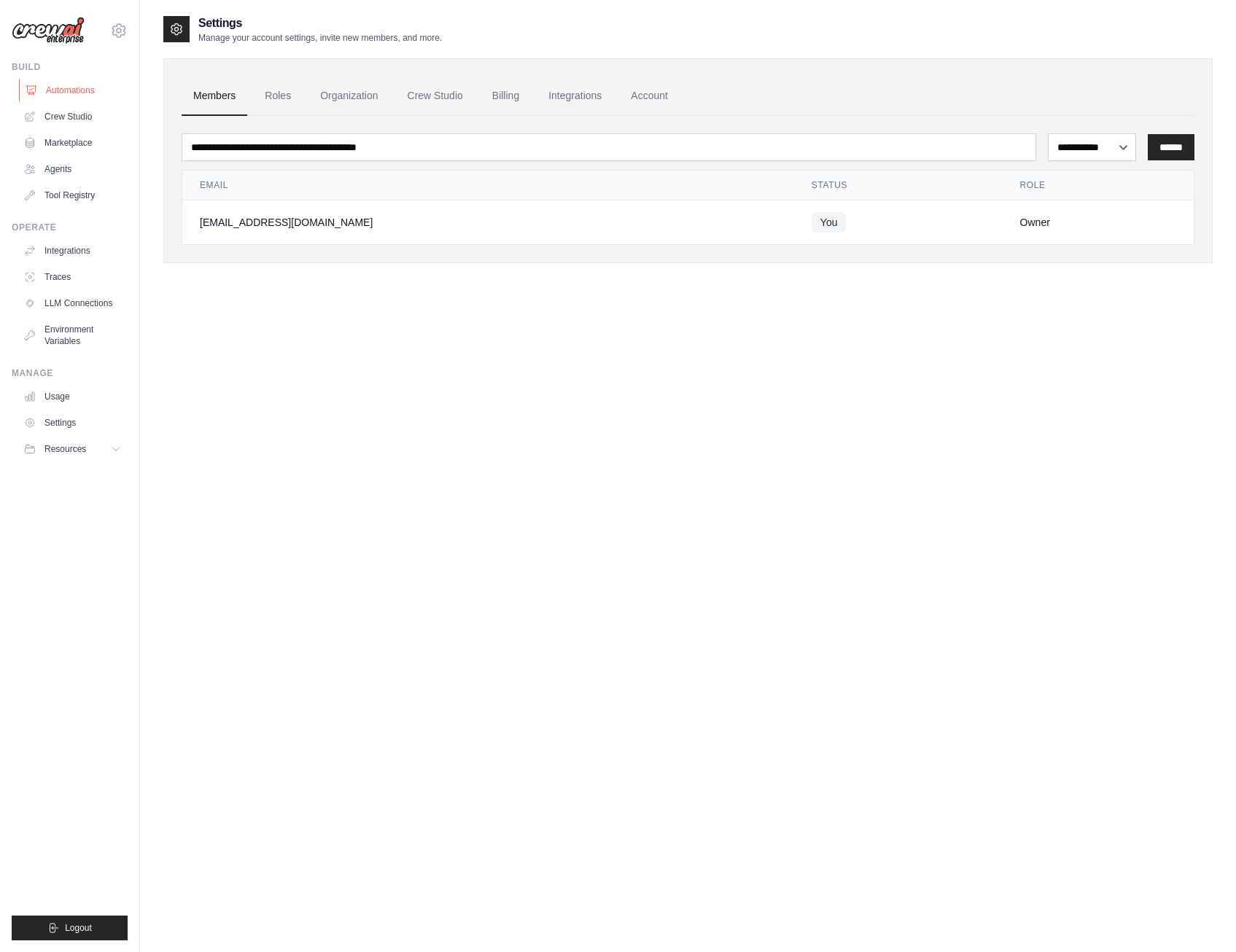
click at [88, 94] on link "Automations" at bounding box center [74, 90] width 110 height 23
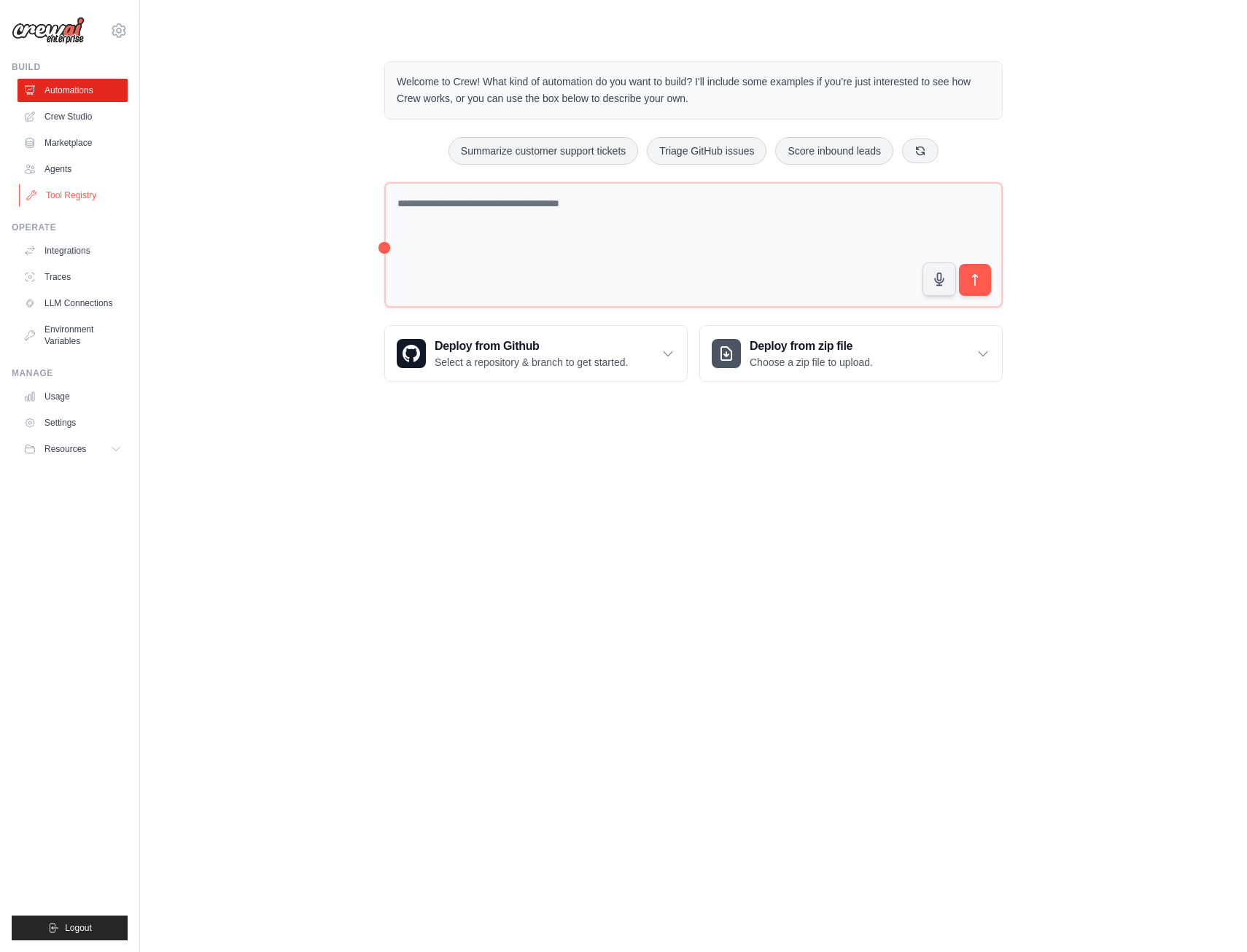
click at [69, 199] on link "Tool Registry" at bounding box center [74, 195] width 110 height 23
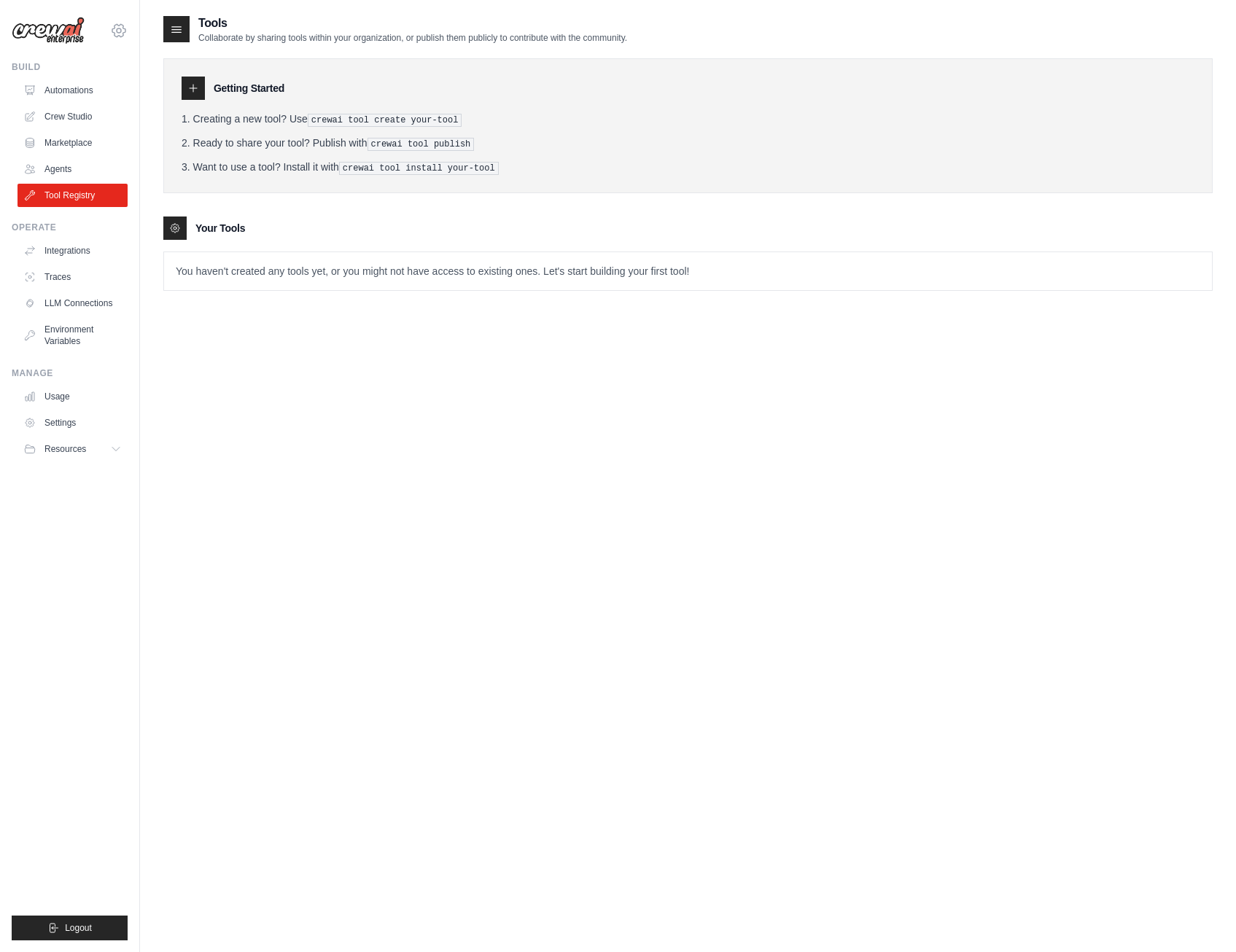
click at [118, 26] on icon at bounding box center [119, 30] width 17 height 17
click at [101, 99] on link "Settings" at bounding box center [119, 98] width 128 height 27
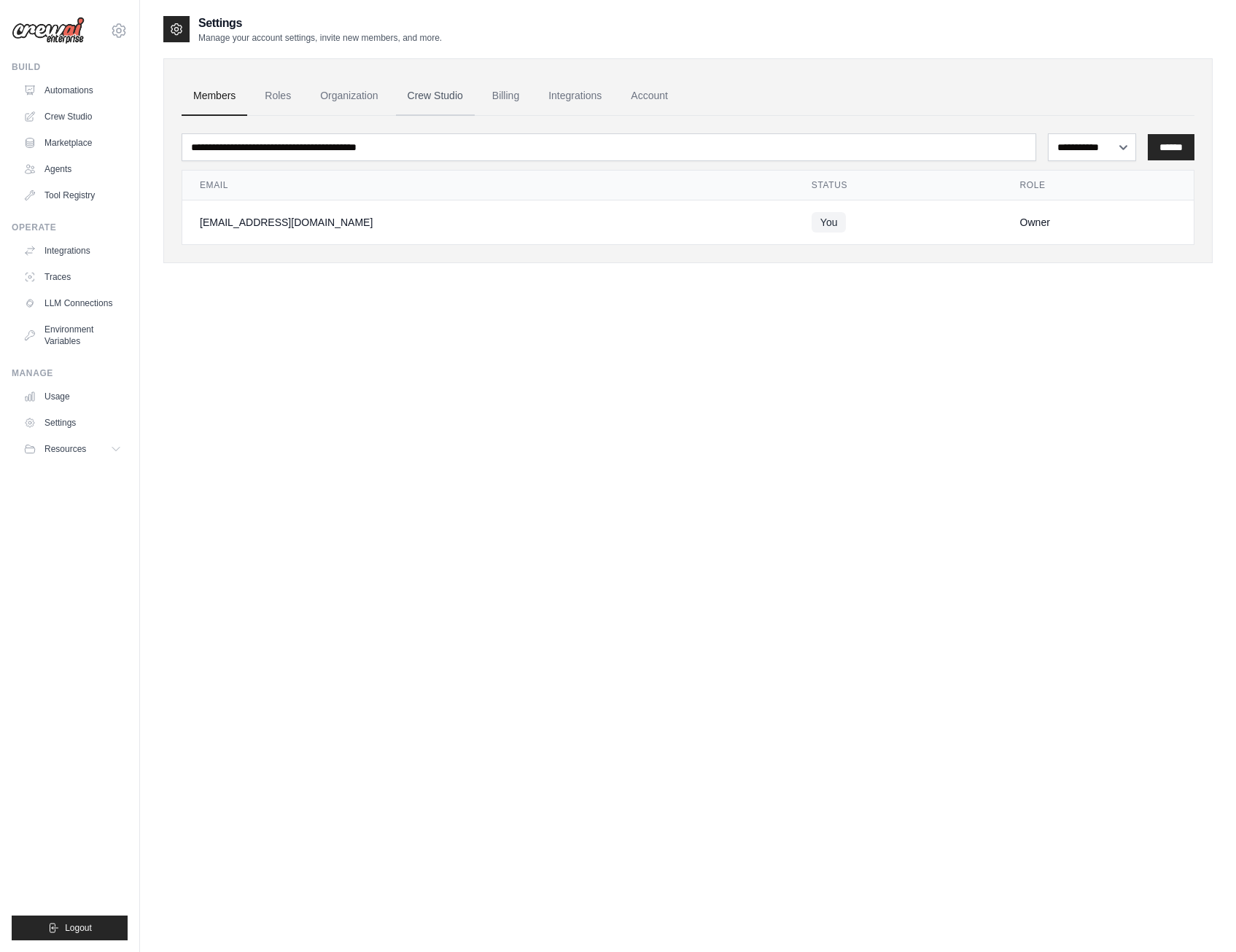
click at [425, 102] on link "Crew Studio" at bounding box center [435, 96] width 79 height 40
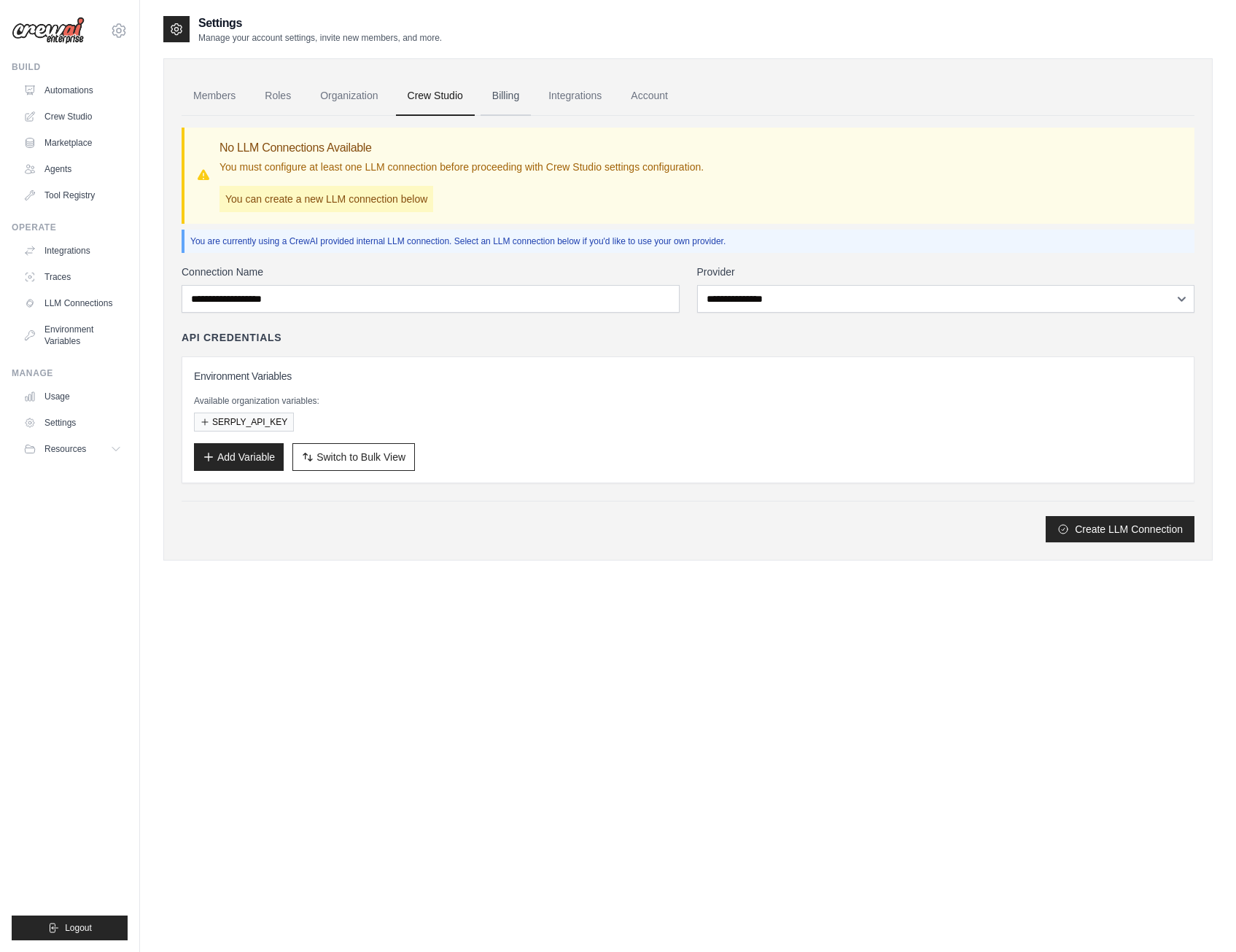
click at [518, 96] on link "Billing" at bounding box center [506, 96] width 51 height 40
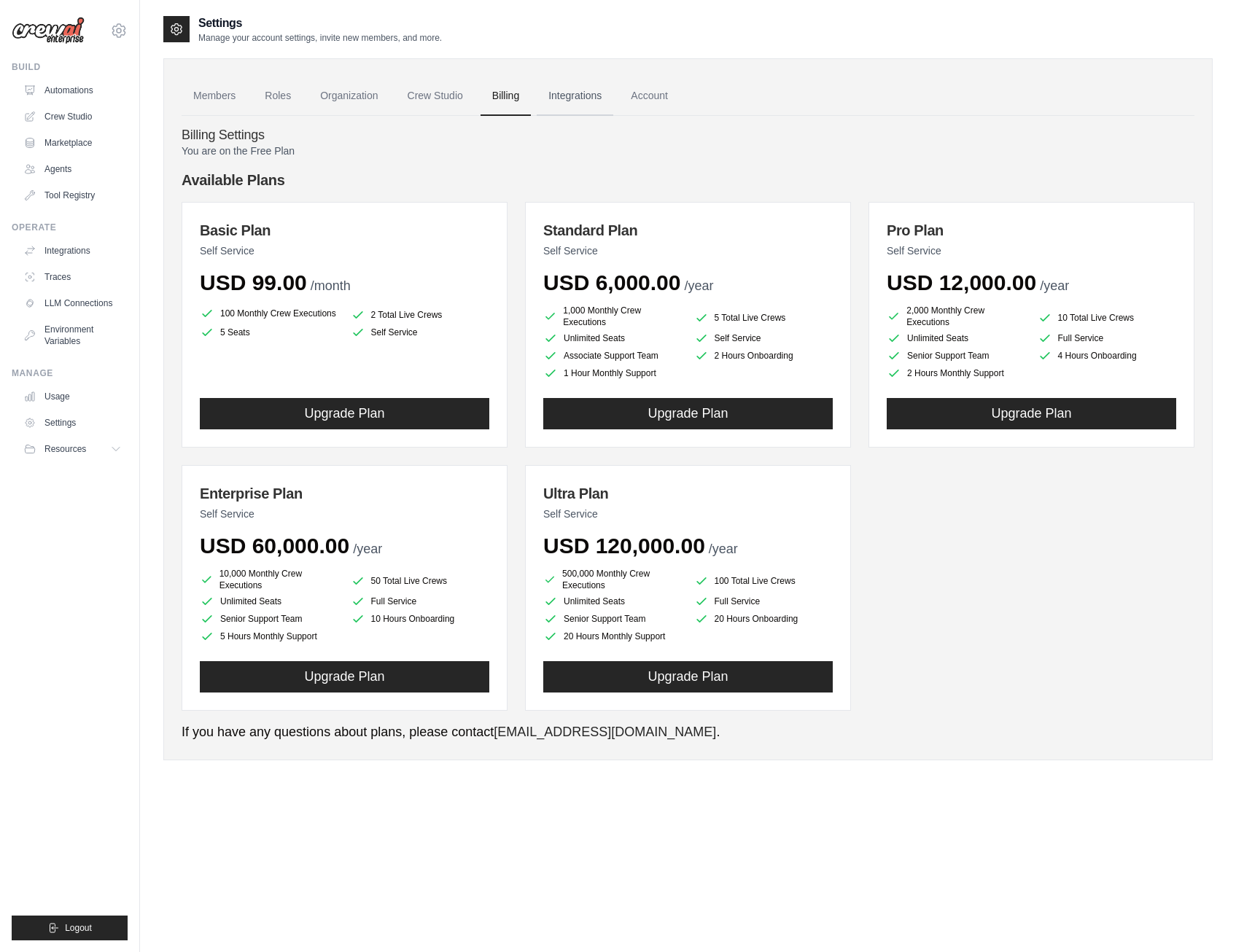
click at [583, 101] on link "Integrations" at bounding box center [575, 96] width 77 height 40
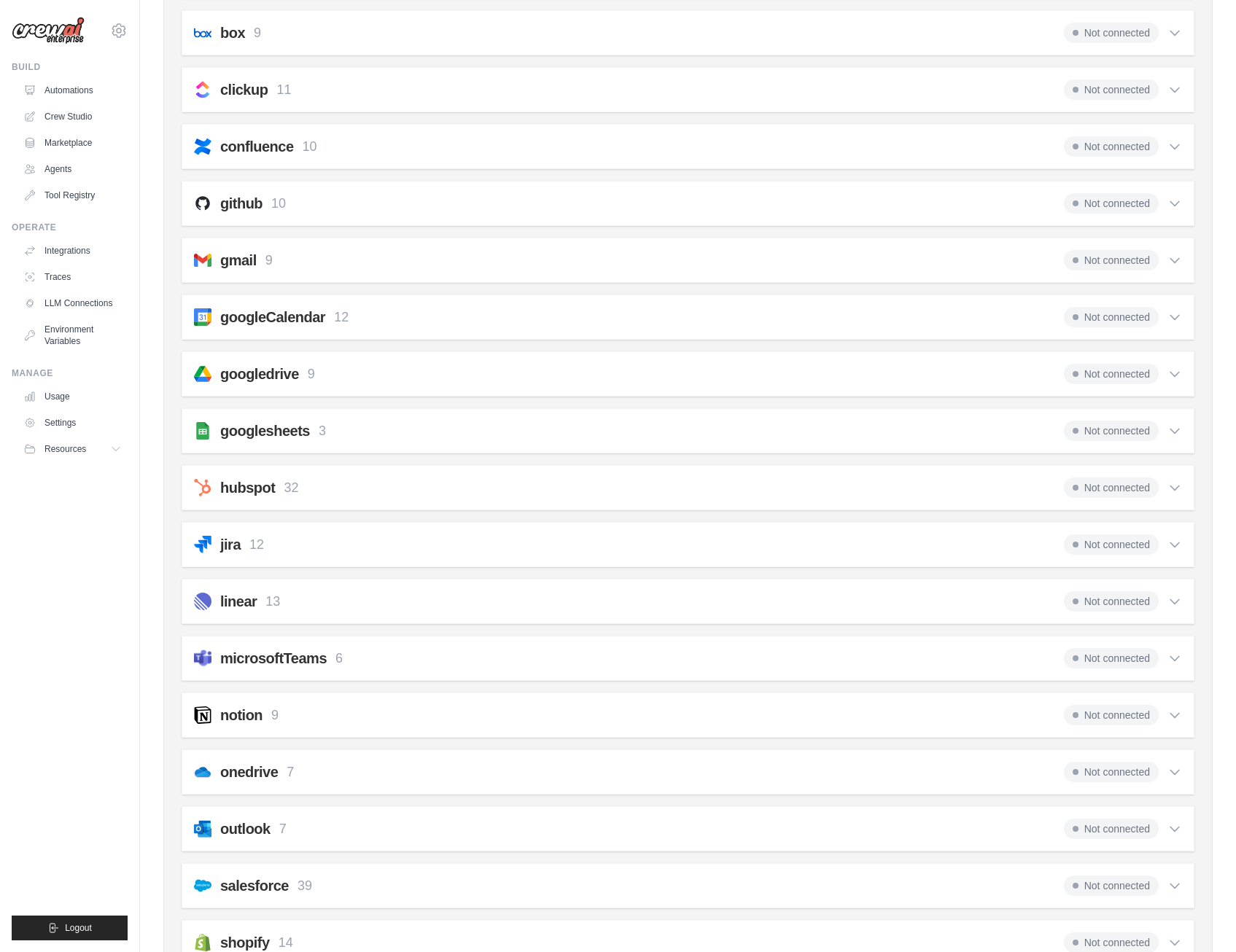
scroll to position [238, 0]
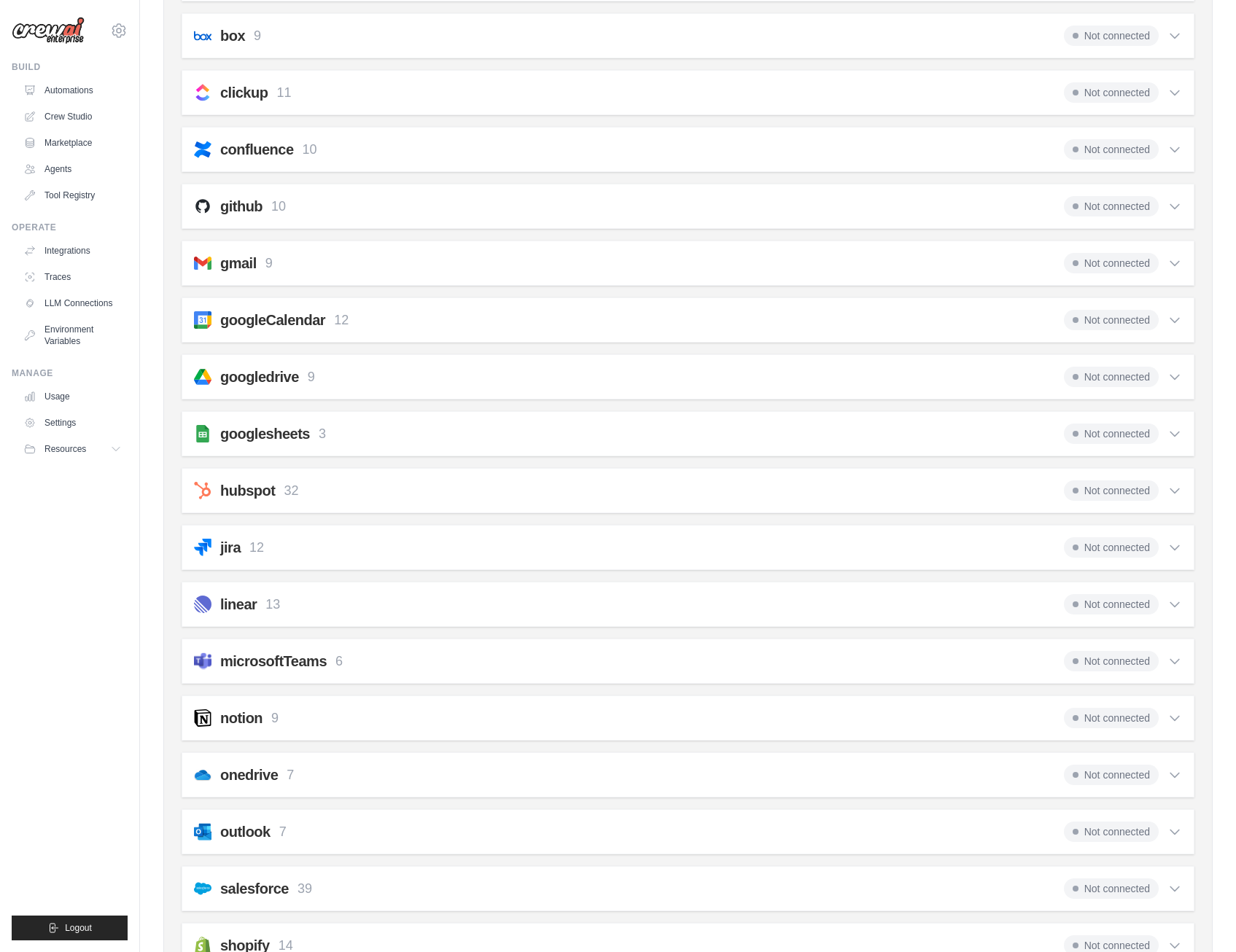
click at [1178, 266] on icon at bounding box center [1175, 263] width 15 height 15
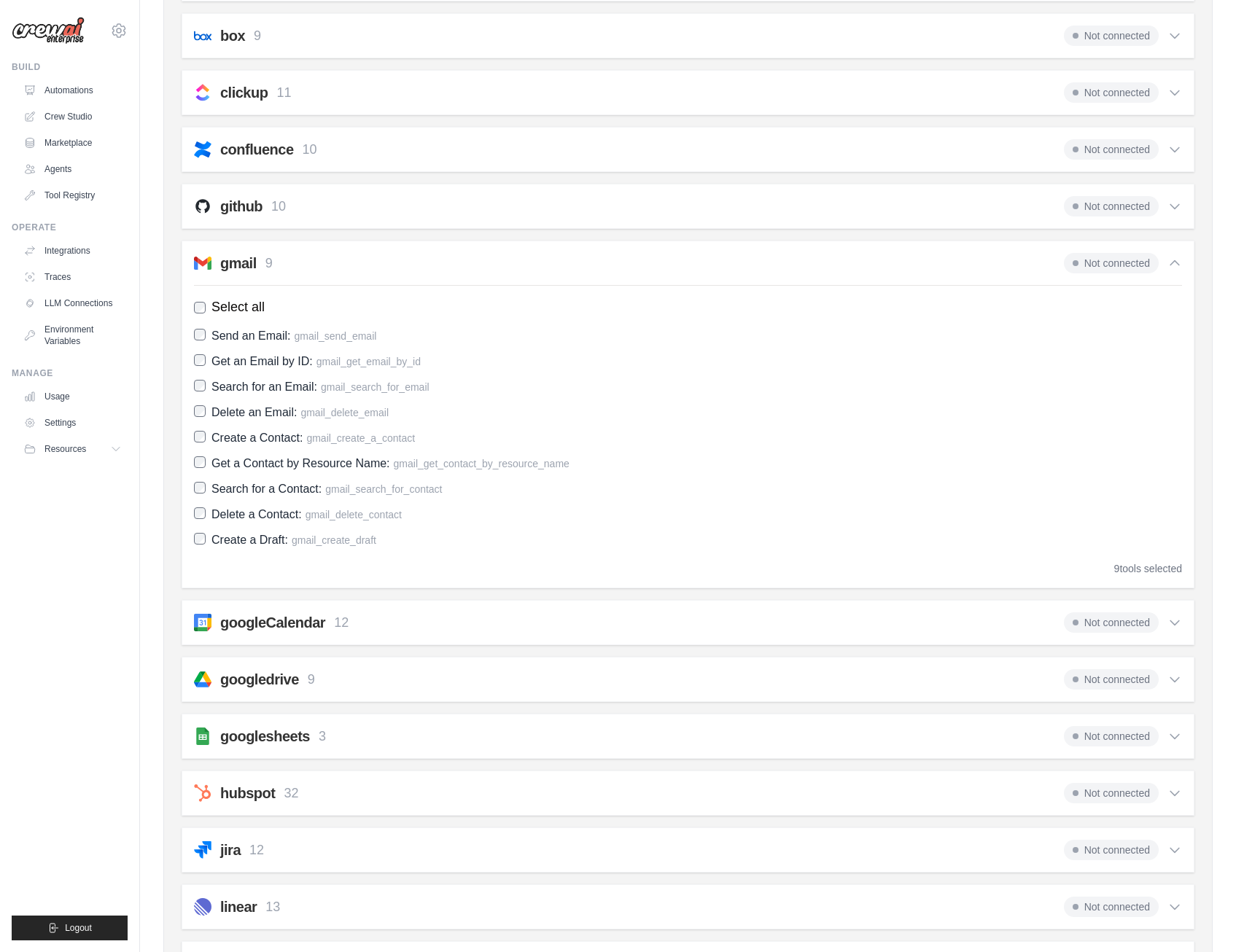
click at [243, 262] on h2 "gmail" at bounding box center [238, 263] width 36 height 21
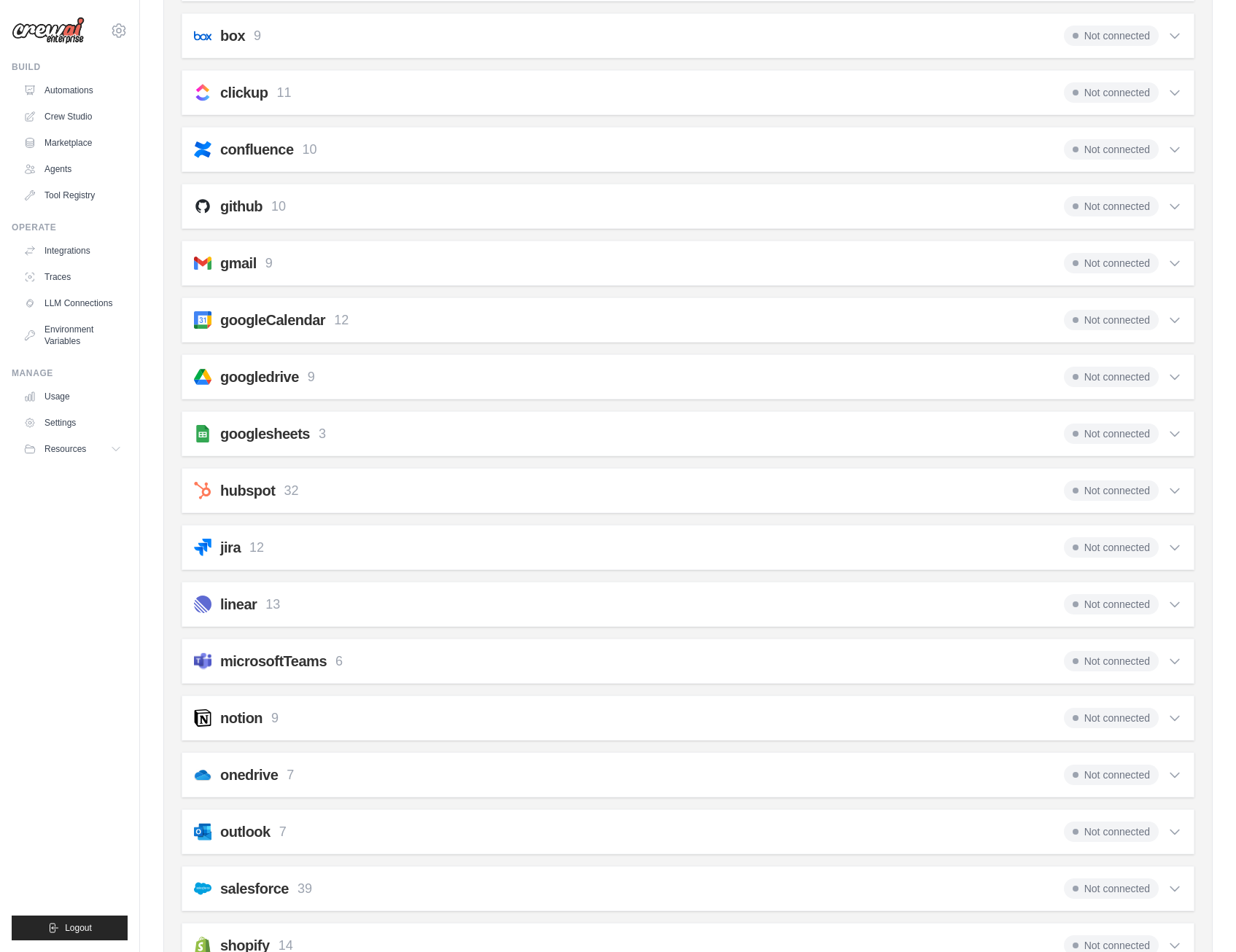
click at [243, 262] on h2 "gmail" at bounding box center [238, 263] width 36 height 21
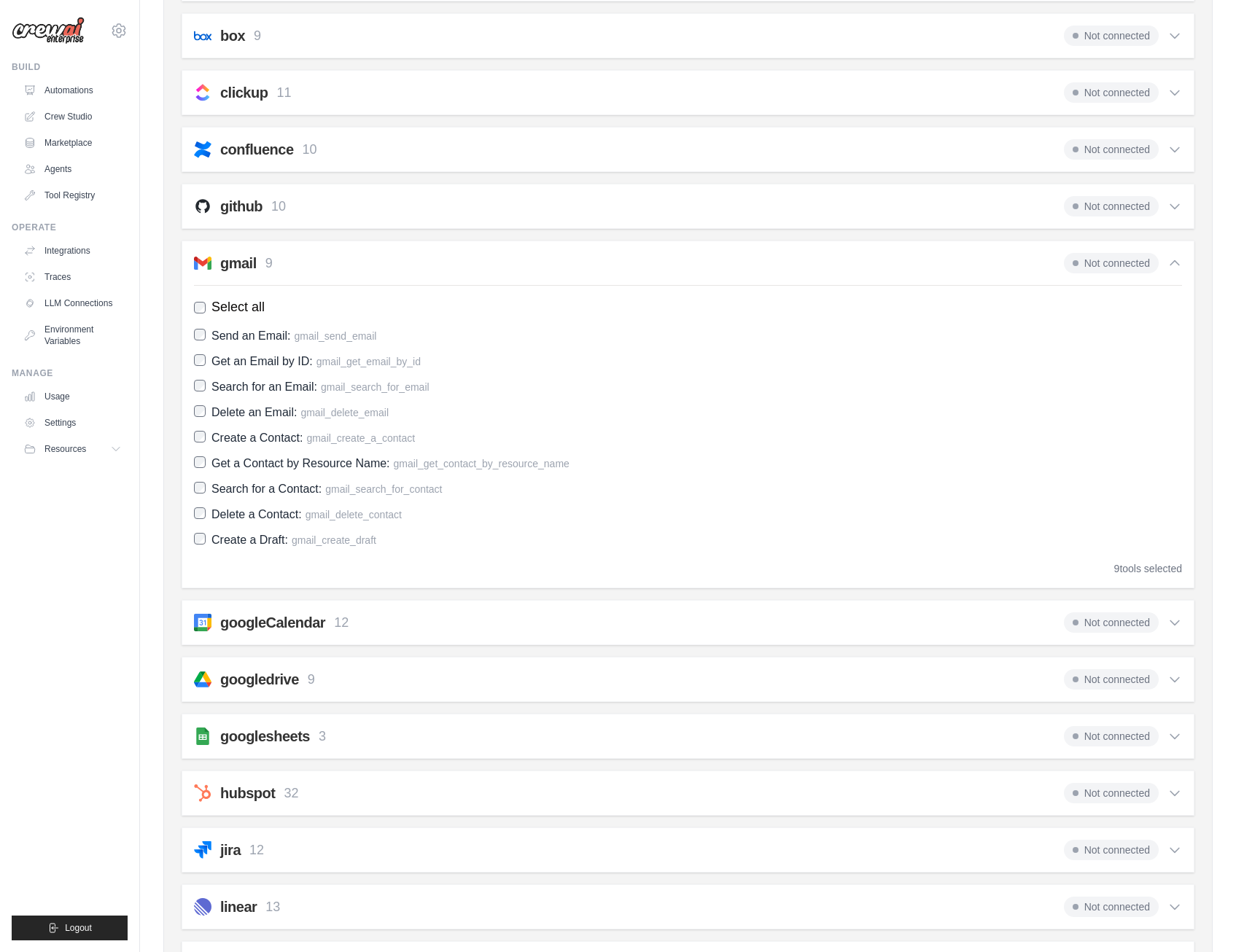
click at [1086, 266] on span "Not connected" at bounding box center [1111, 263] width 95 height 21
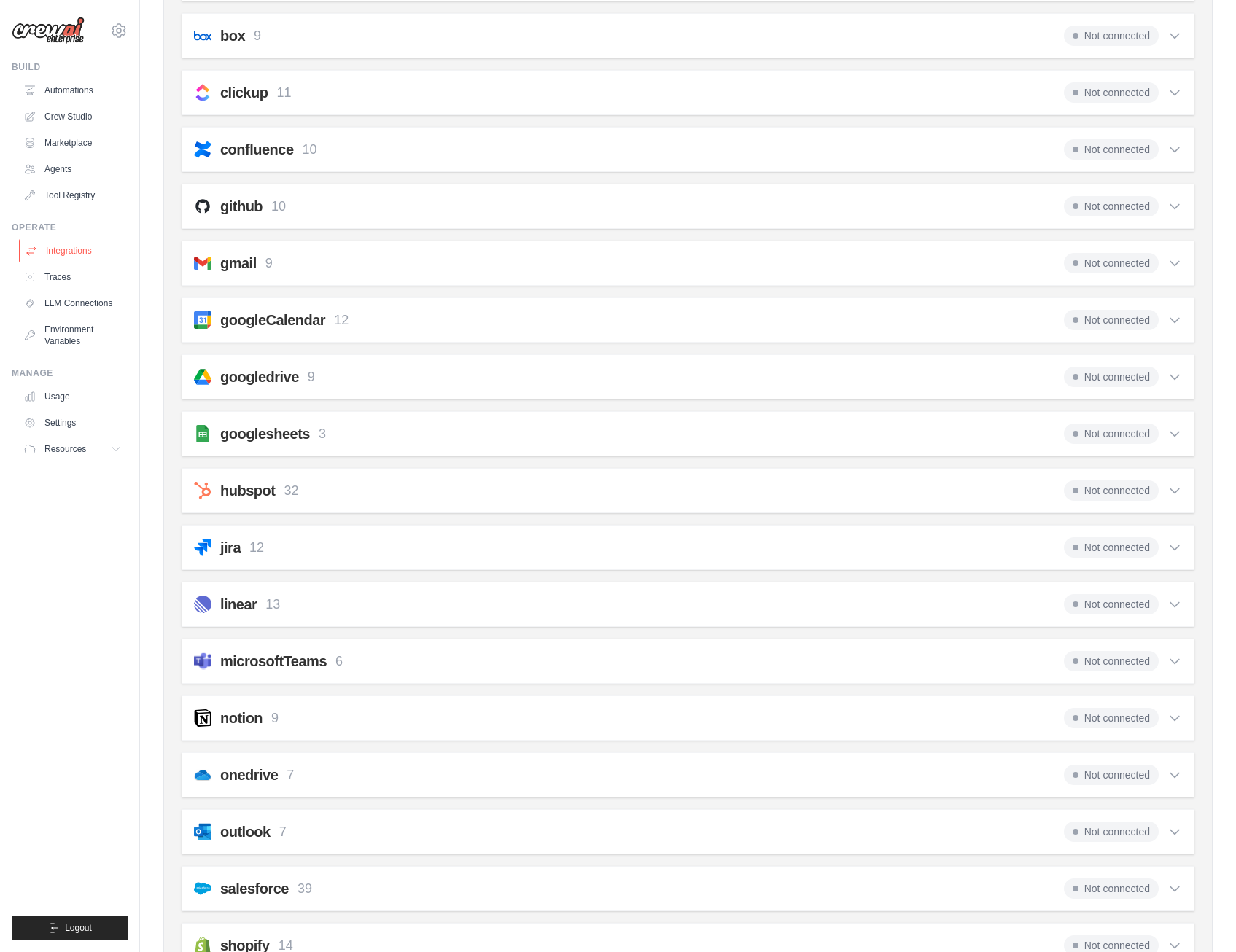
click at [55, 255] on link "Integrations" at bounding box center [74, 250] width 110 height 23
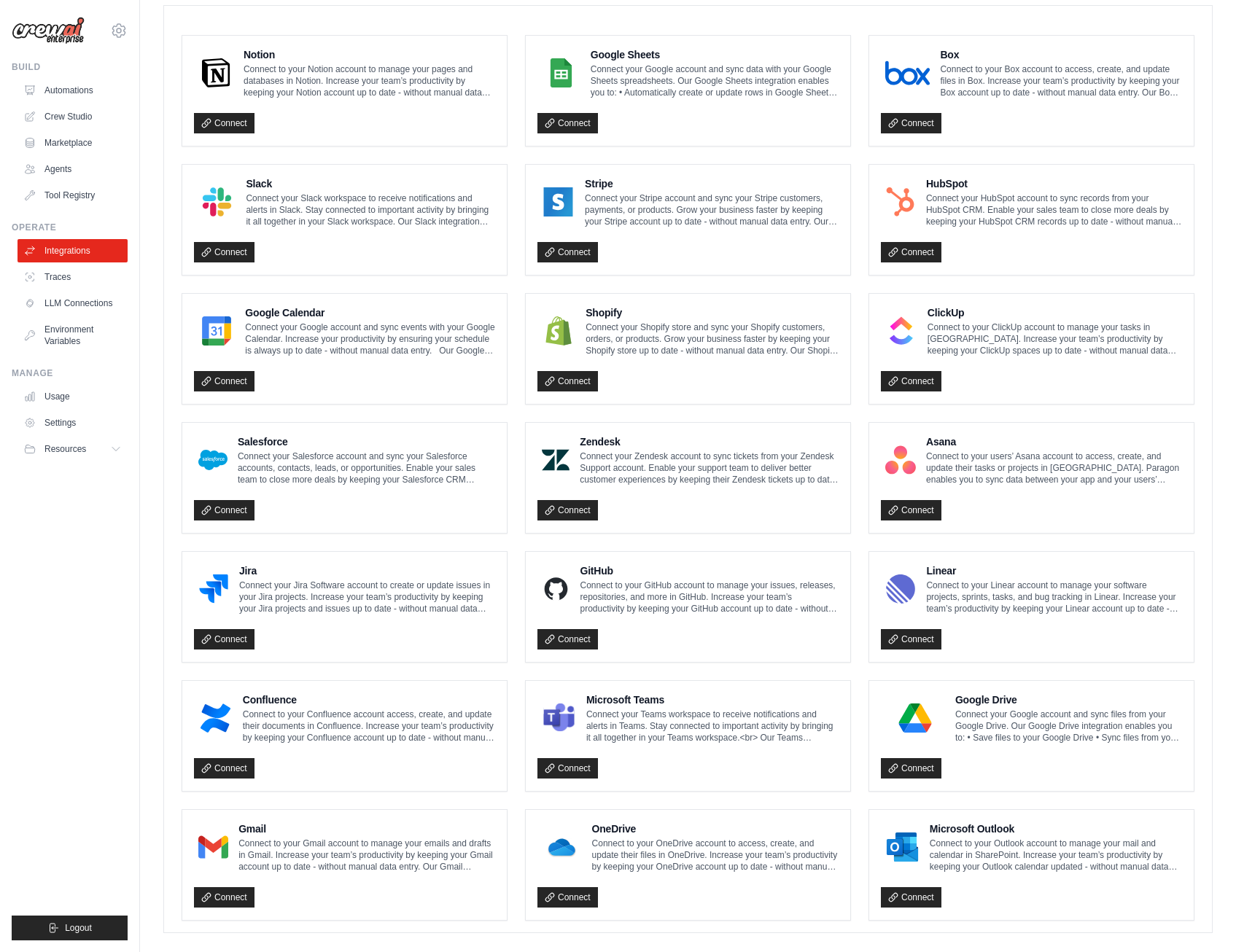
scroll to position [420, 0]
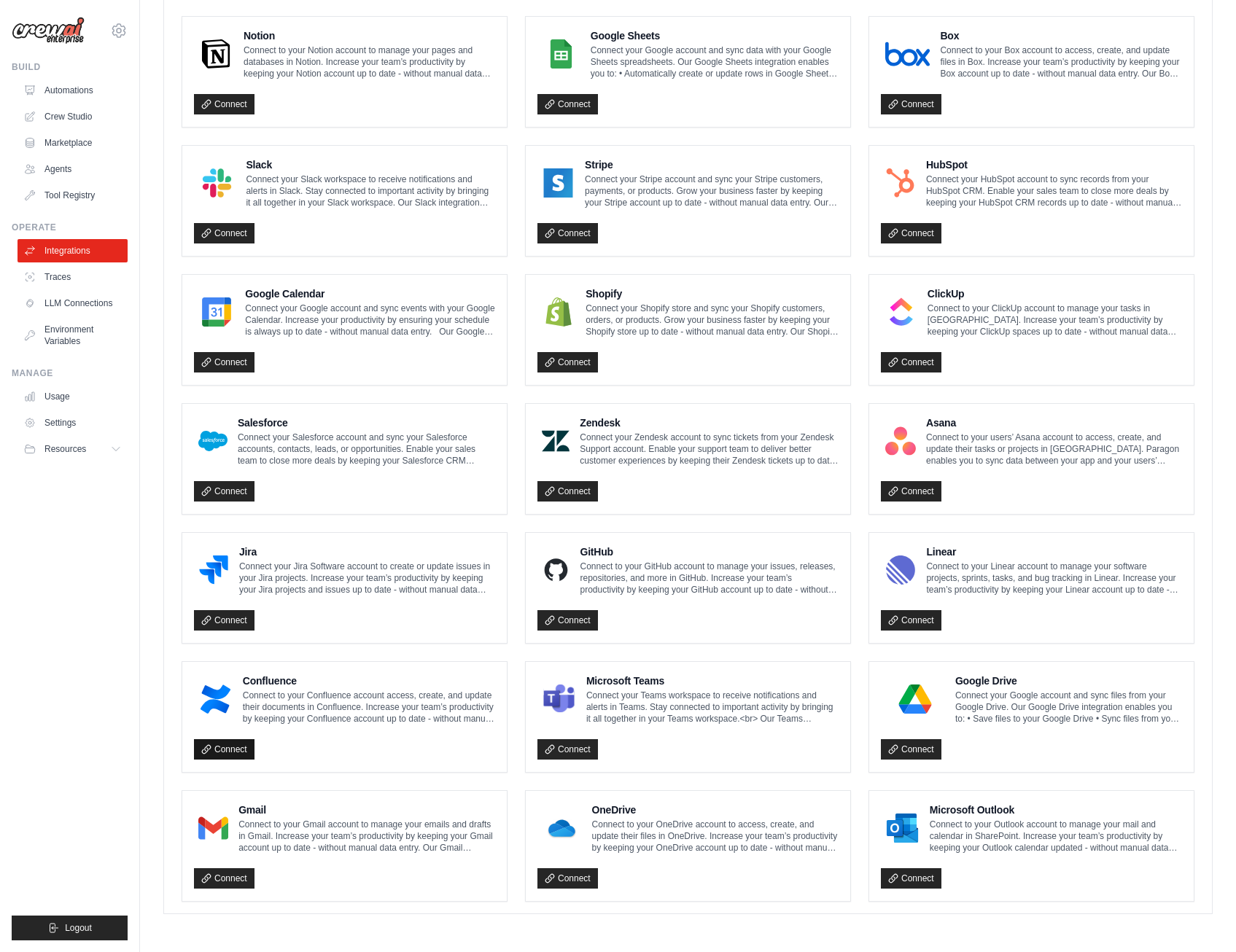
click at [226, 755] on link "Connect" at bounding box center [224, 750] width 60 height 21
click at [212, 881] on link "Connect" at bounding box center [224, 879] width 60 height 21
